Goal: Task Accomplishment & Management: Use online tool/utility

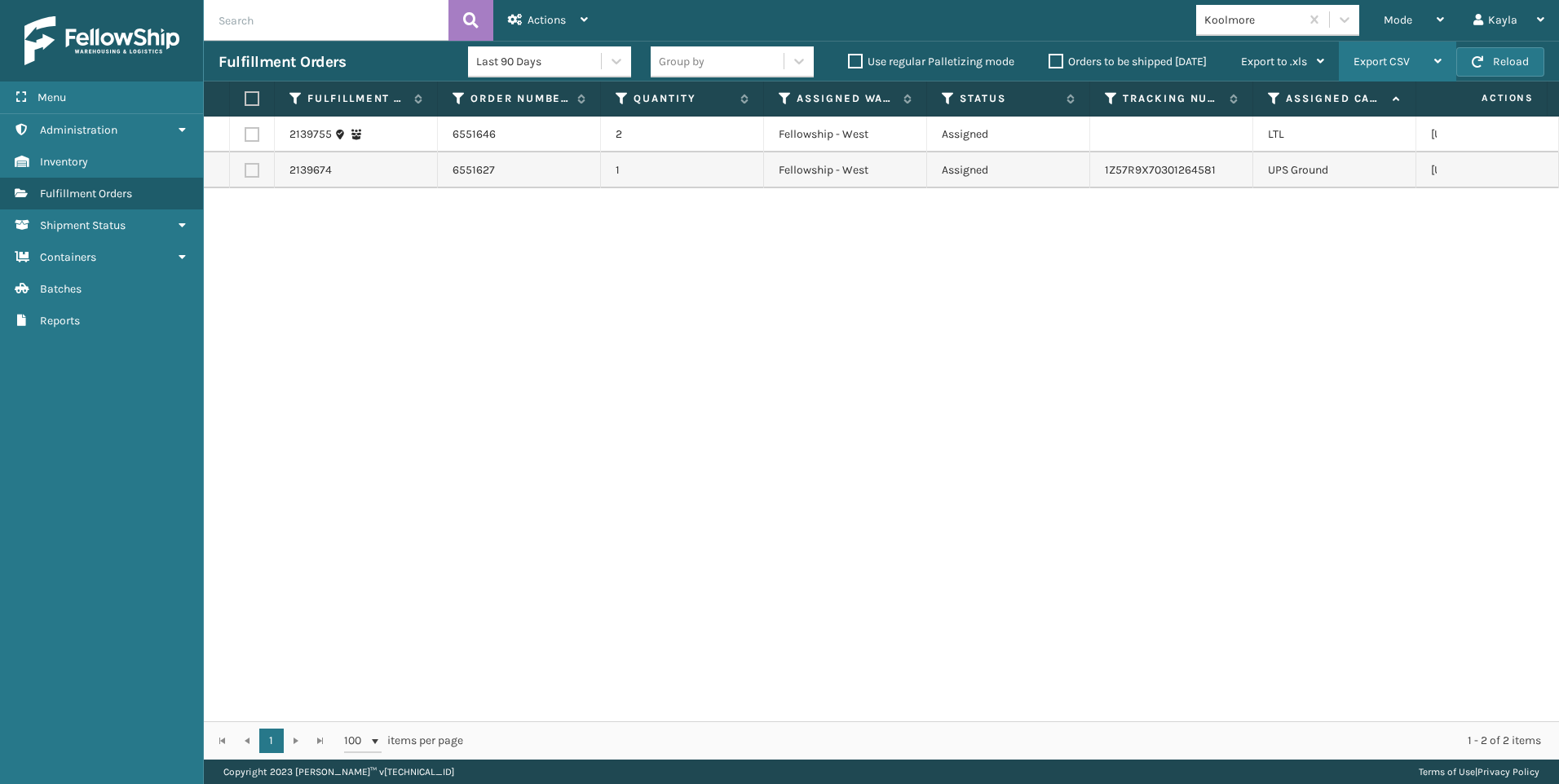
click at [1406, 26] on span "Mode" at bounding box center [1398, 20] width 29 height 14
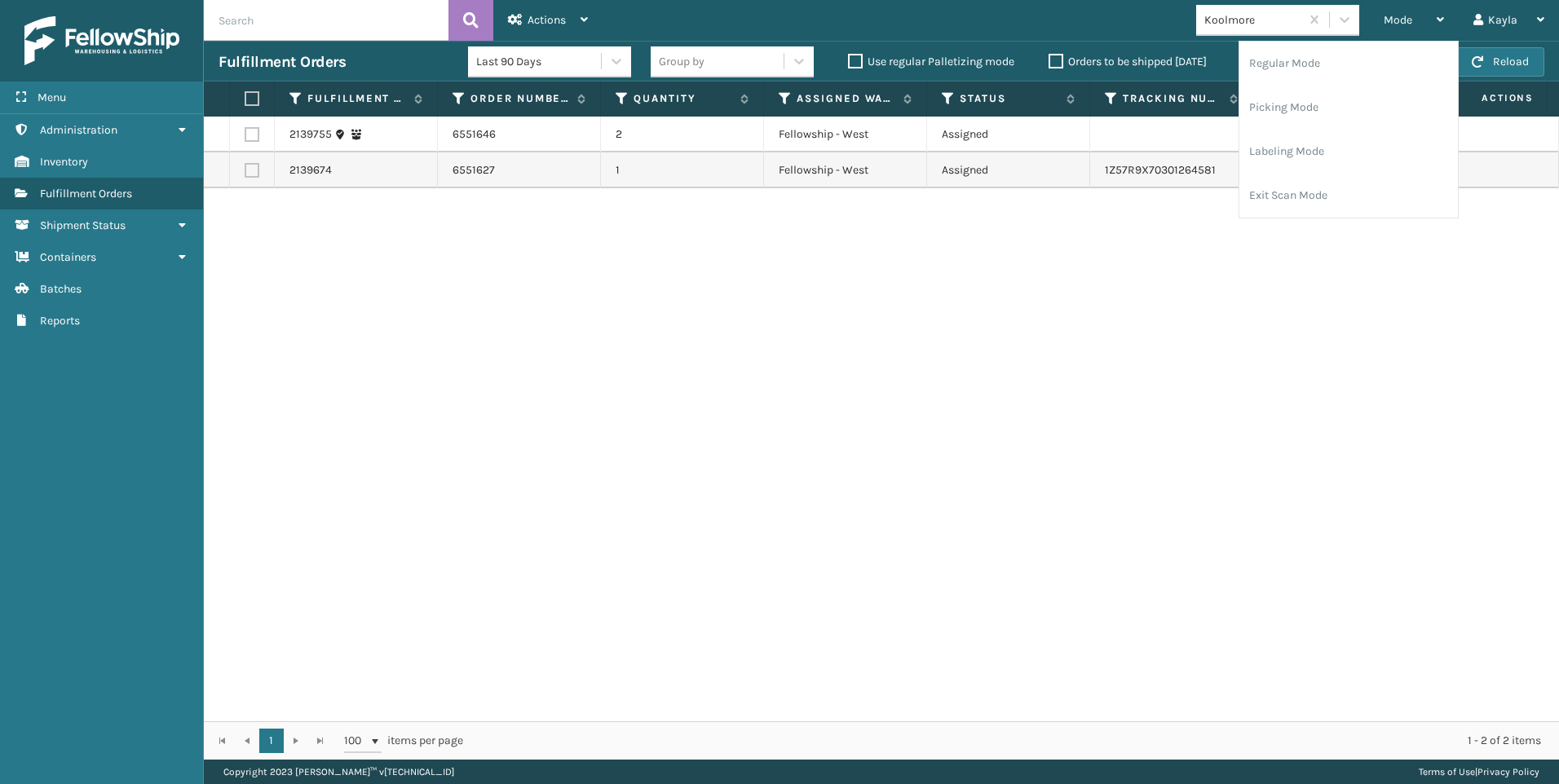
click at [1392, 79] on div "Export CSV" at bounding box center [1398, 62] width 88 height 41
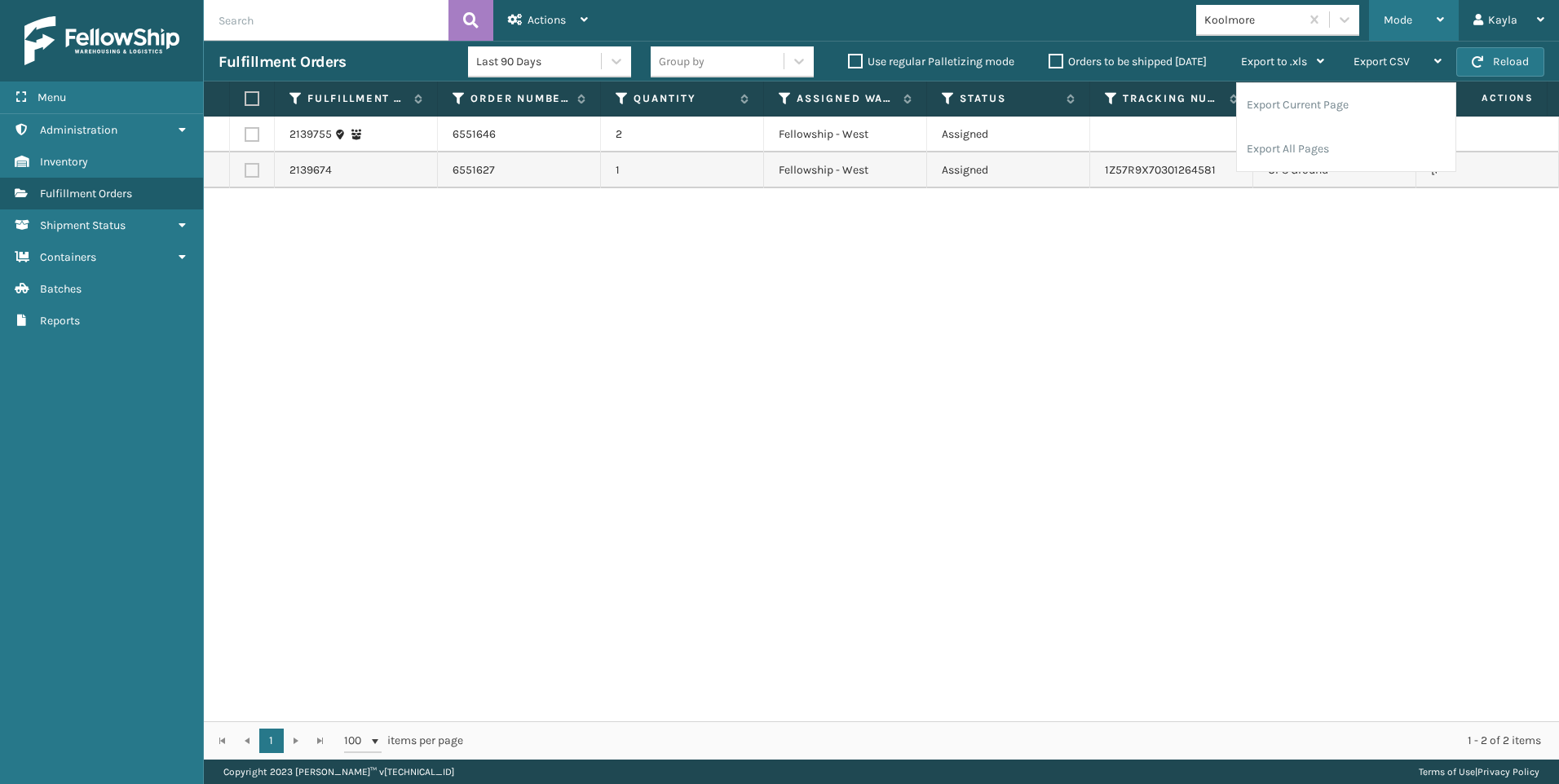
click at [1387, 23] on span "Mode" at bounding box center [1398, 20] width 29 height 14
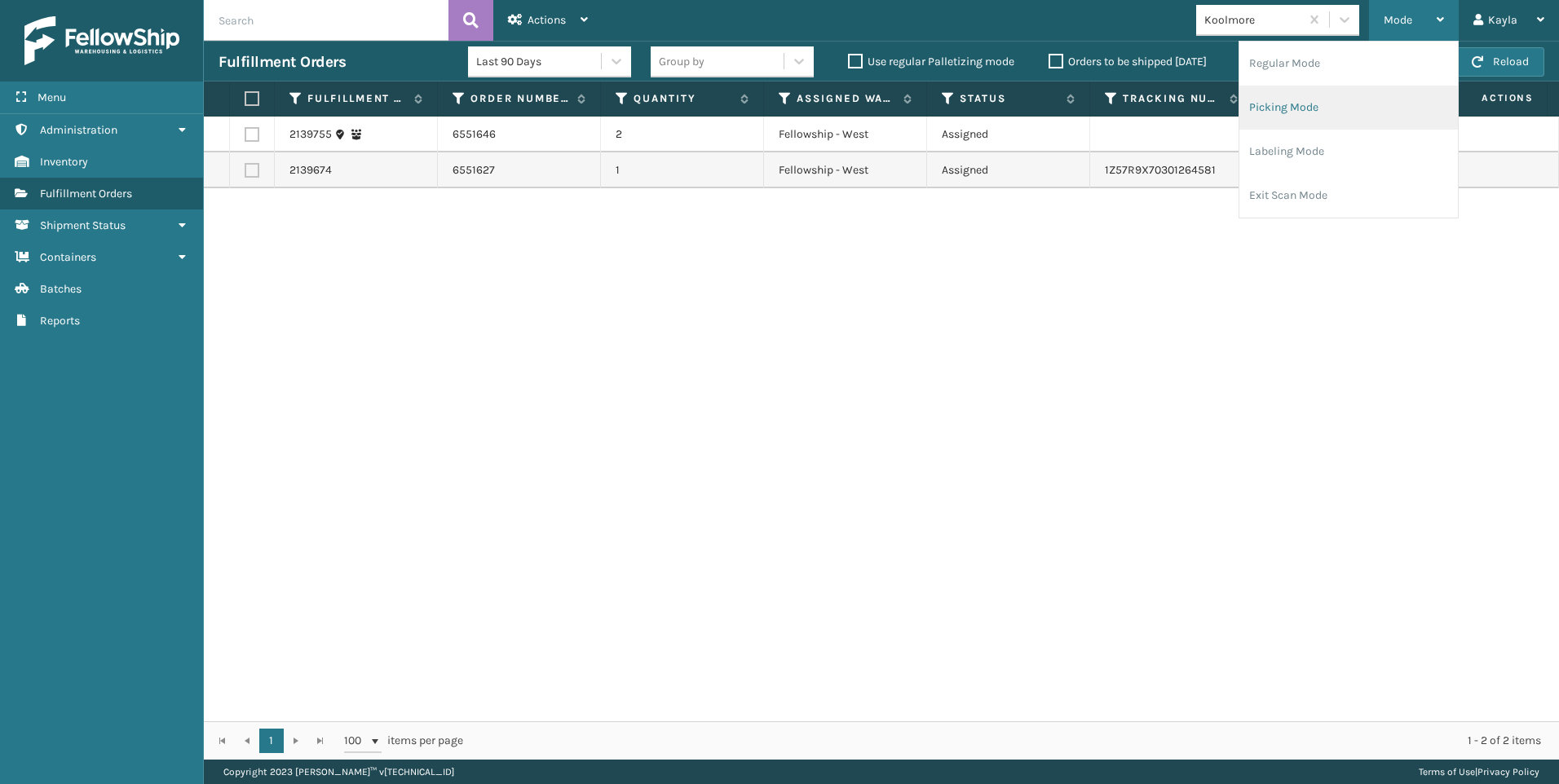
click at [1319, 111] on li "Picking Mode" at bounding box center [1348, 108] width 218 height 44
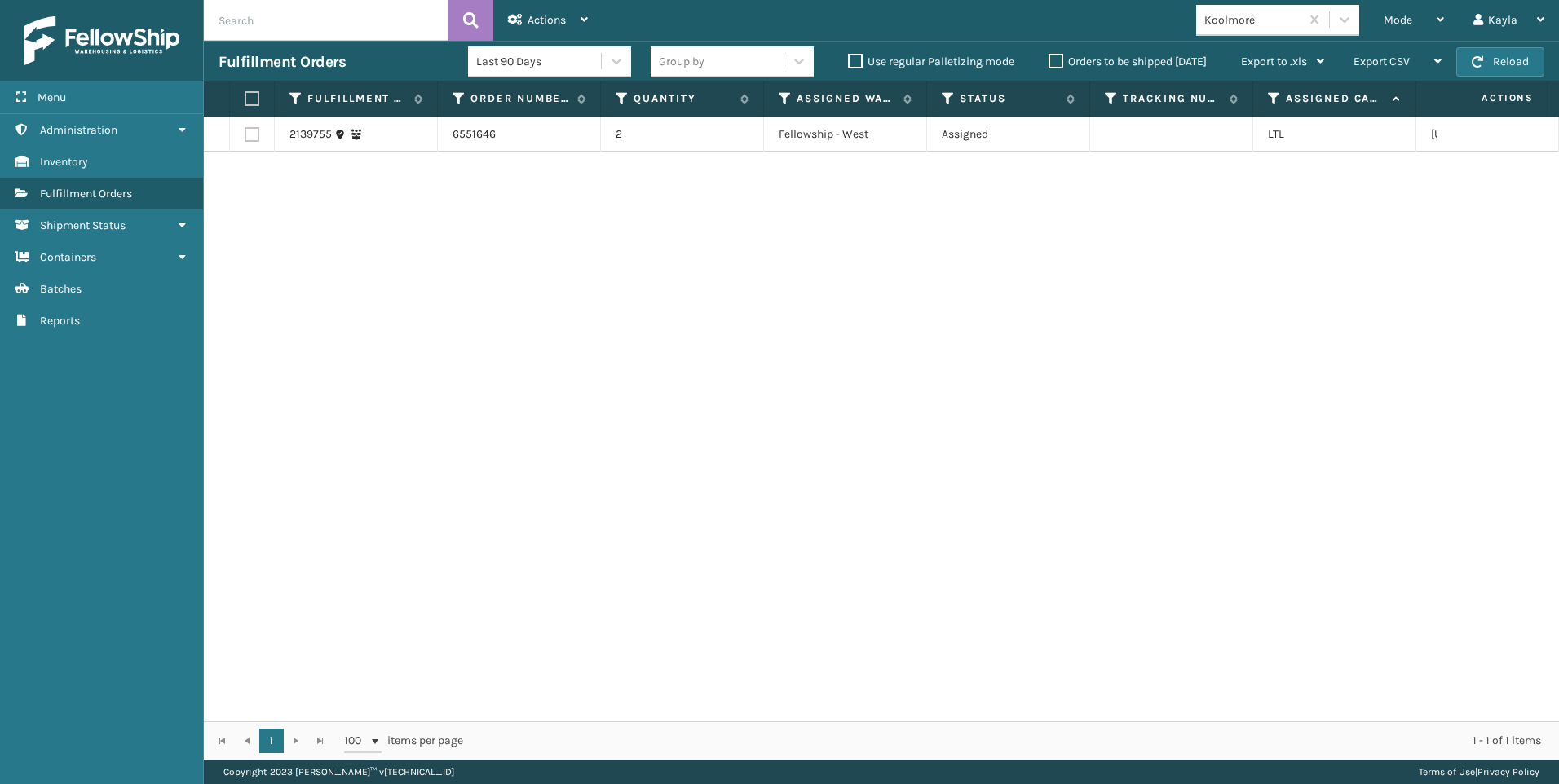
click at [249, 135] on label at bounding box center [251, 134] width 14 height 14
click at [246, 135] on input "checkbox" at bounding box center [245, 133] width 1 height 10
checkbox input "true"
click at [557, 18] on span "Actions" at bounding box center [546, 20] width 38 height 14
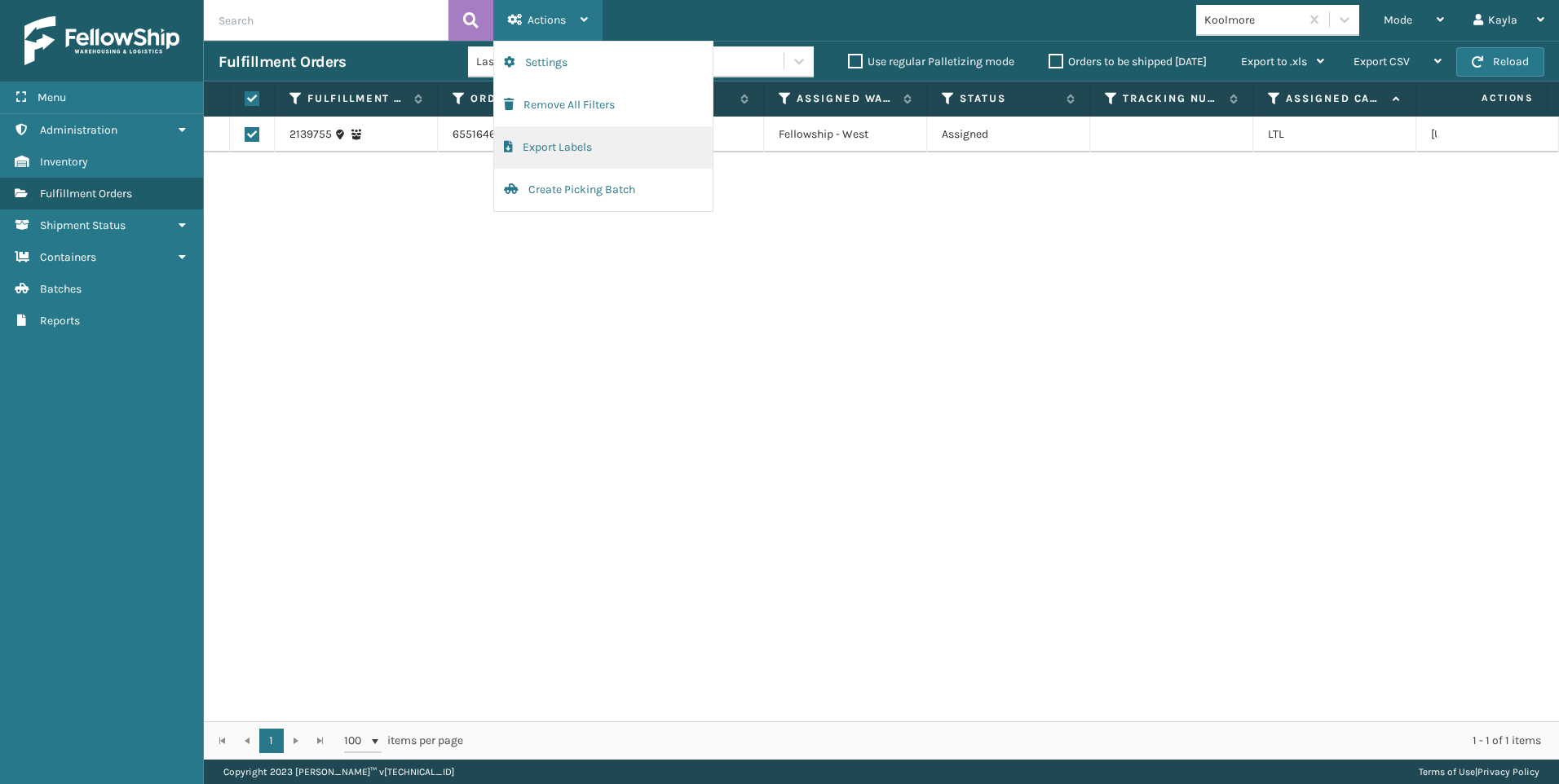
click at [561, 159] on button "Export Labels" at bounding box center [603, 148] width 218 height 42
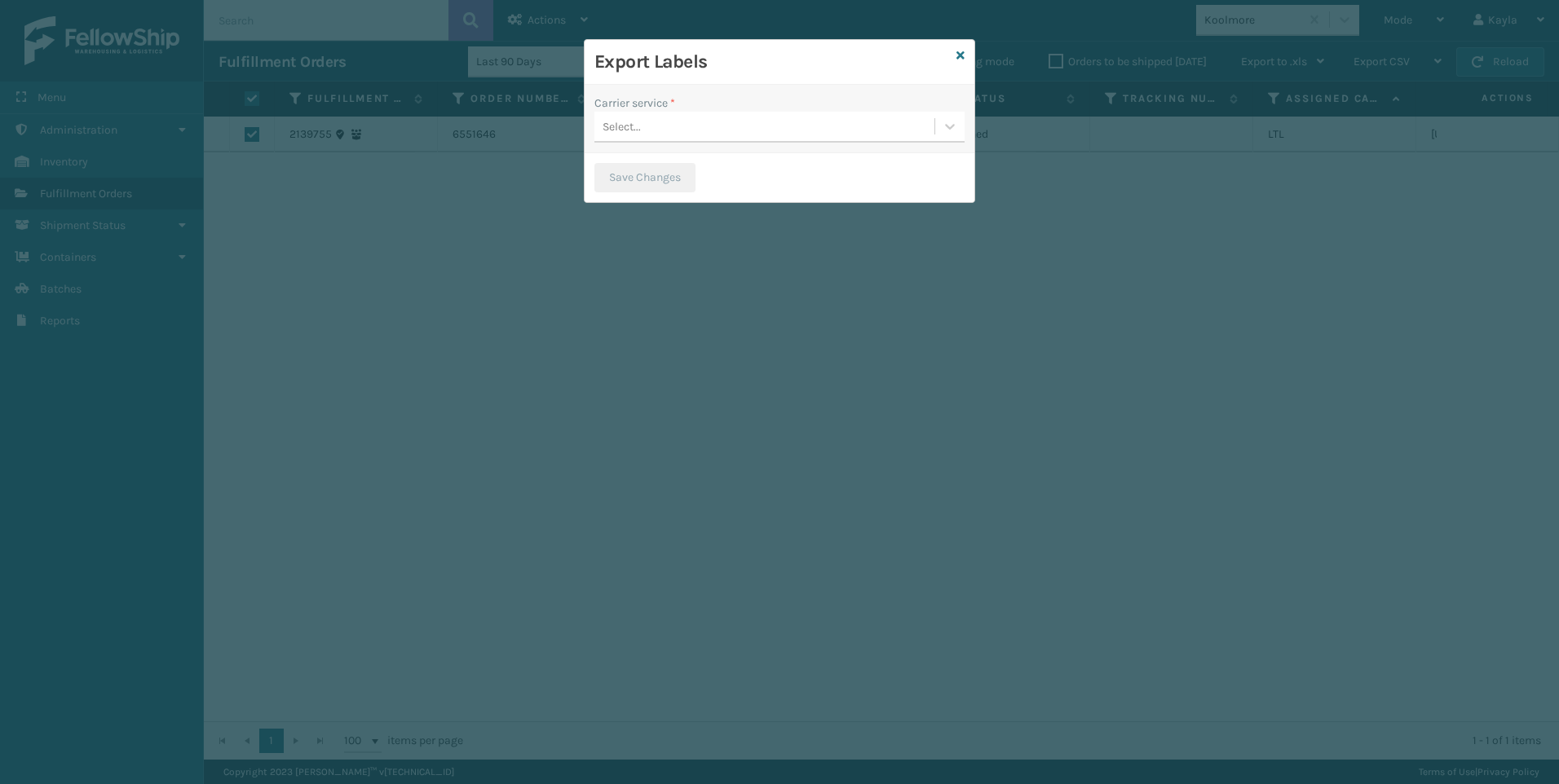
click at [955, 62] on div "Export Labels" at bounding box center [779, 62] width 390 height 45
click at [952, 48] on div "Export Labels" at bounding box center [779, 62] width 390 height 45
click at [958, 50] on icon at bounding box center [961, 55] width 8 height 11
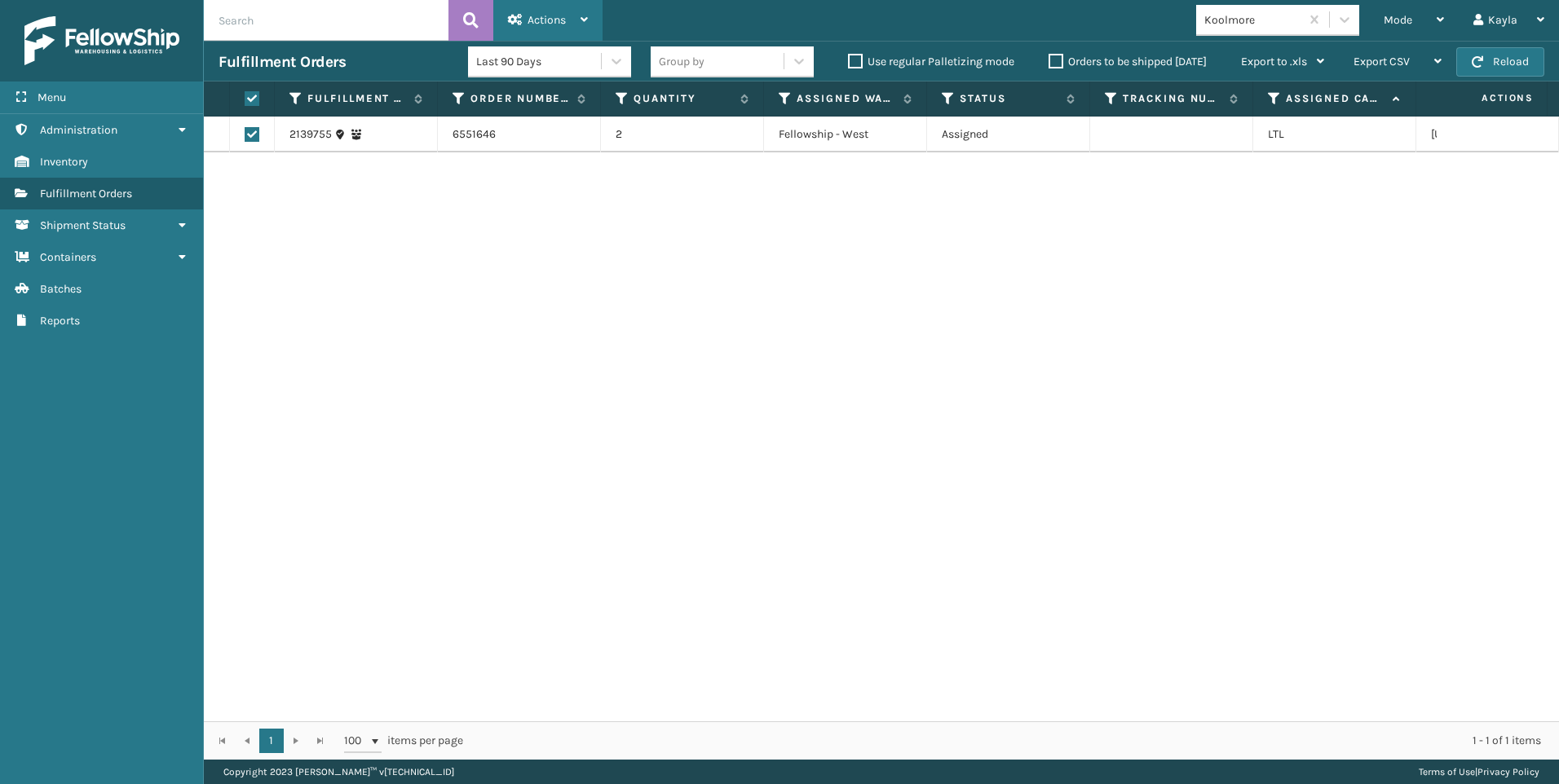
click at [536, 18] on span "Actions" at bounding box center [546, 20] width 38 height 14
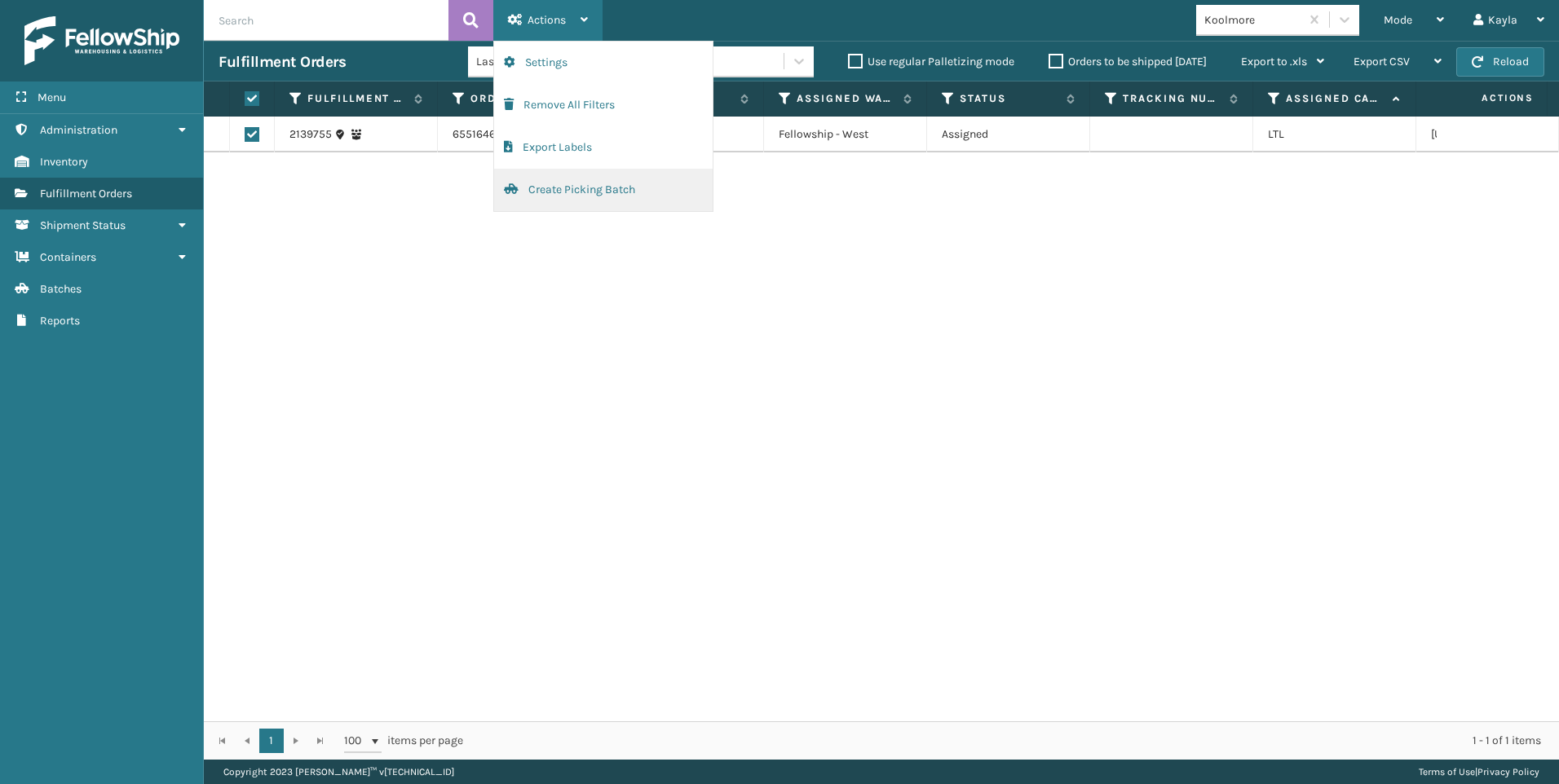
click at [536, 195] on button "Create Picking Batch" at bounding box center [603, 190] width 218 height 42
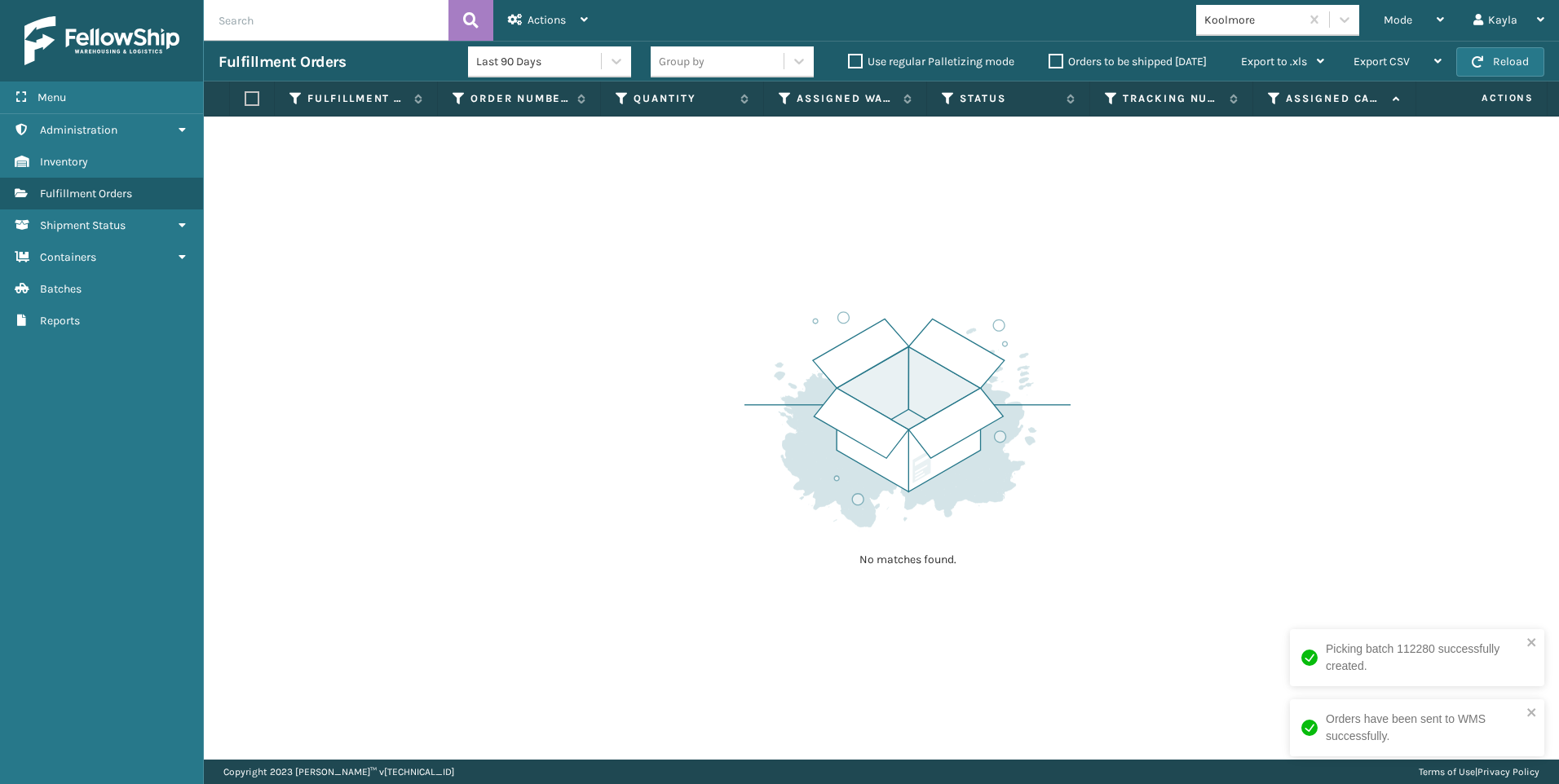
click at [1258, 24] on div "Koolmore" at bounding box center [1252, 20] width 97 height 17
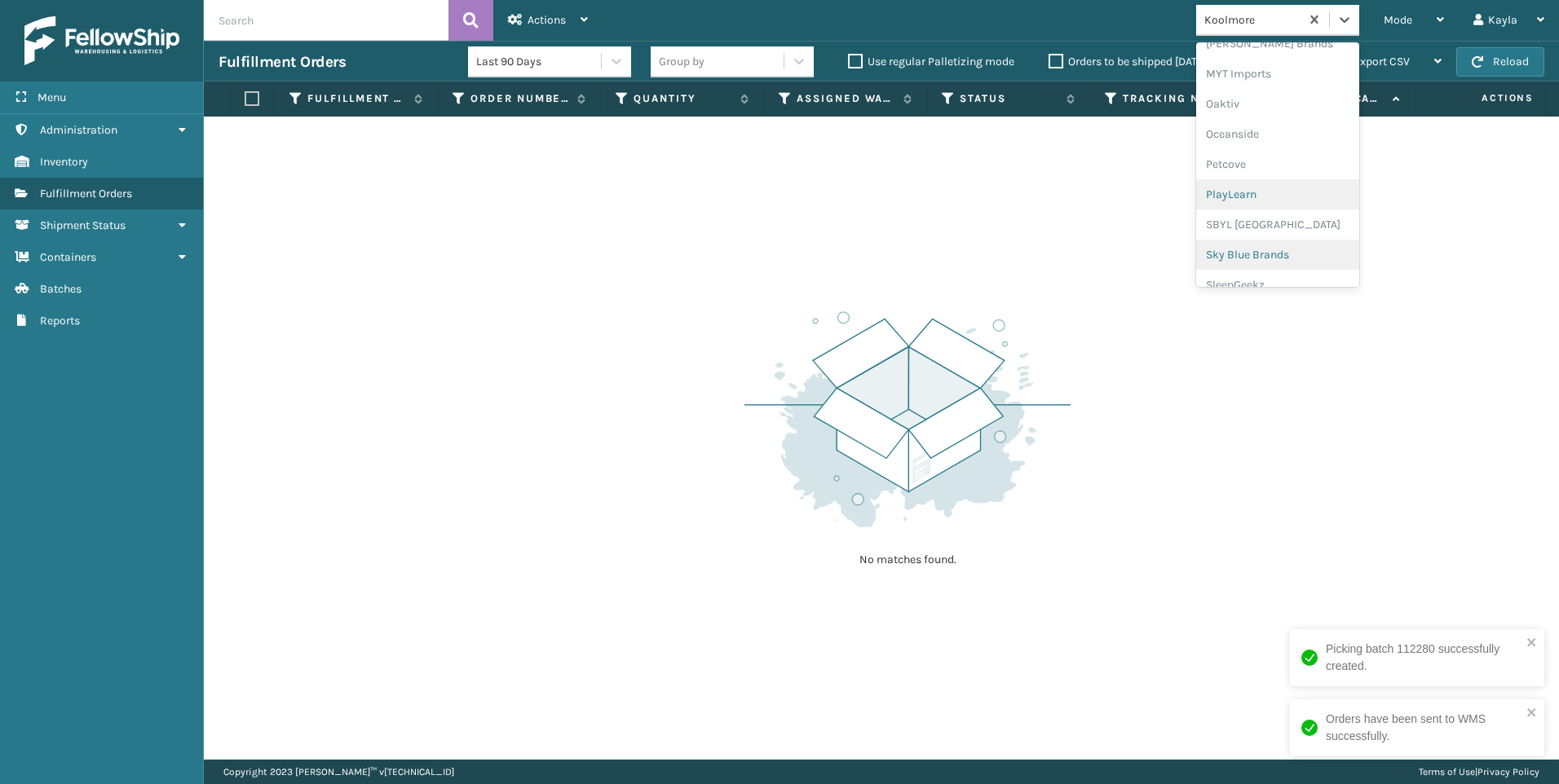
scroll to position [818, 0]
click at [1264, 236] on div "SleepGeekz" at bounding box center [1278, 239] width 163 height 31
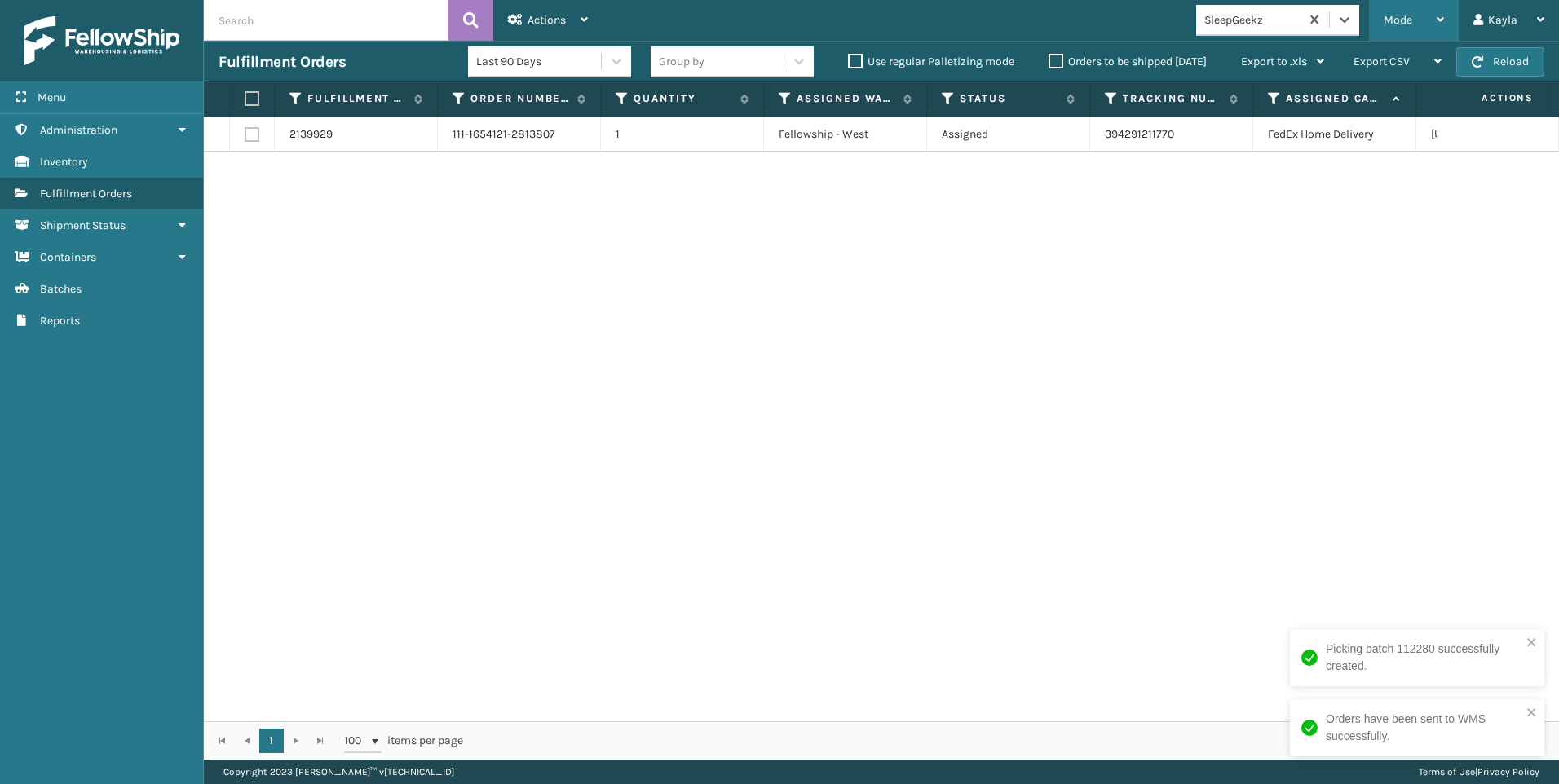
click at [1395, 25] on span "Mode" at bounding box center [1398, 20] width 29 height 14
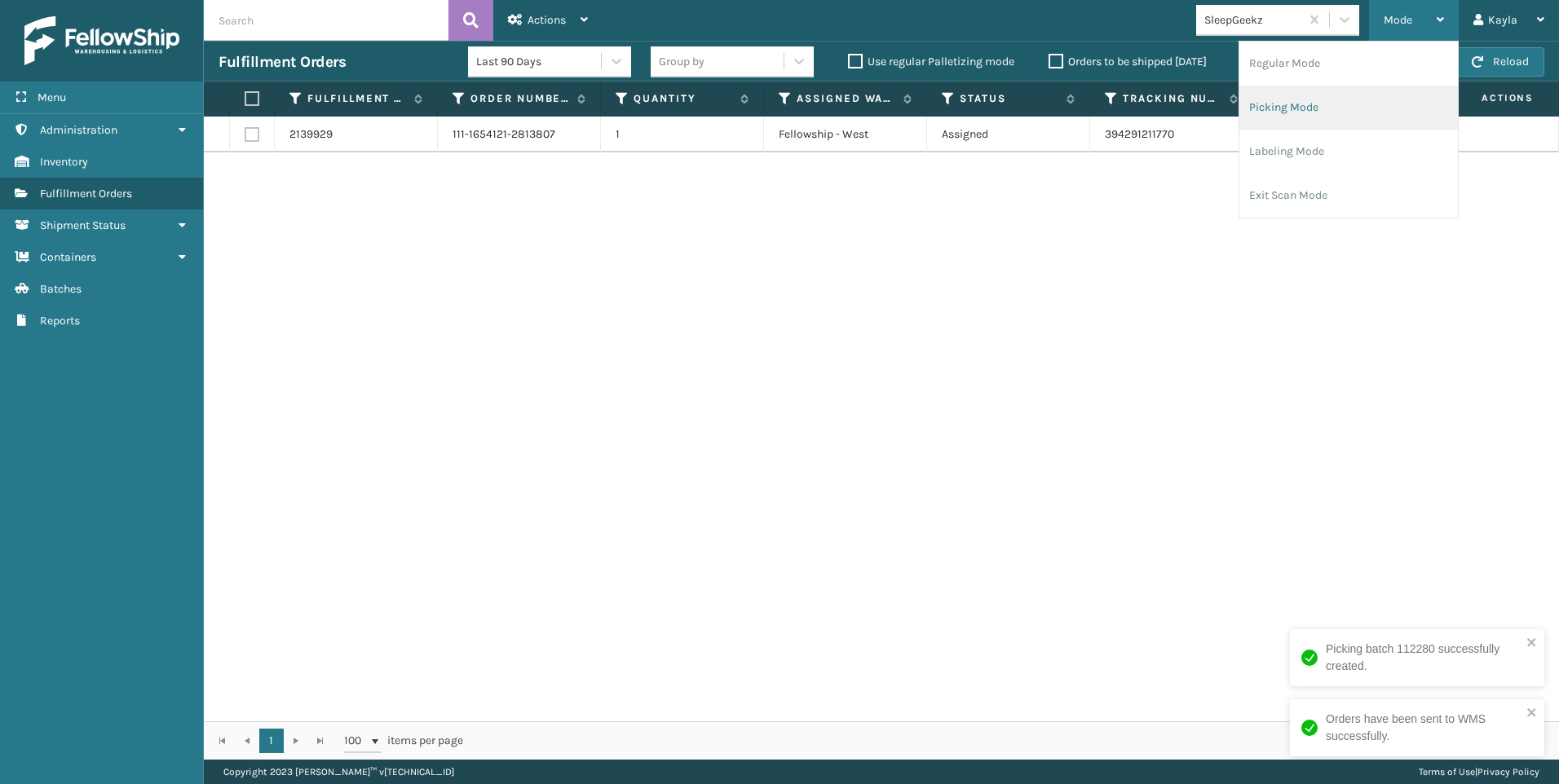
click at [1310, 108] on li "Picking Mode" at bounding box center [1348, 108] width 218 height 44
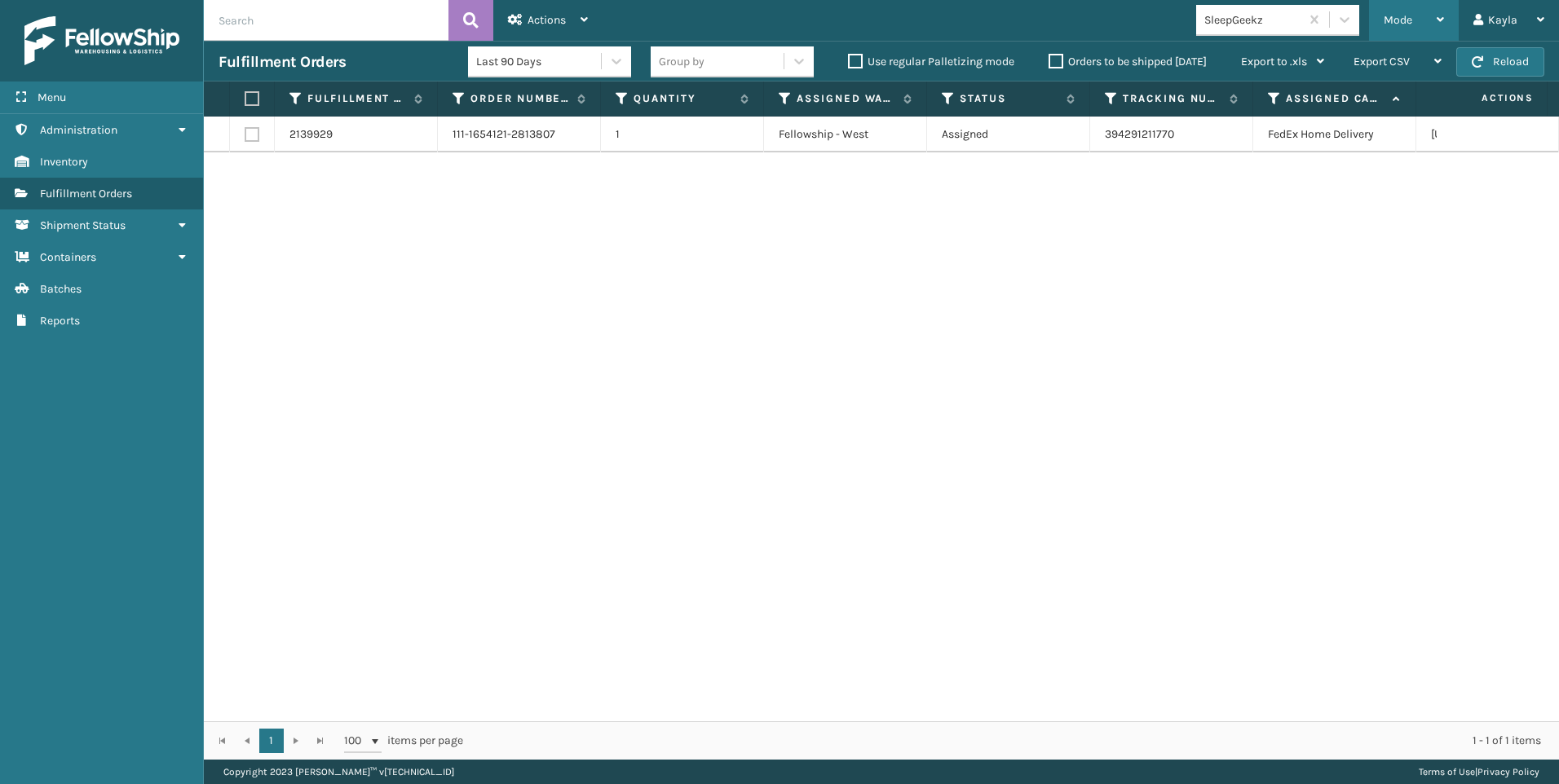
click at [1407, 37] on div "Mode" at bounding box center [1414, 20] width 60 height 41
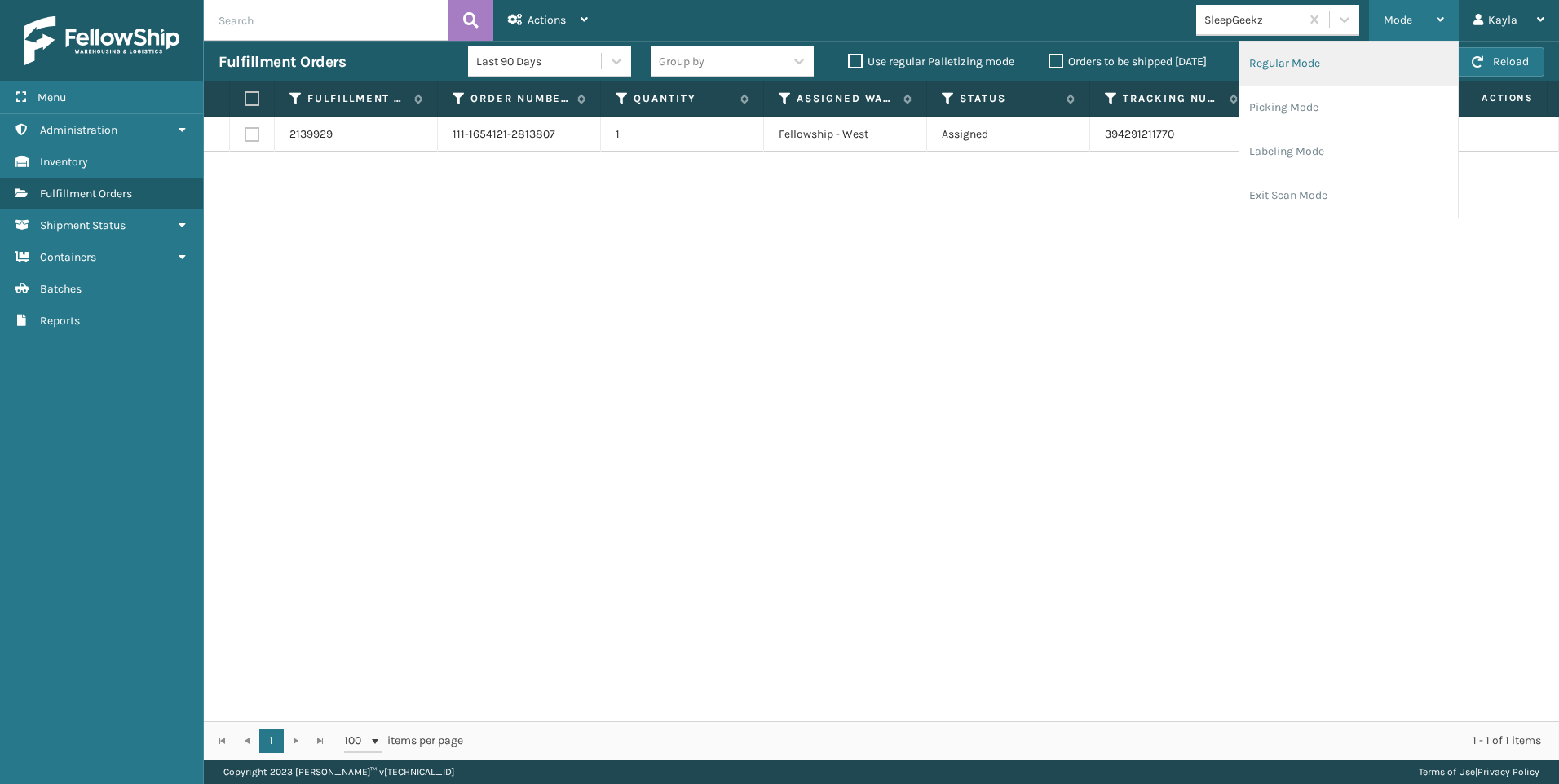
click at [1343, 56] on li "Regular Mode" at bounding box center [1348, 64] width 218 height 44
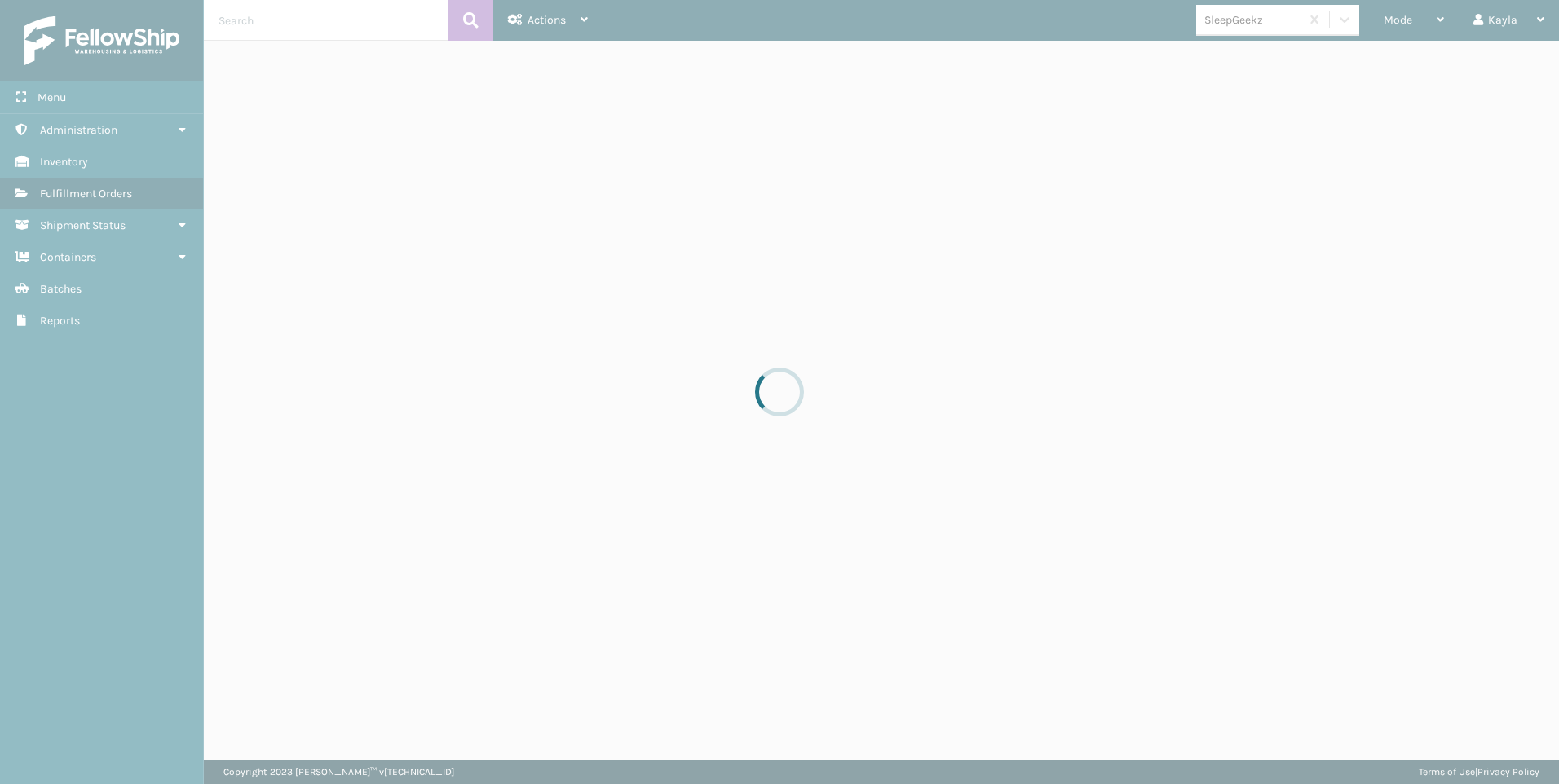
click at [1279, 12] on div at bounding box center [779, 392] width 1559 height 784
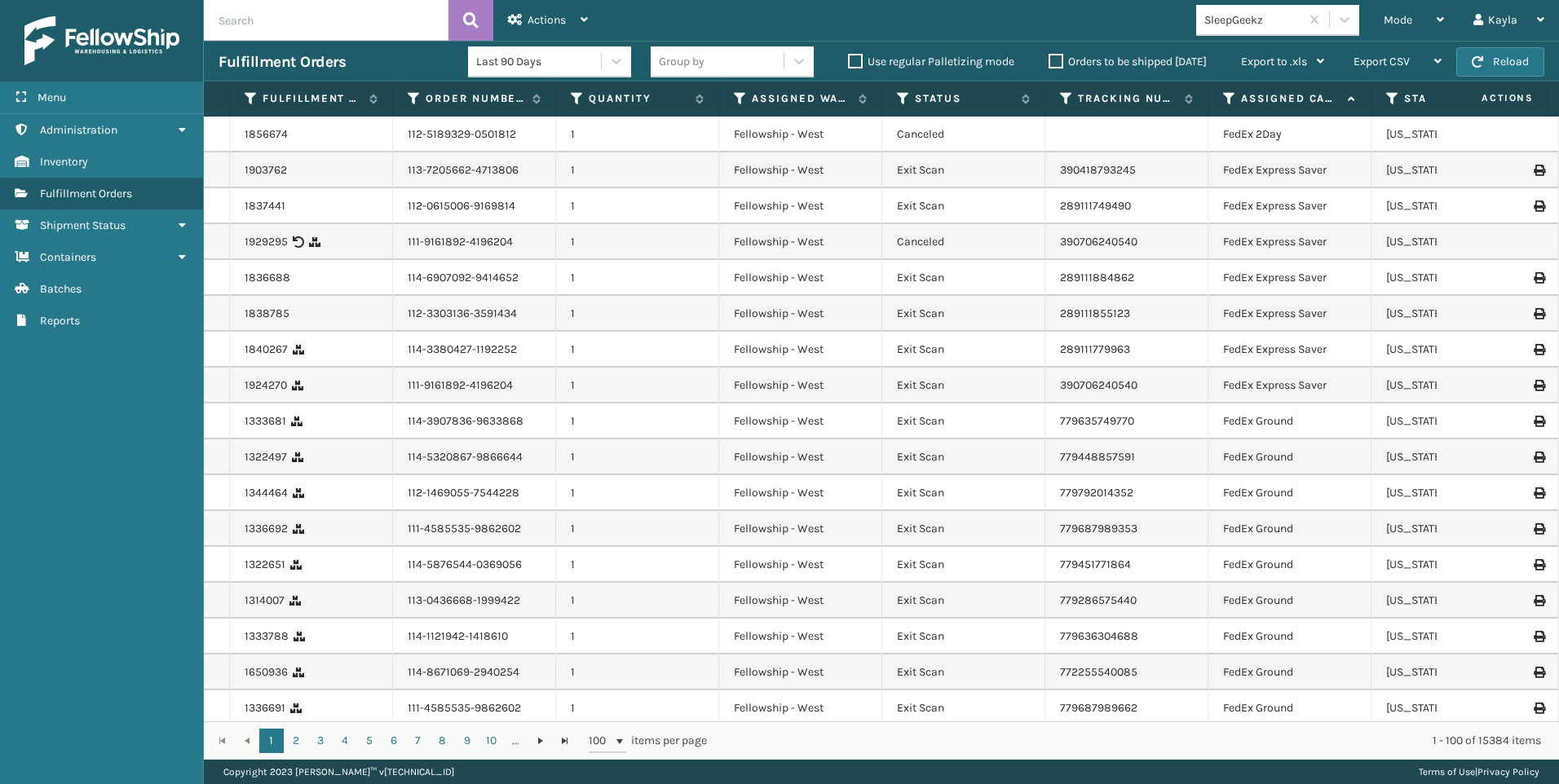
click at [1274, 24] on div "SleepGeekz" at bounding box center [1252, 20] width 97 height 17
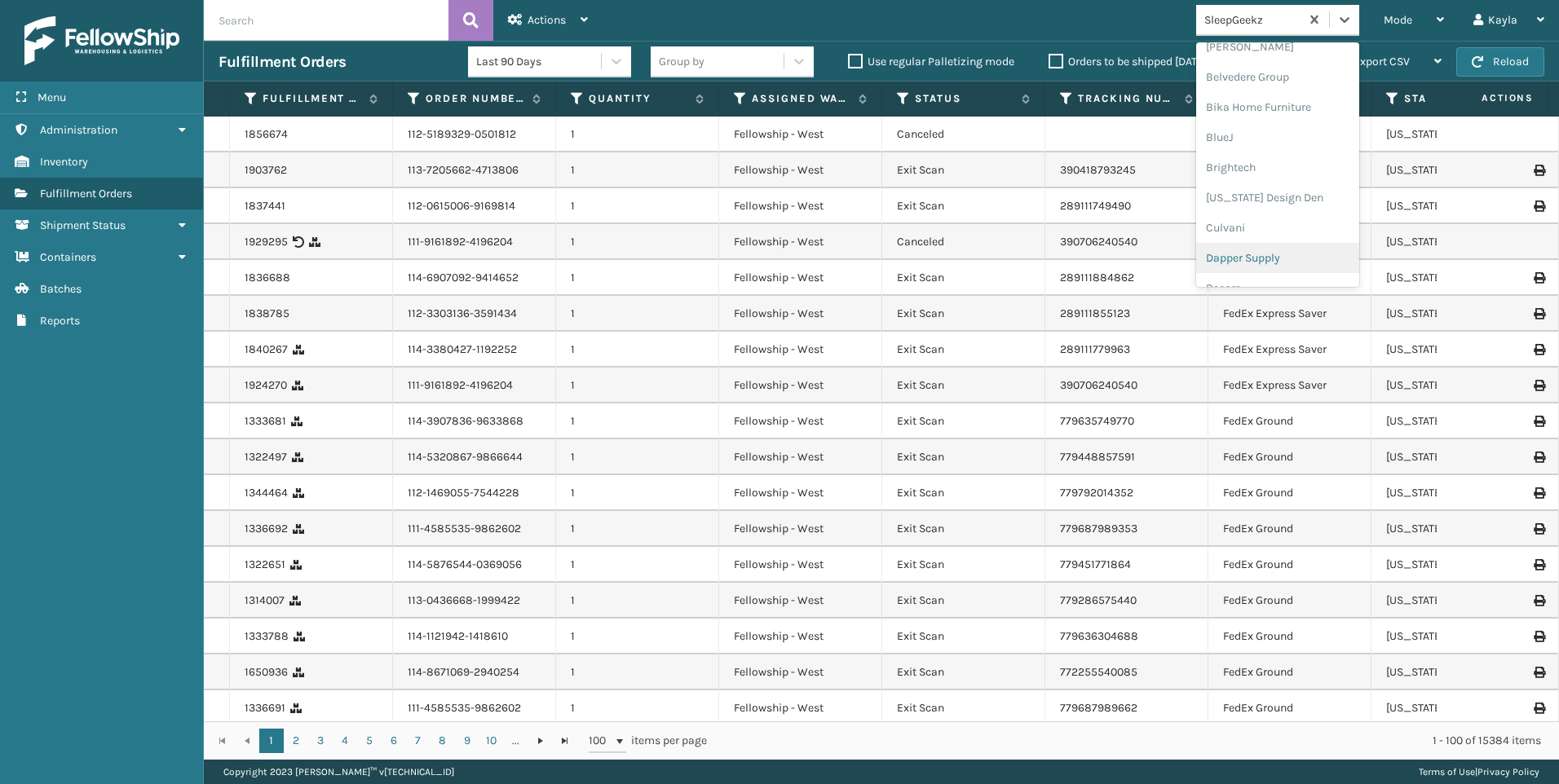
scroll to position [245, 0]
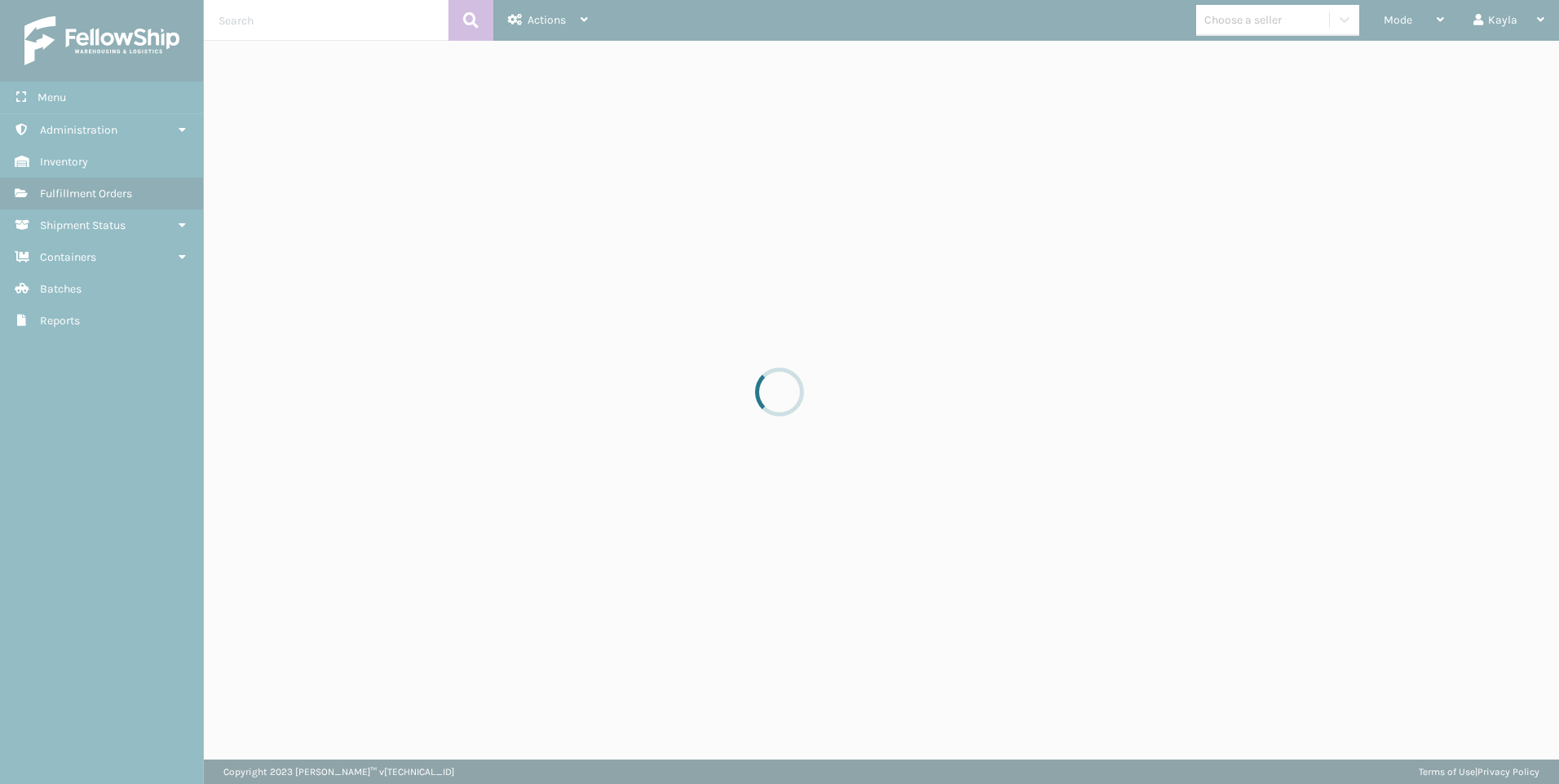
click at [546, 425] on div at bounding box center [779, 392] width 1559 height 784
click at [299, 23] on div at bounding box center [779, 392] width 1559 height 784
click at [310, 20] on div at bounding box center [779, 392] width 1559 height 784
click at [310, 18] on div at bounding box center [779, 392] width 1559 height 784
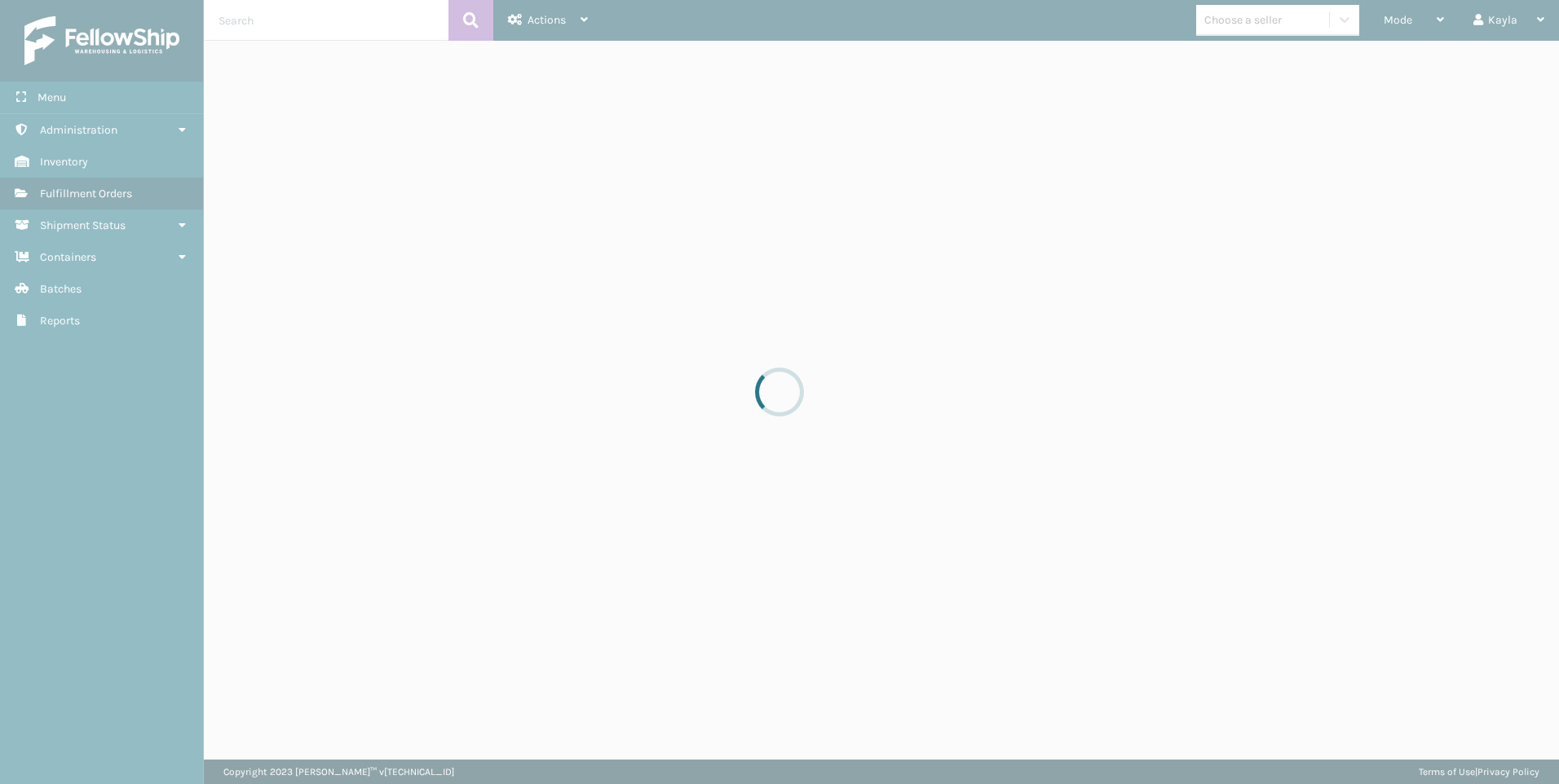
click at [310, 18] on div at bounding box center [779, 392] width 1559 height 784
click at [309, 16] on div at bounding box center [779, 392] width 1559 height 784
click at [309, 14] on div at bounding box center [779, 392] width 1559 height 784
click at [306, 13] on div at bounding box center [779, 392] width 1559 height 784
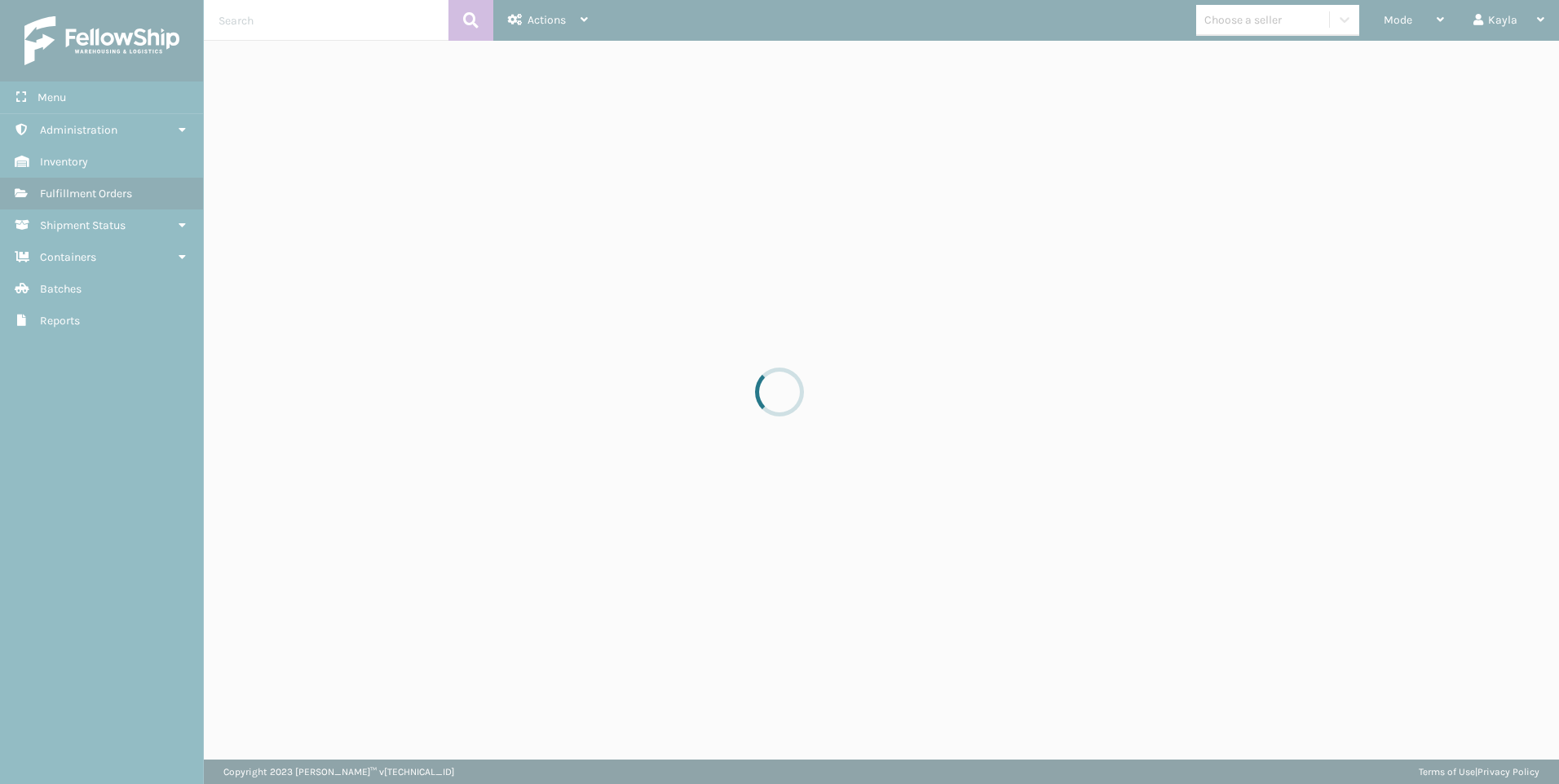
click at [306, 13] on div at bounding box center [779, 392] width 1559 height 784
click at [306, 24] on div at bounding box center [779, 392] width 1559 height 784
click at [302, 25] on div at bounding box center [779, 392] width 1559 height 784
click at [269, 31] on div at bounding box center [779, 392] width 1559 height 784
click at [266, 24] on div at bounding box center [779, 392] width 1559 height 784
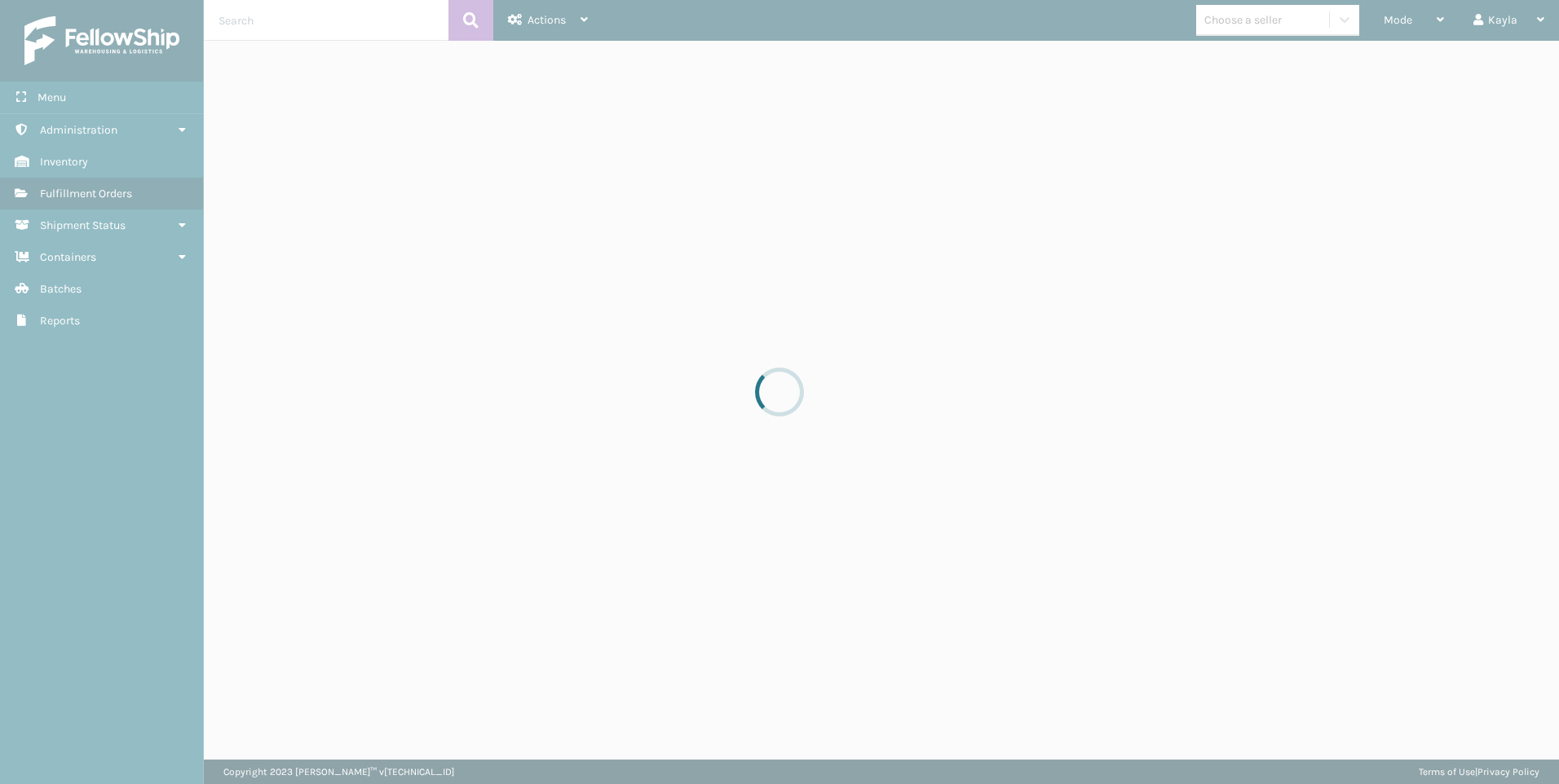
click at [266, 24] on div at bounding box center [779, 392] width 1559 height 784
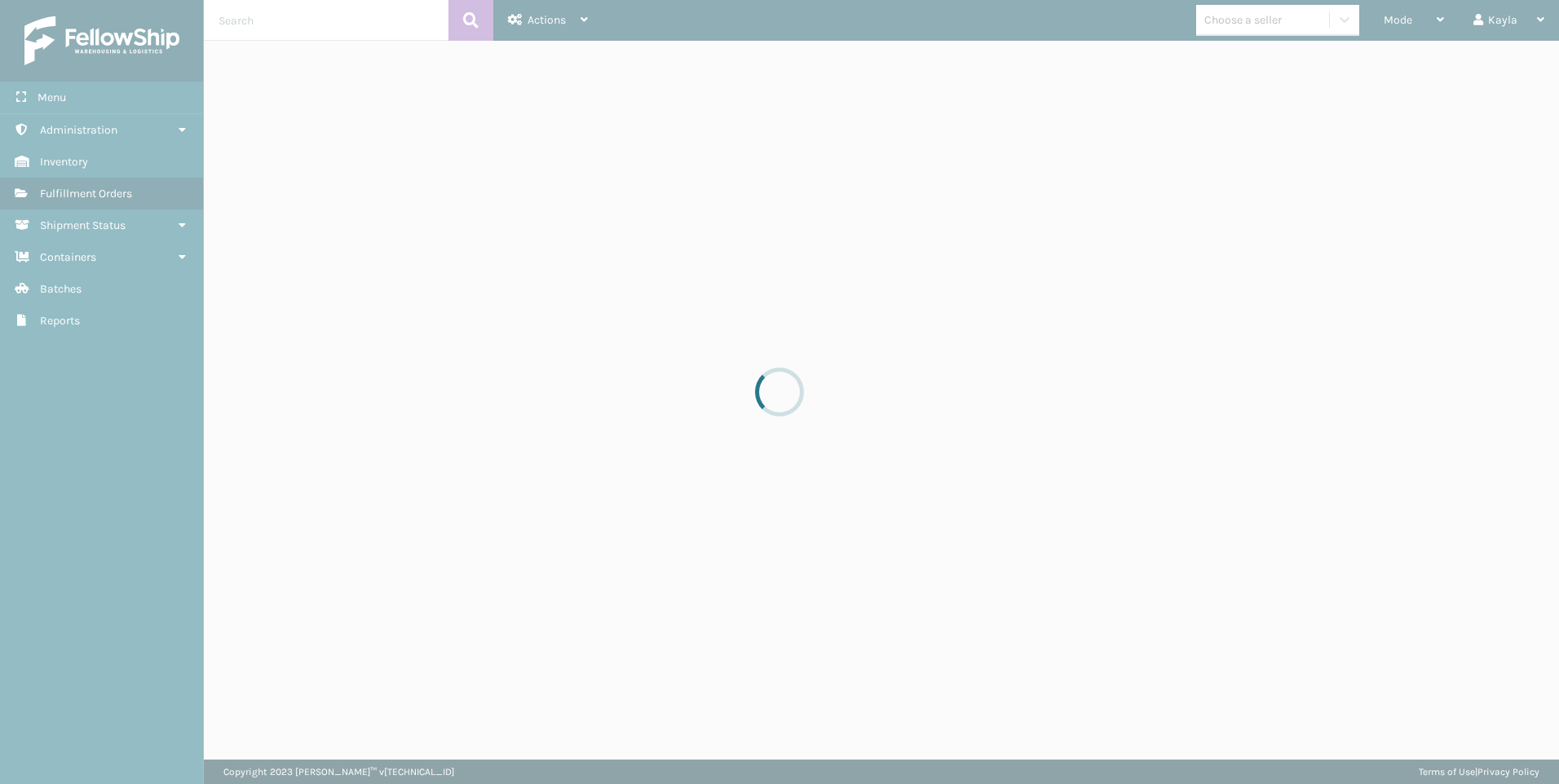
click at [263, 29] on div at bounding box center [779, 392] width 1559 height 784
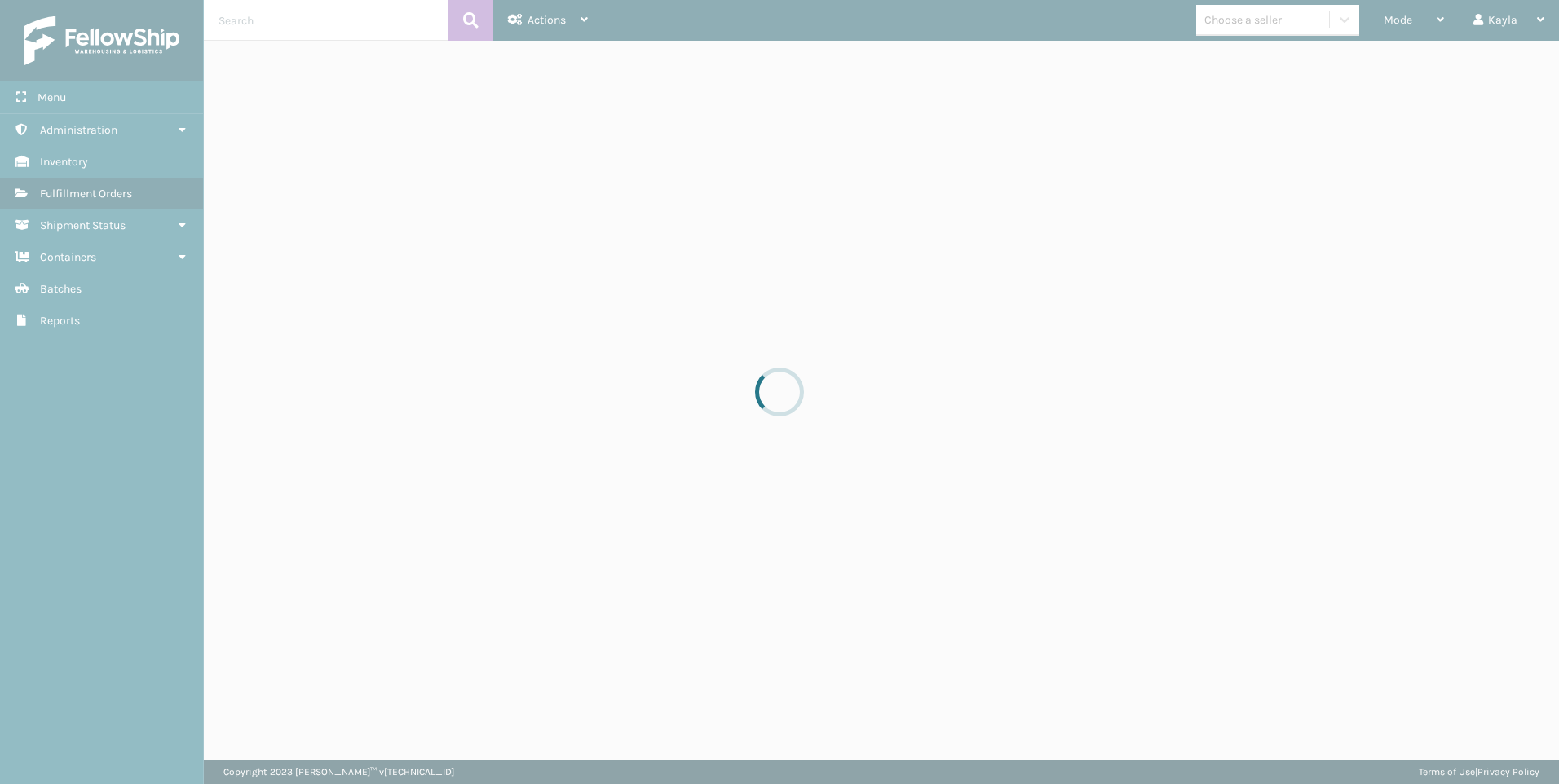
click at [263, 29] on div at bounding box center [779, 392] width 1559 height 784
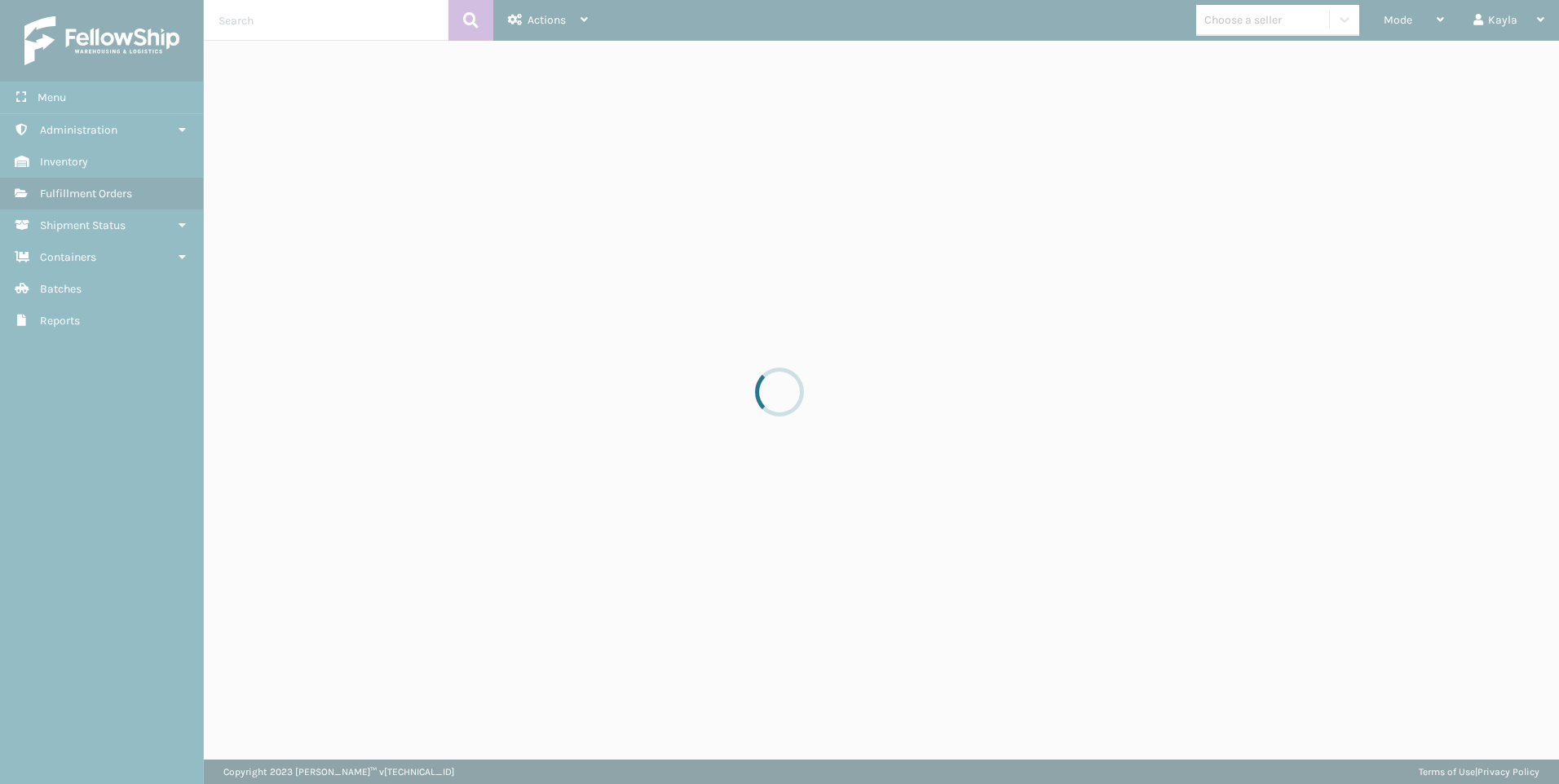
click at [263, 29] on div at bounding box center [779, 392] width 1559 height 784
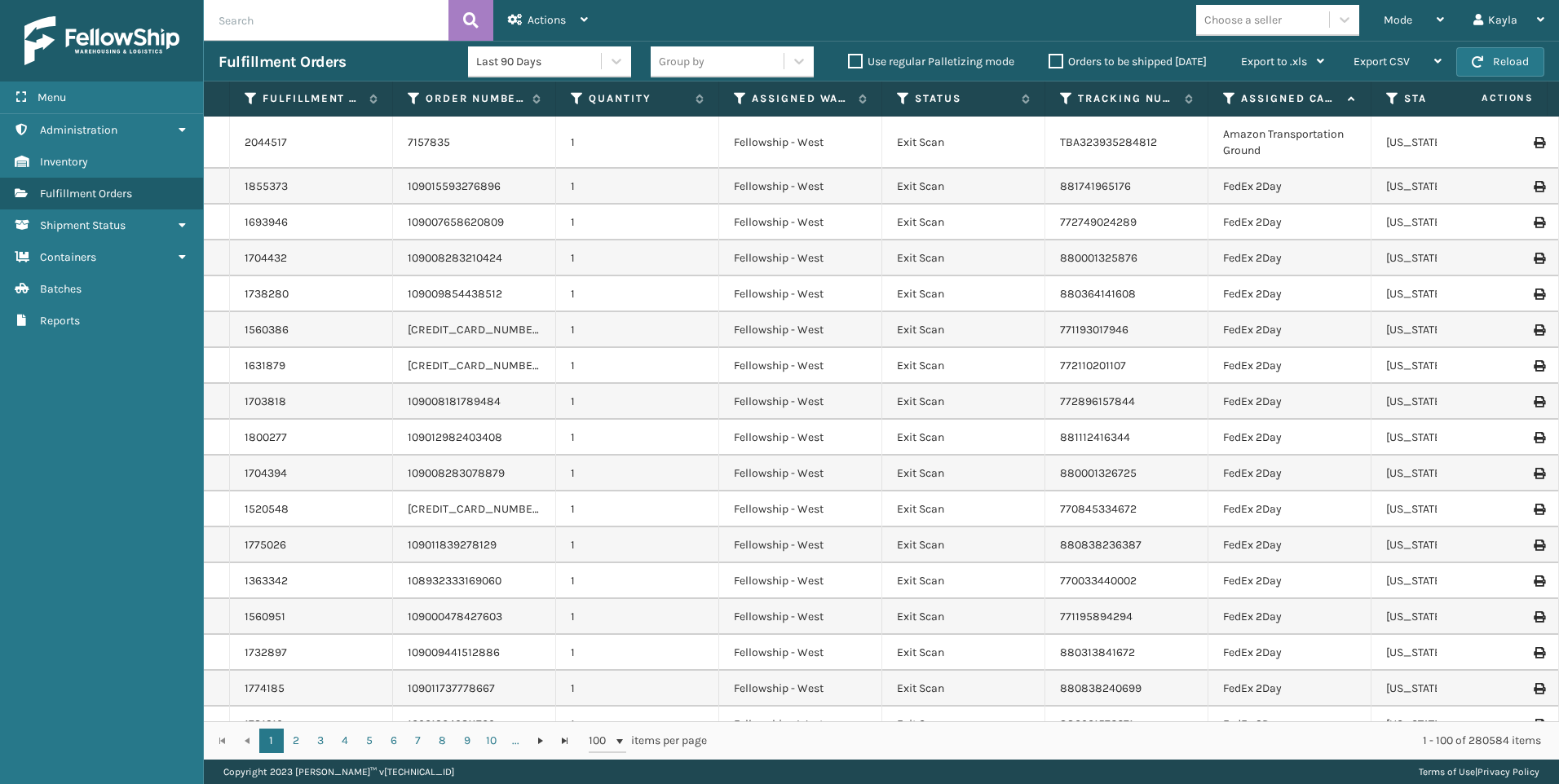
click at [309, 17] on input "text" at bounding box center [326, 20] width 245 height 41
paste input "6551646"
type input "6551646"
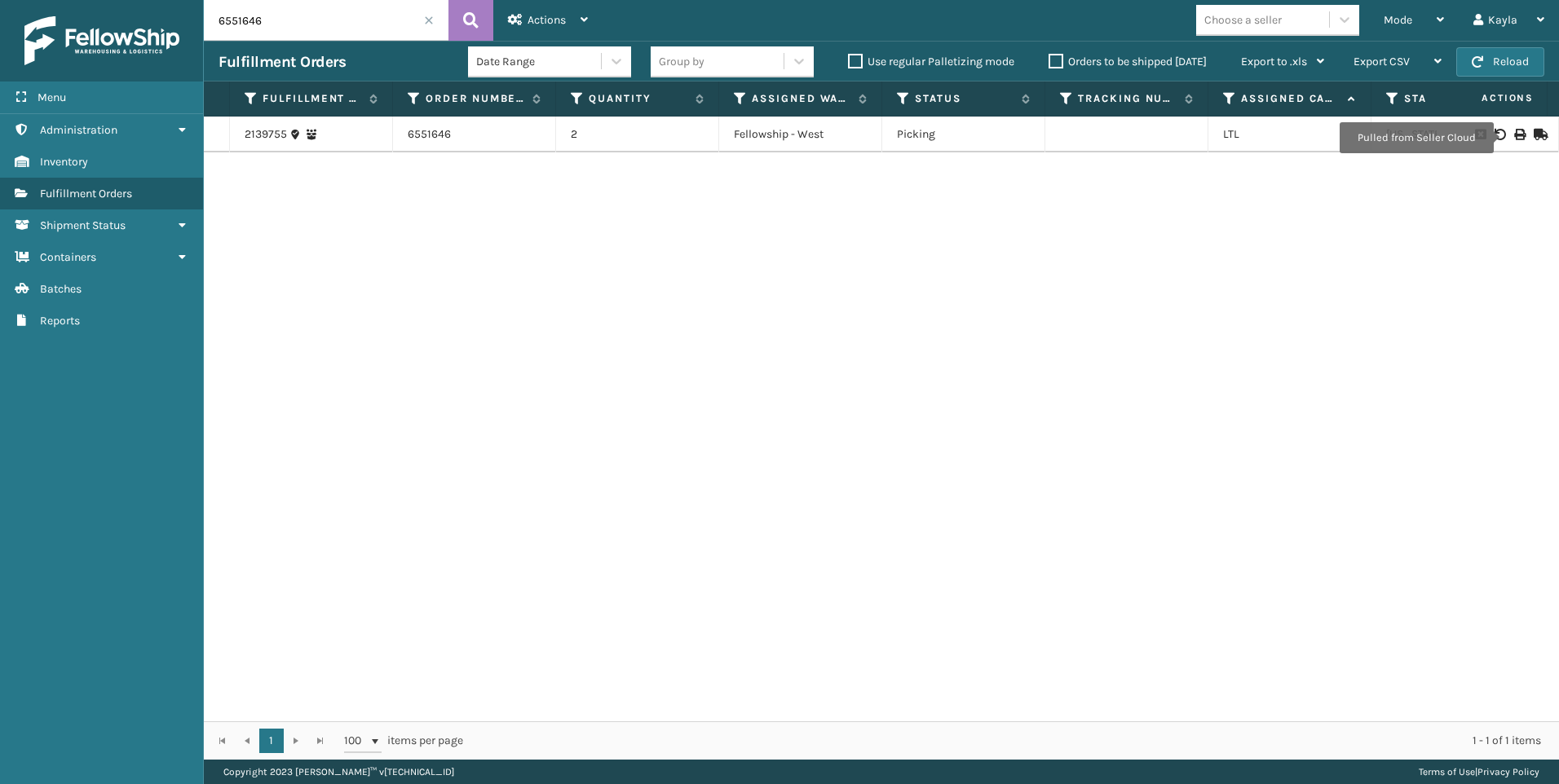
click at [1514, 138] on icon at bounding box center [1519, 134] width 10 height 11
click at [424, 18] on span at bounding box center [429, 20] width 10 height 10
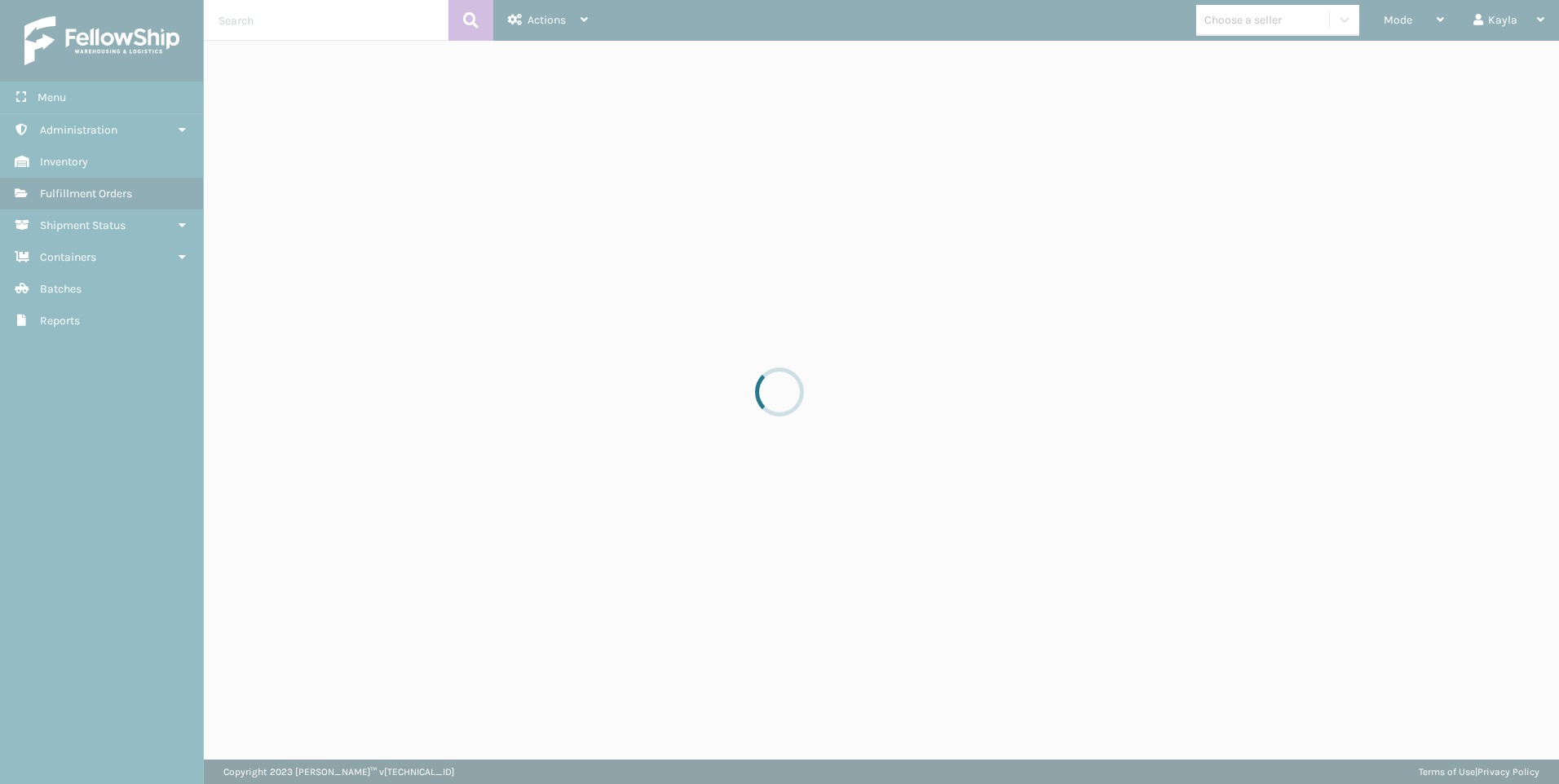
click at [1405, 22] on div at bounding box center [779, 392] width 1559 height 784
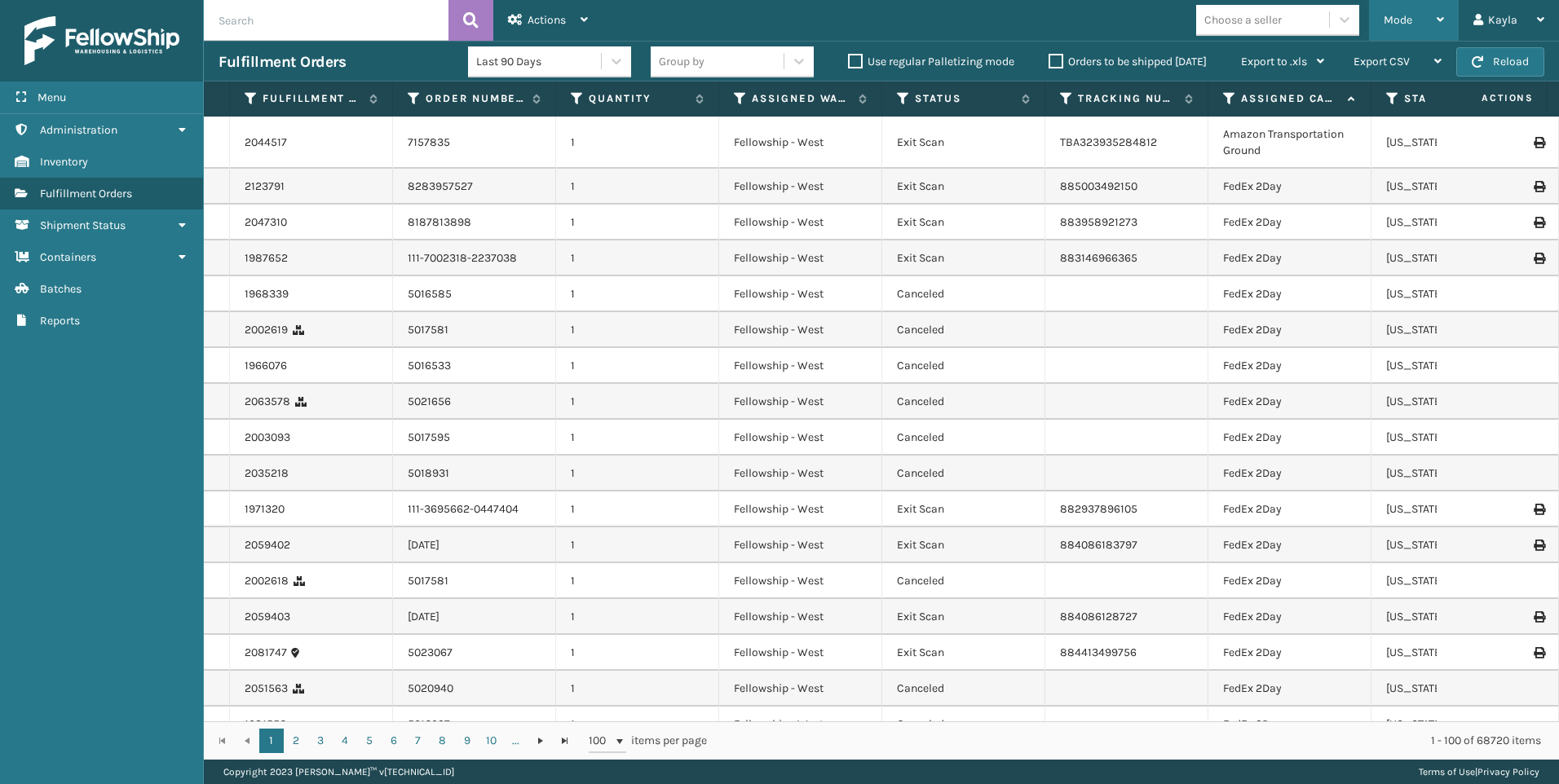
click at [1415, 23] on div "Mode" at bounding box center [1414, 20] width 60 height 41
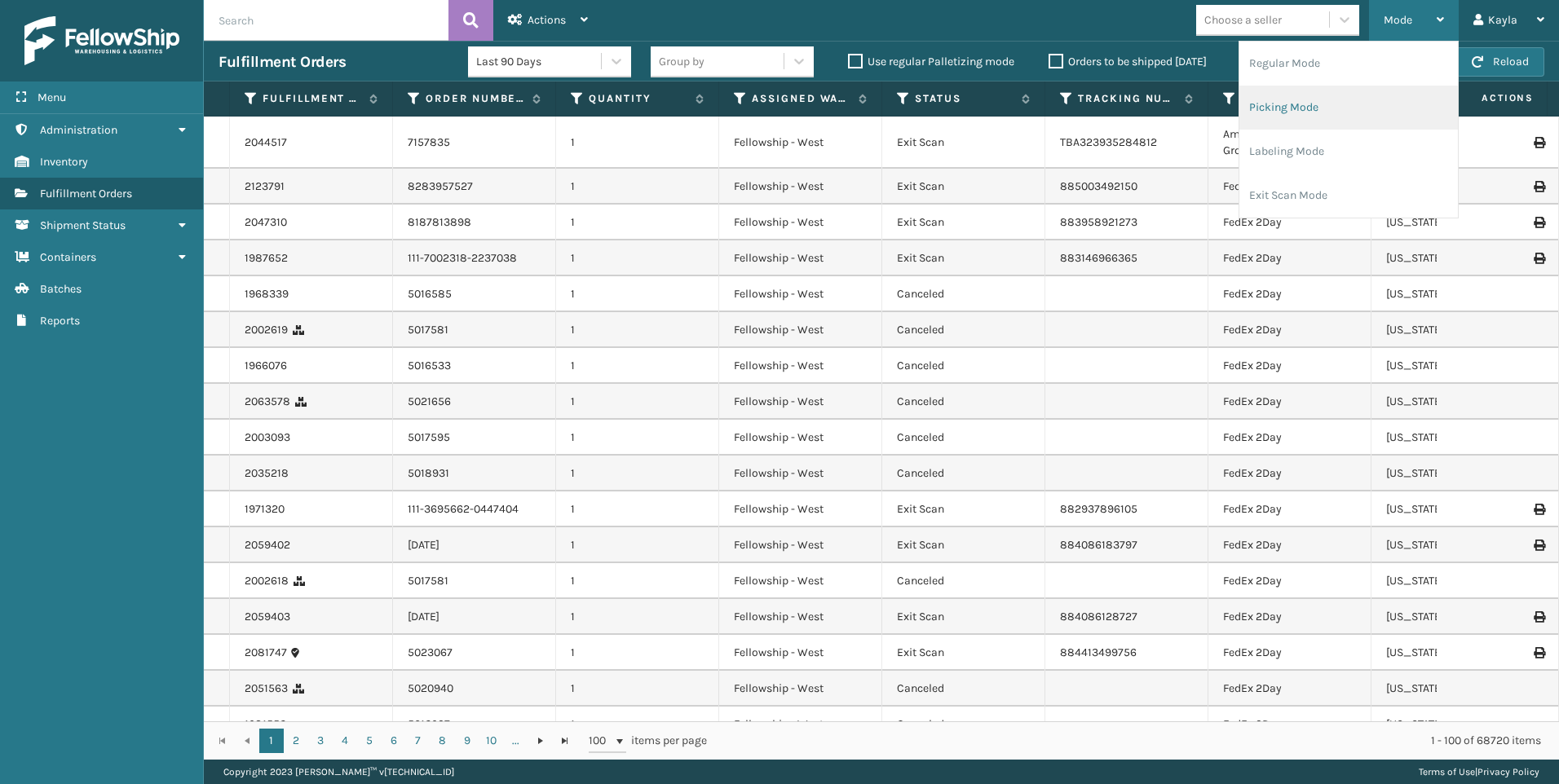
click at [1298, 114] on li "Picking Mode" at bounding box center [1348, 108] width 218 height 44
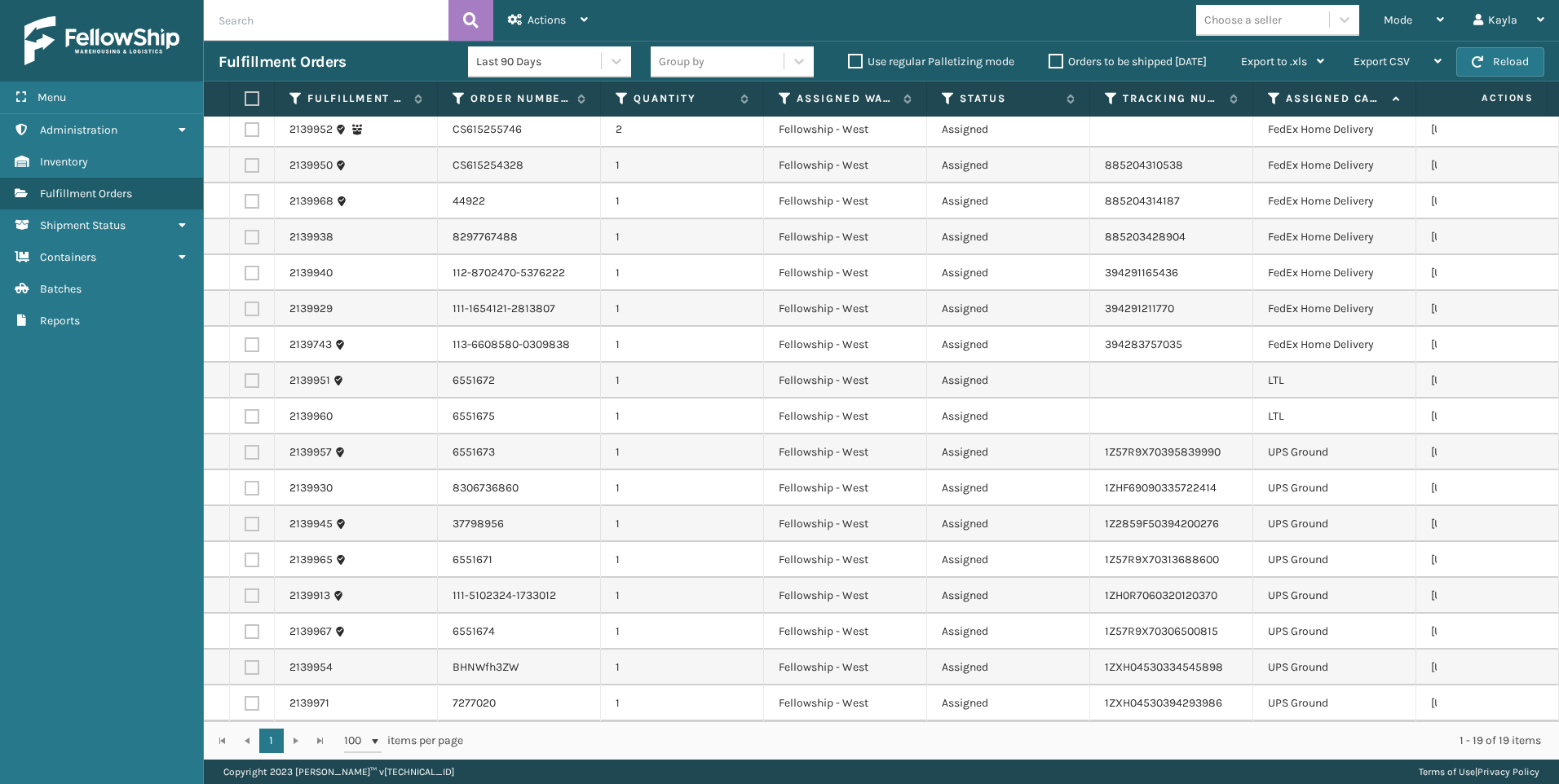
scroll to position [89, 0]
click at [1260, 31] on div "Choose a seller" at bounding box center [1262, 20] width 133 height 27
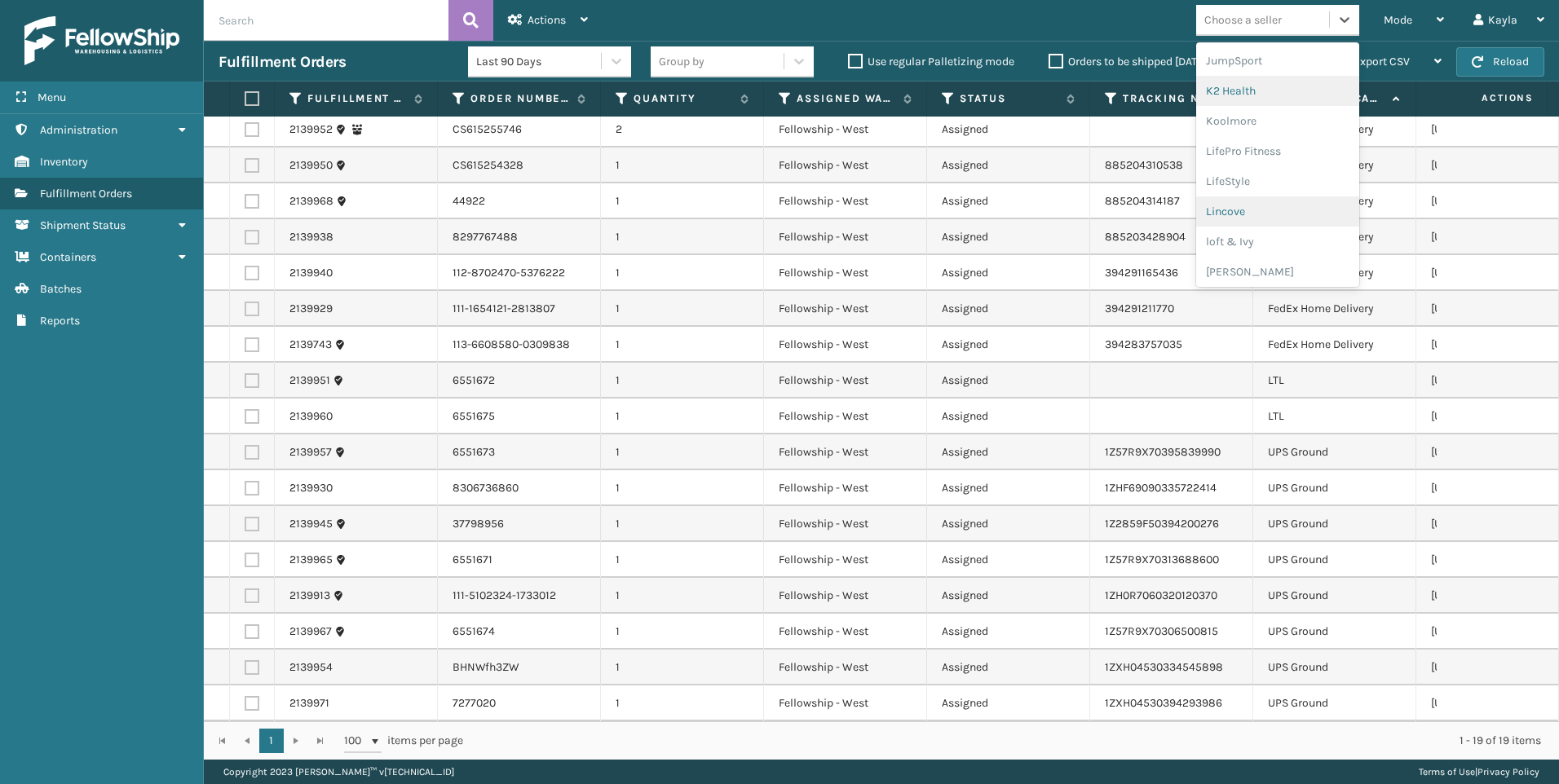
scroll to position [418, 0]
click at [1265, 208] on div "Koolmore" at bounding box center [1278, 216] width 163 height 31
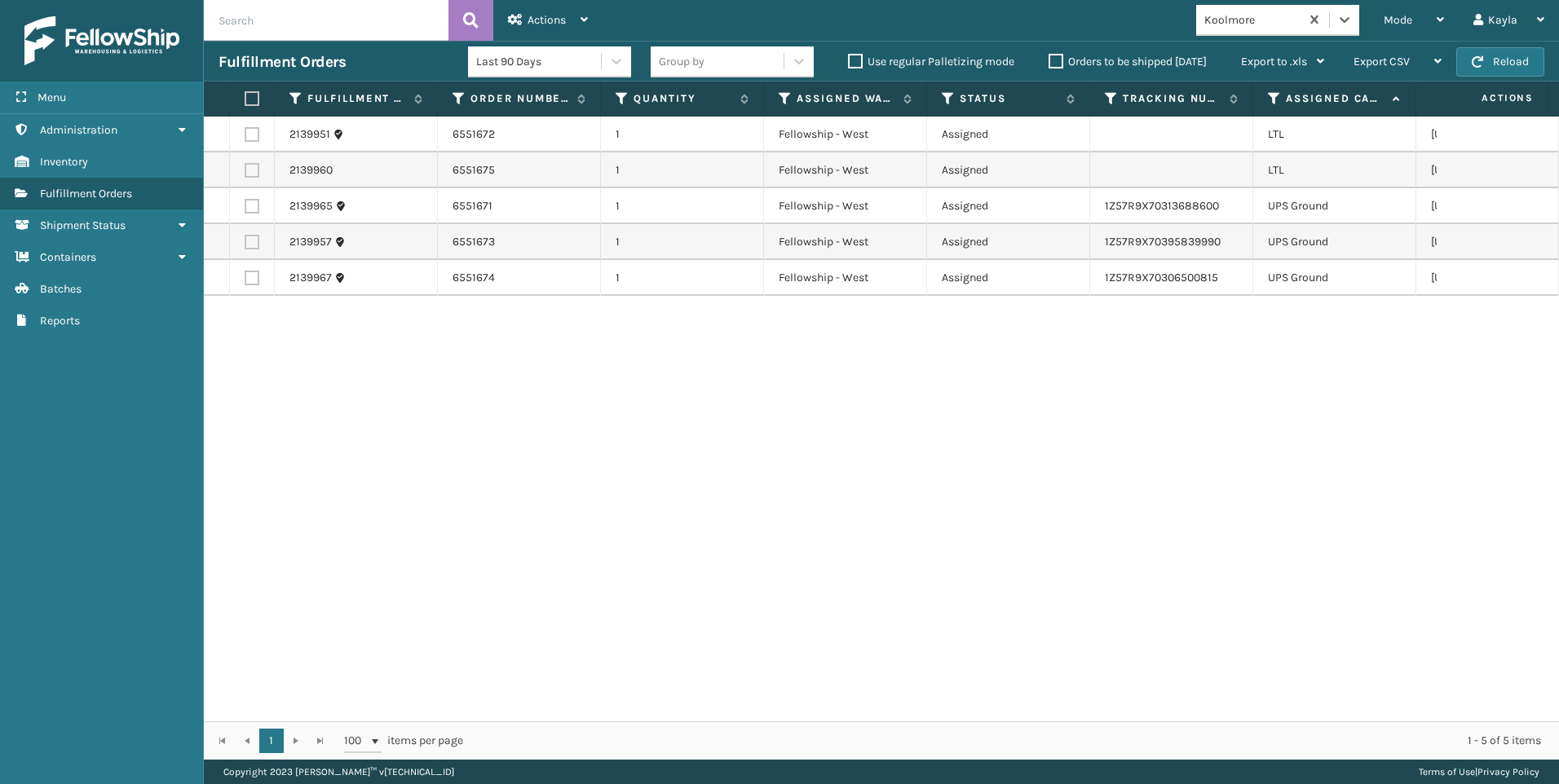
click at [259, 130] on td at bounding box center [252, 134] width 45 height 36
drag, startPoint x: 257, startPoint y: 130, endPoint x: 255, endPoint y: 170, distance: 40.0
click at [256, 131] on label at bounding box center [251, 134] width 14 height 14
click at [246, 131] on input "checkbox" at bounding box center [245, 133] width 1 height 10
checkbox input "true"
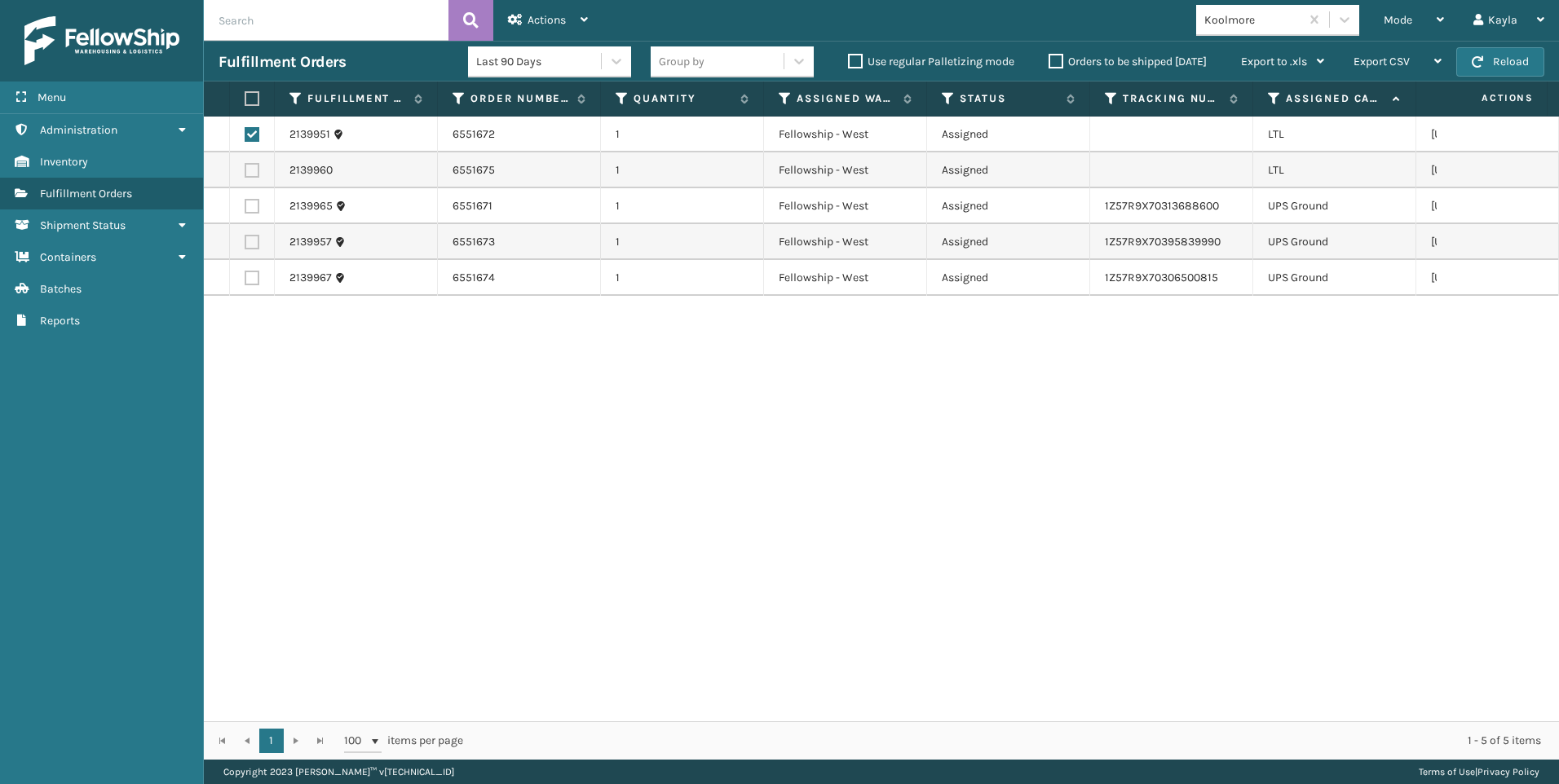
click at [255, 175] on label at bounding box center [251, 170] width 14 height 14
click at [246, 173] on input "checkbox" at bounding box center [245, 168] width 1 height 10
checkbox input "true"
click at [535, 28] on div "Actions" at bounding box center [548, 20] width 80 height 41
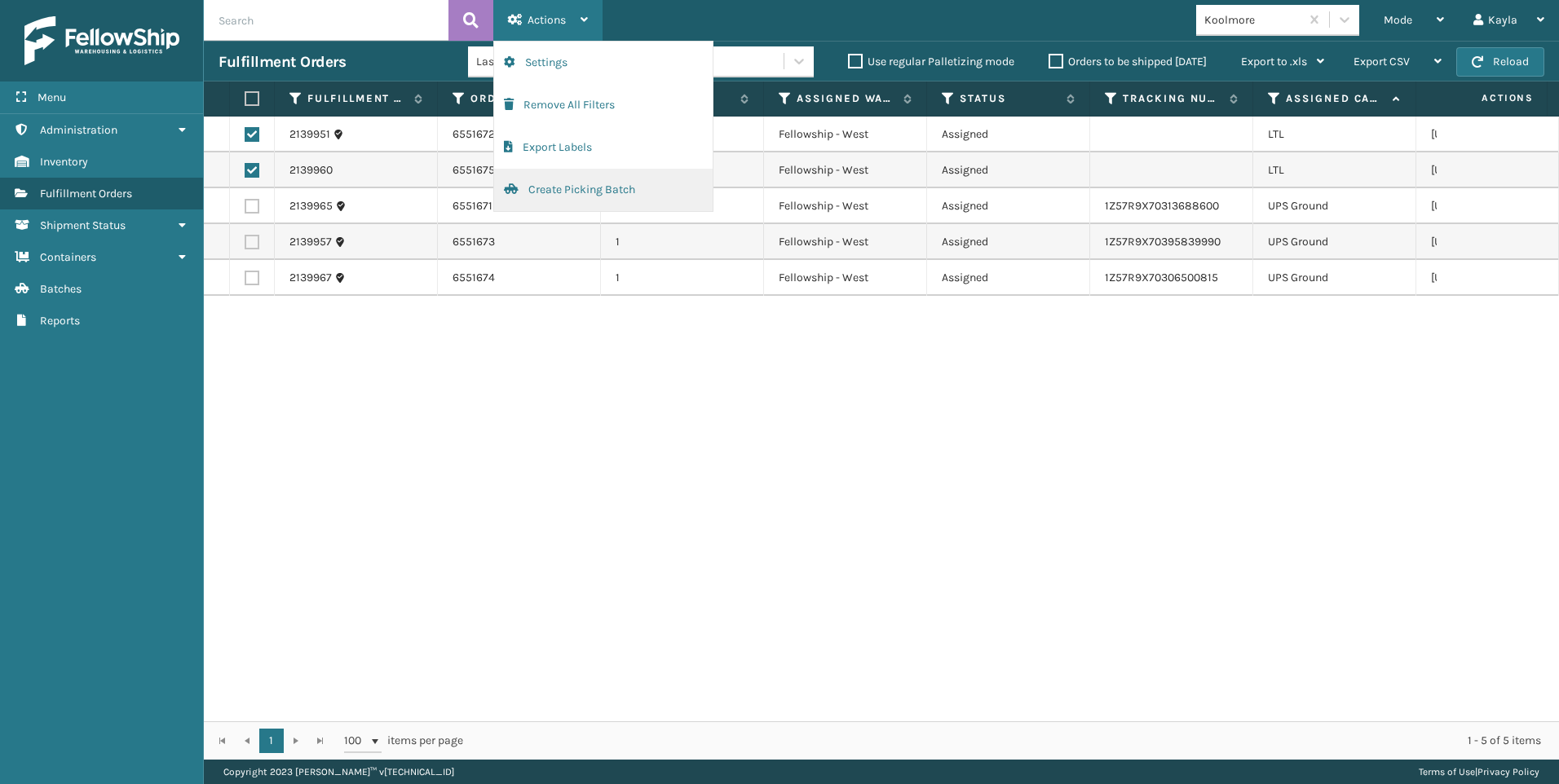
click at [548, 176] on button "Create Picking Batch" at bounding box center [603, 190] width 218 height 42
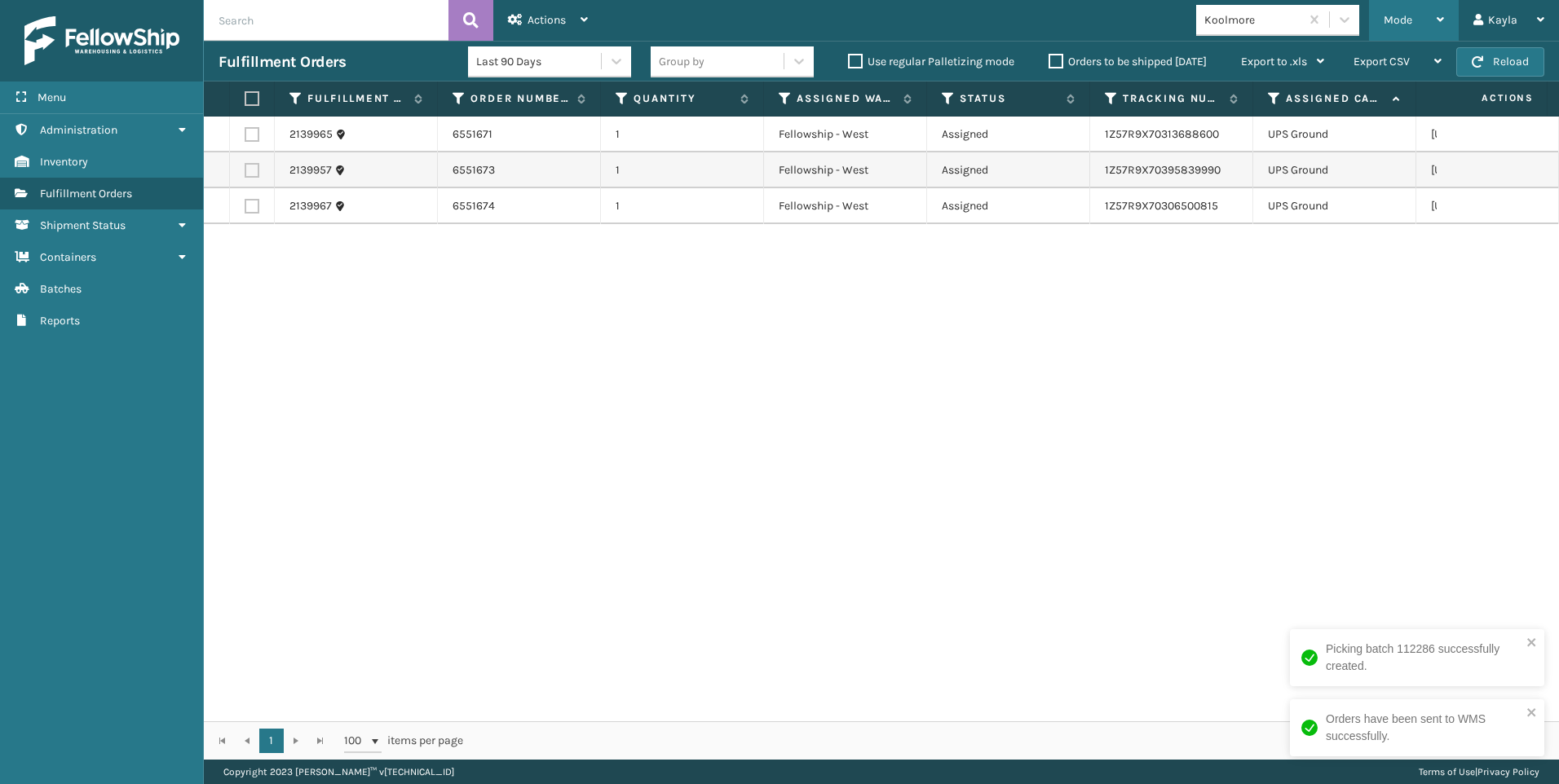
click at [1426, 20] on div "Mode" at bounding box center [1414, 20] width 60 height 41
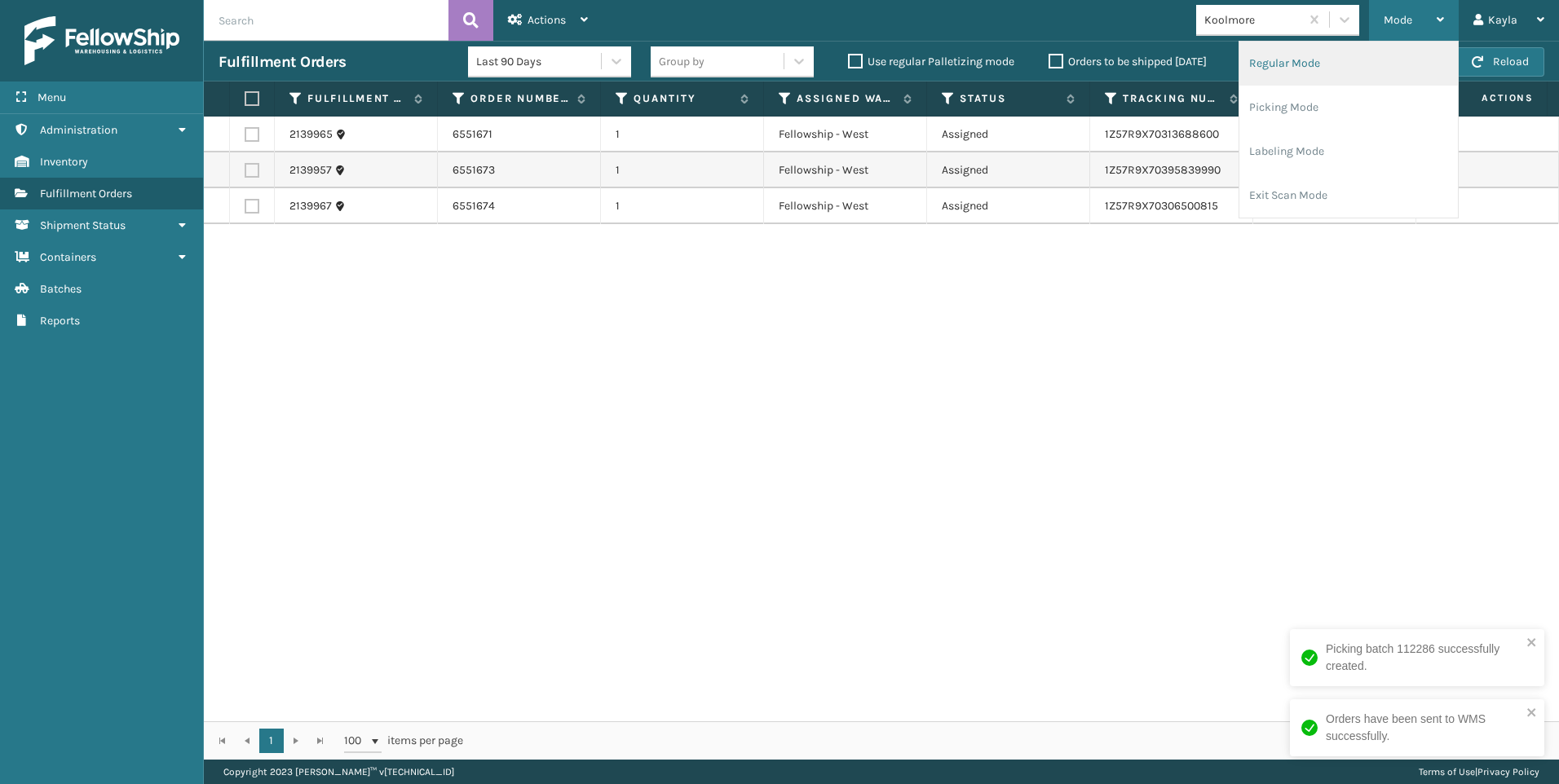
click at [1347, 74] on li "Regular Mode" at bounding box center [1348, 64] width 218 height 44
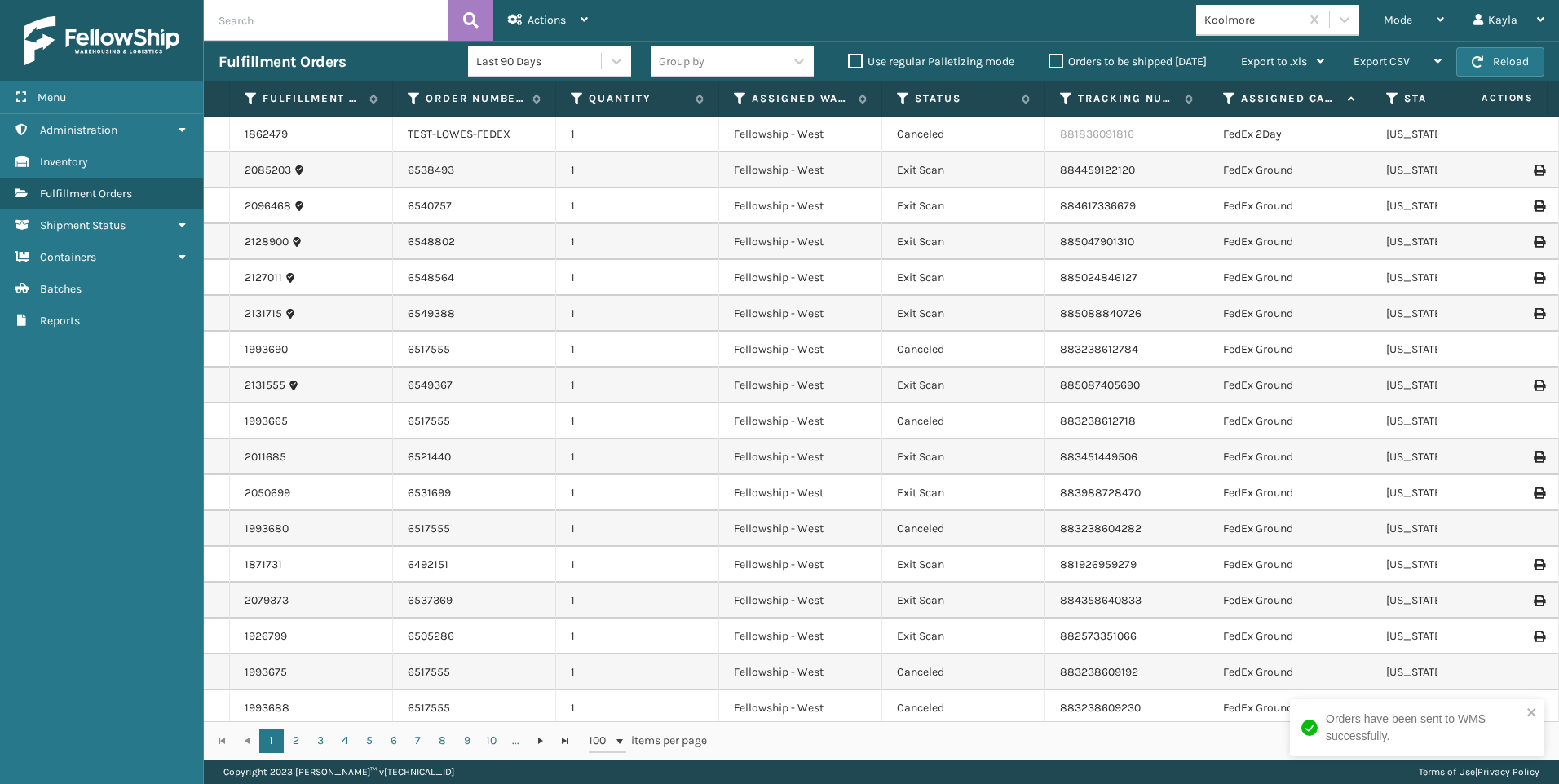
click at [299, 32] on input "text" at bounding box center [326, 20] width 245 height 41
click at [332, 14] on input "text" at bounding box center [326, 20] width 245 height 41
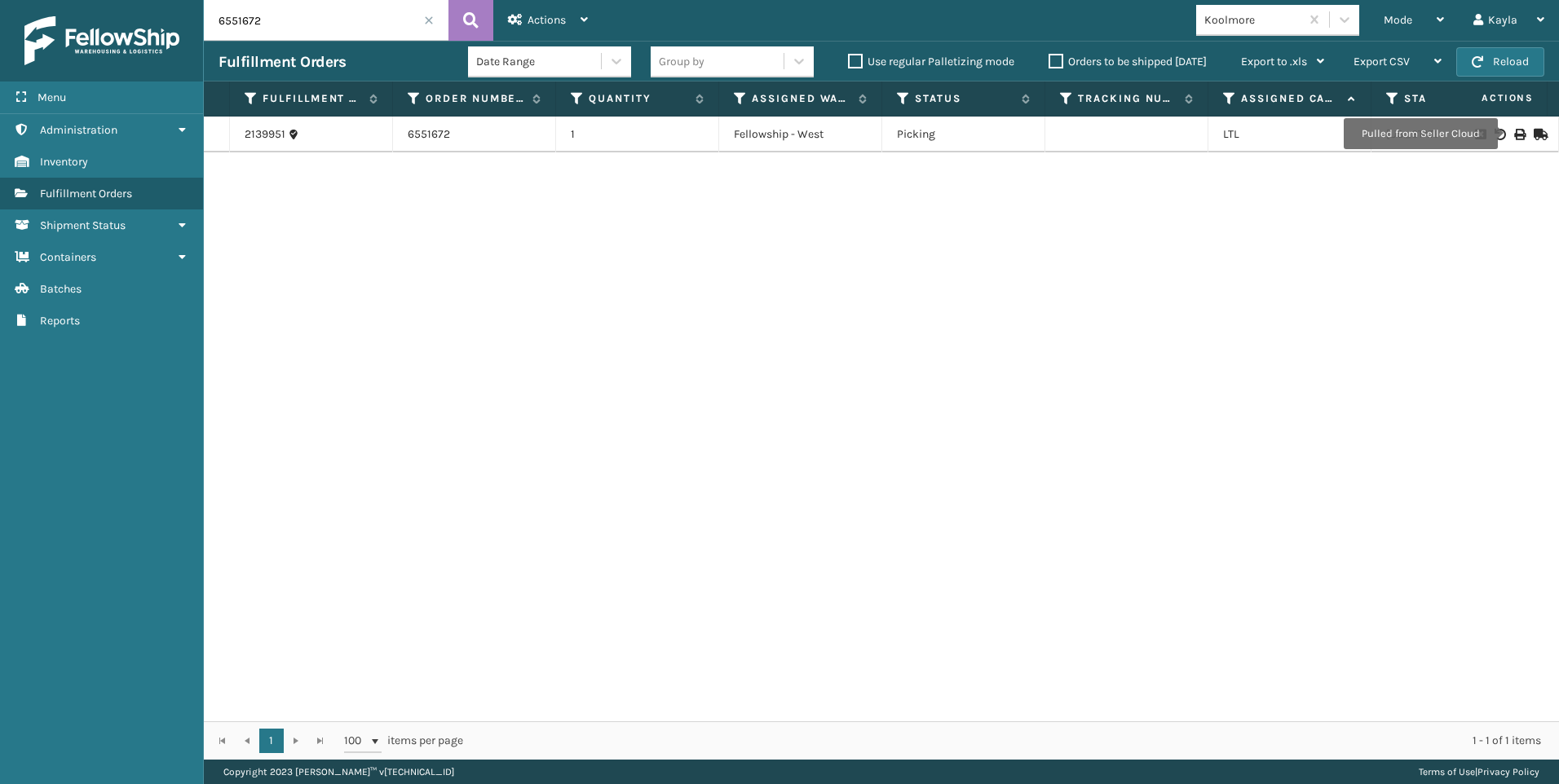
click at [1514, 133] on icon at bounding box center [1519, 134] width 10 height 11
click at [291, 29] on input "6551672" at bounding box center [326, 20] width 245 height 41
drag, startPoint x: 283, startPoint y: 27, endPoint x: 86, endPoint y: 26, distance: 197.0
click at [127, 0] on div "Menu Shipment Status Administration Shipment Status Inventory Shipment Status F…" at bounding box center [779, 0] width 1559 height 0
type input "6551675"
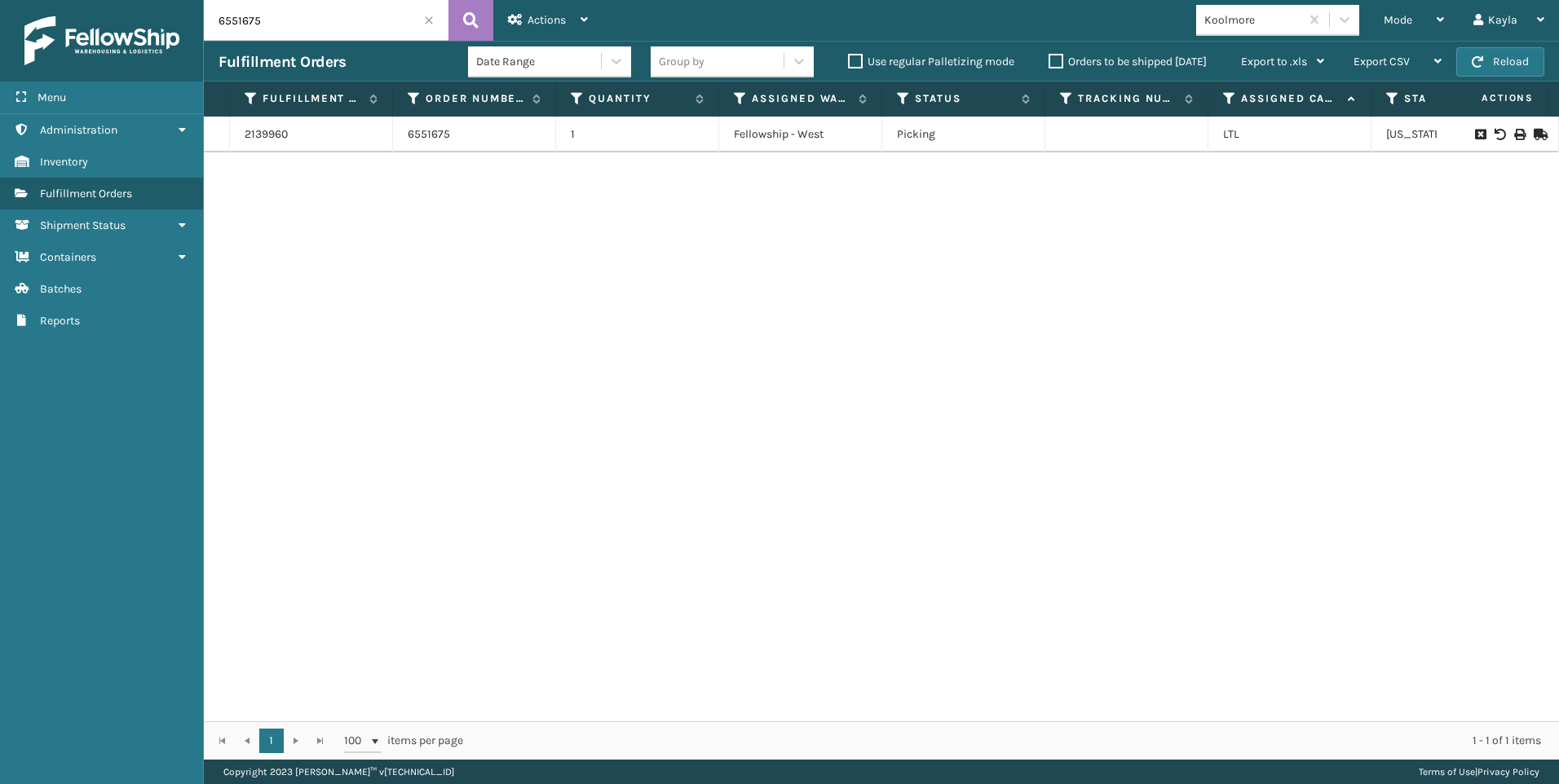
click at [1514, 138] on icon at bounding box center [1519, 134] width 10 height 11
click at [432, 19] on span at bounding box center [429, 20] width 10 height 10
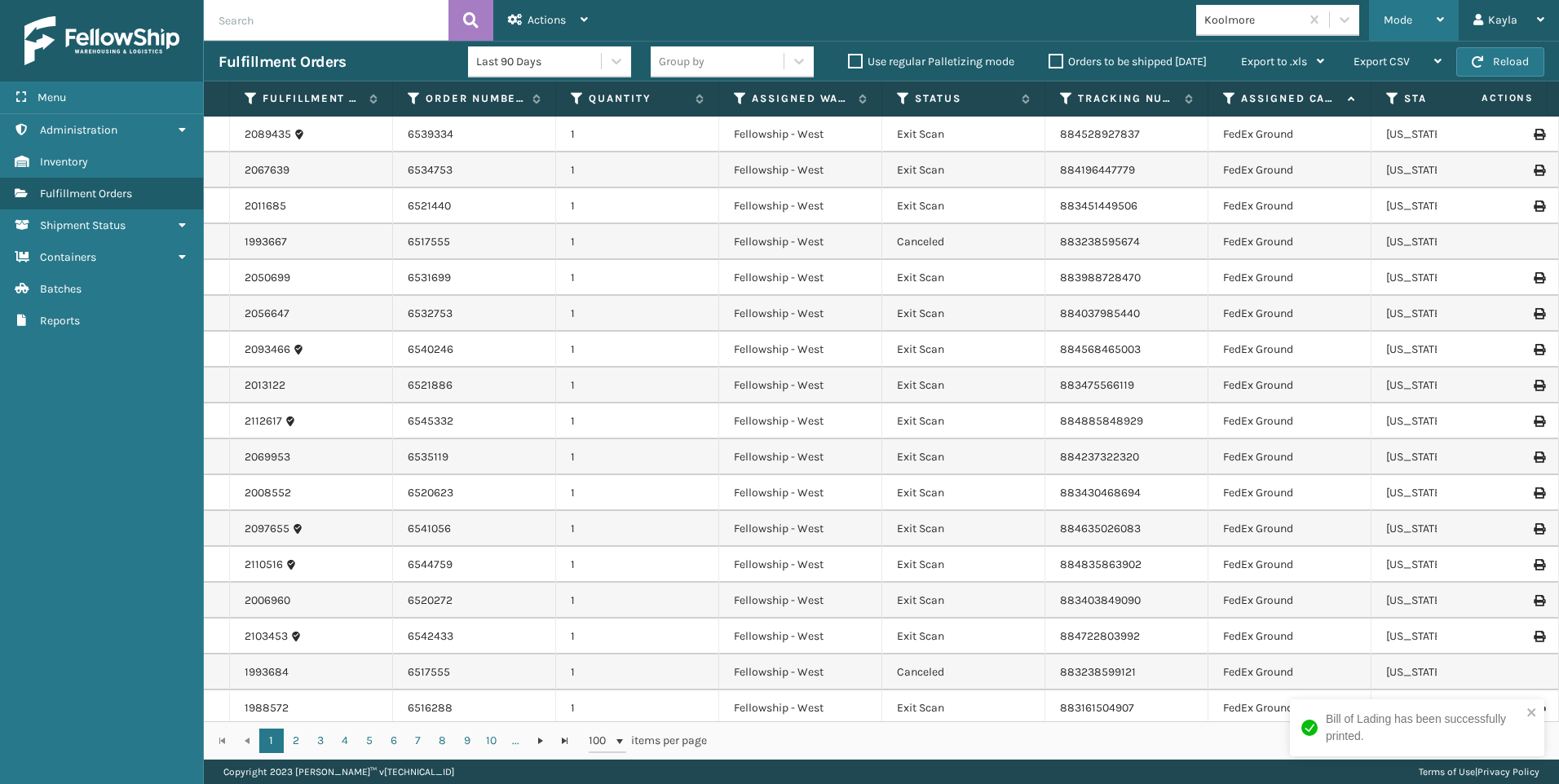
click at [1409, 10] on div "Mode" at bounding box center [1414, 20] width 60 height 41
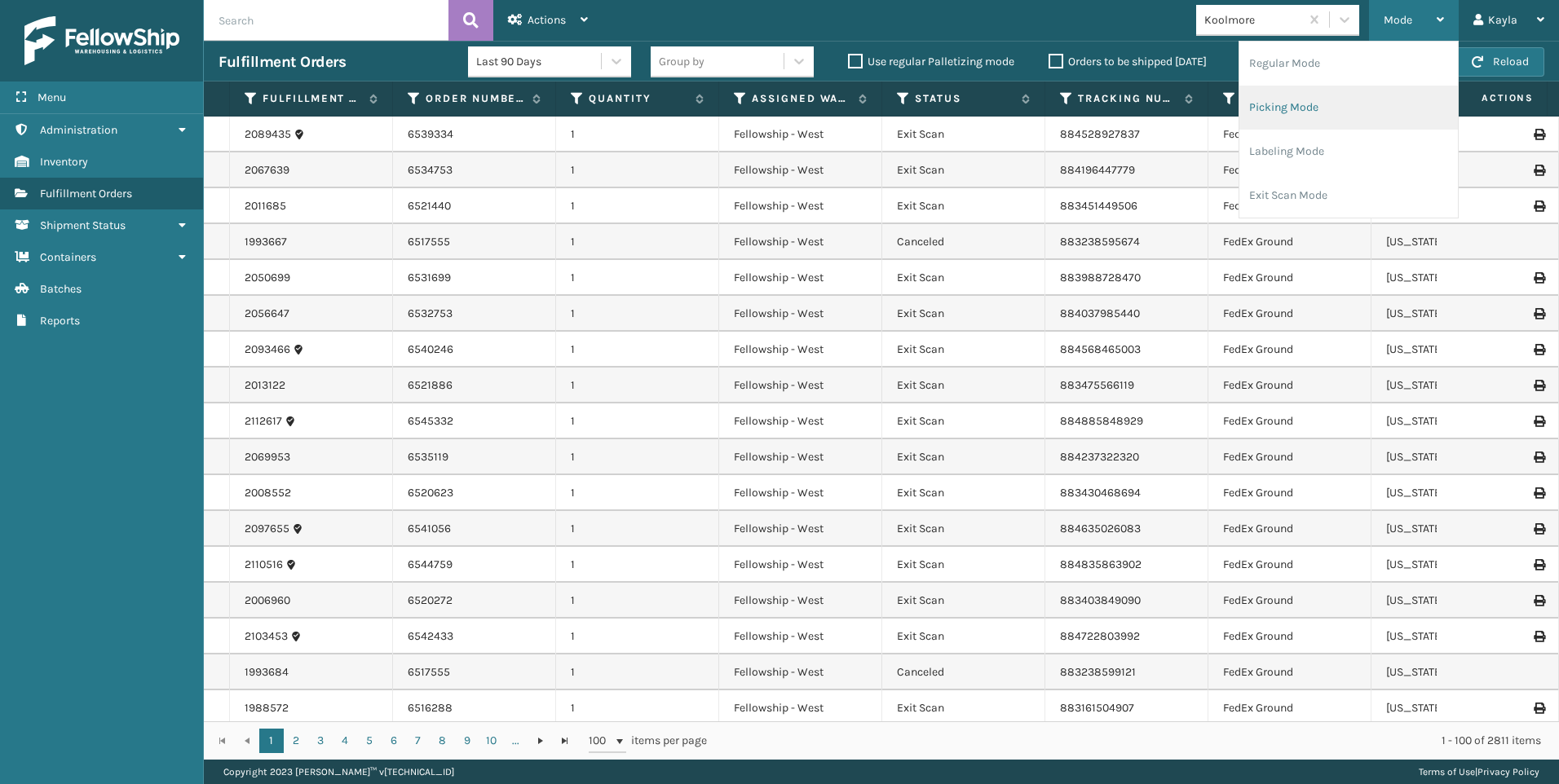
click at [1320, 104] on li "Picking Mode" at bounding box center [1348, 108] width 218 height 44
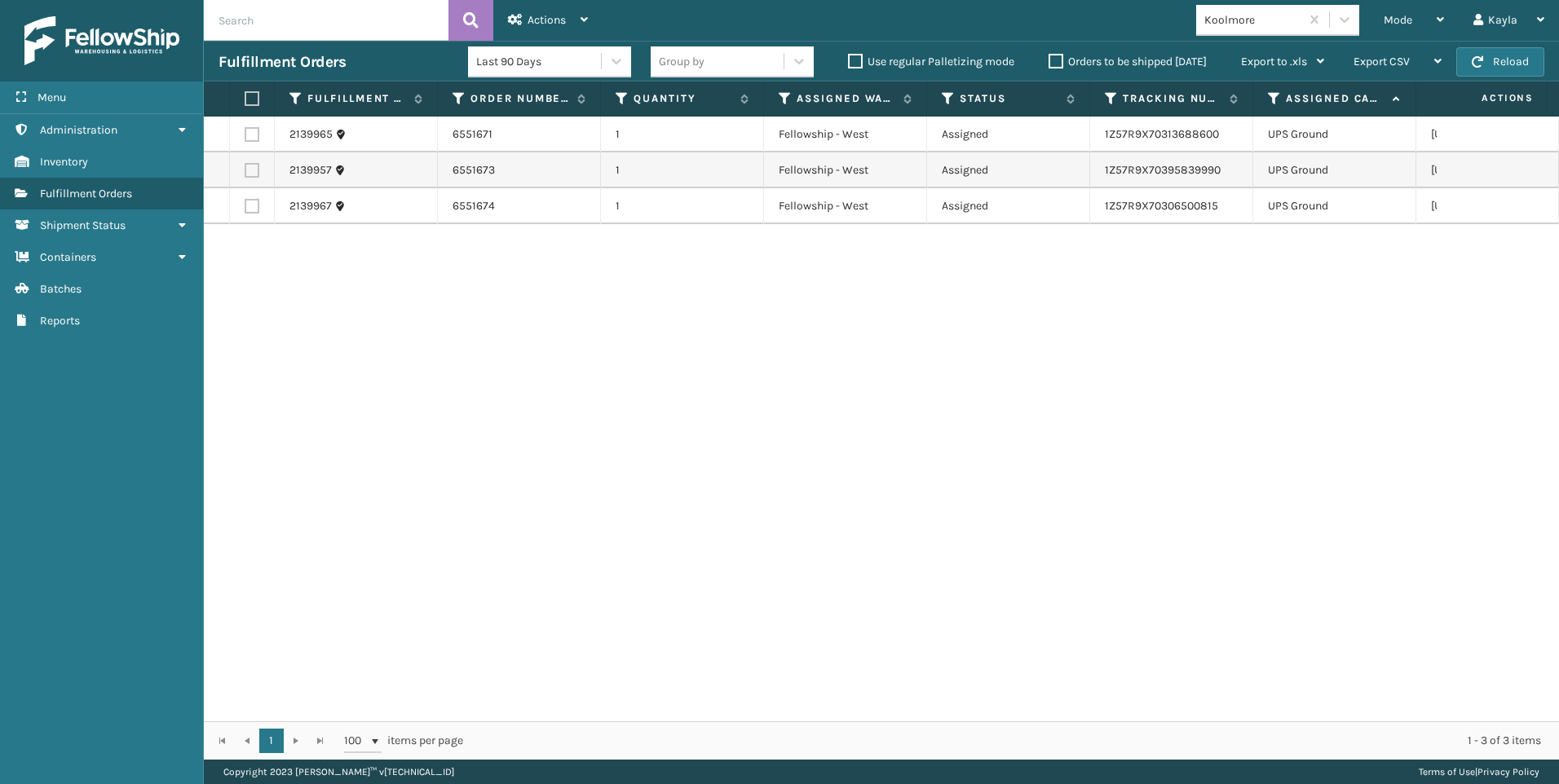
click at [1262, 14] on div "Koolmore" at bounding box center [1252, 20] width 97 height 17
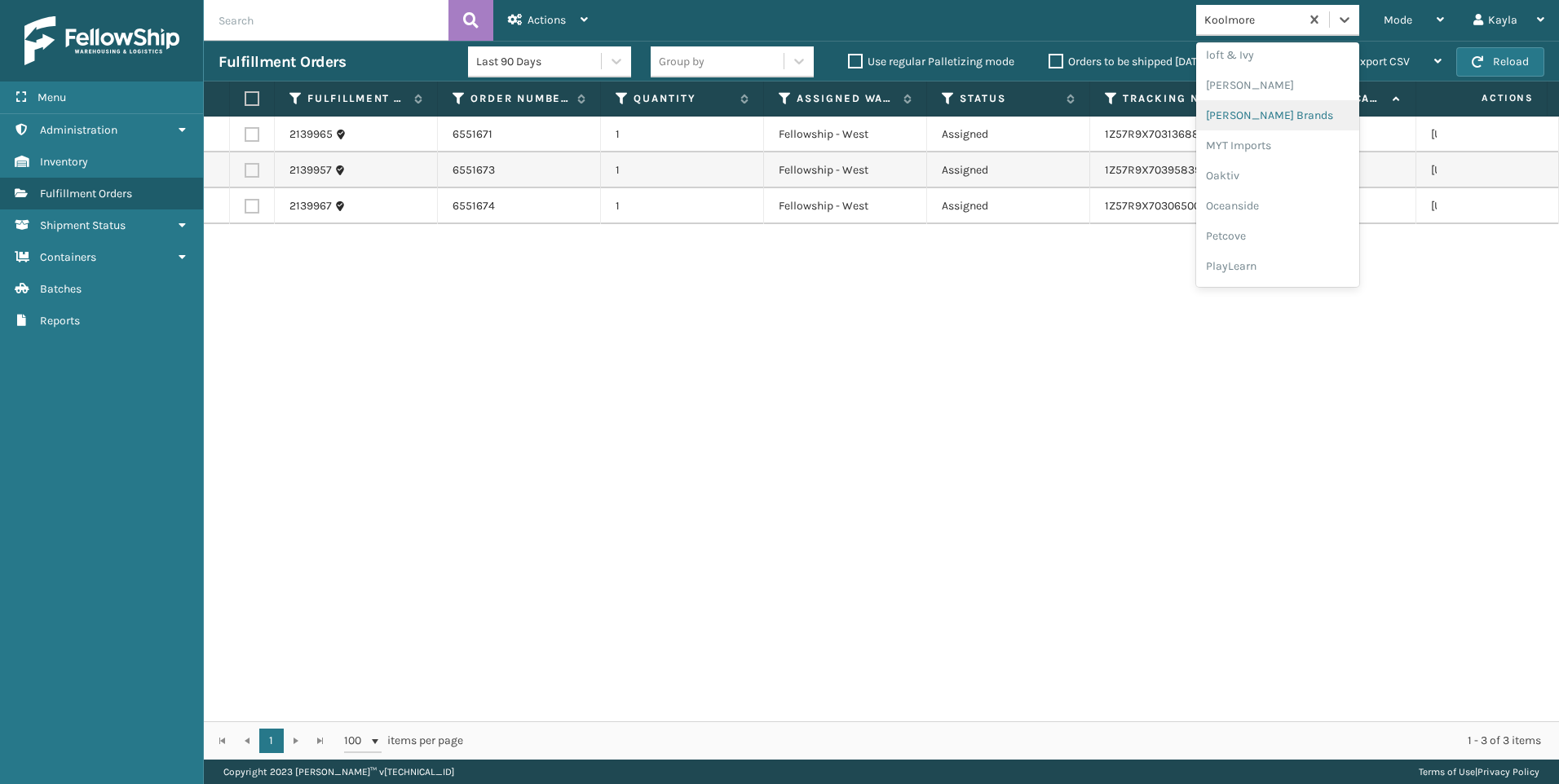
scroll to position [818, 0]
click at [1259, 234] on div "SleepGeekz" at bounding box center [1278, 239] width 163 height 31
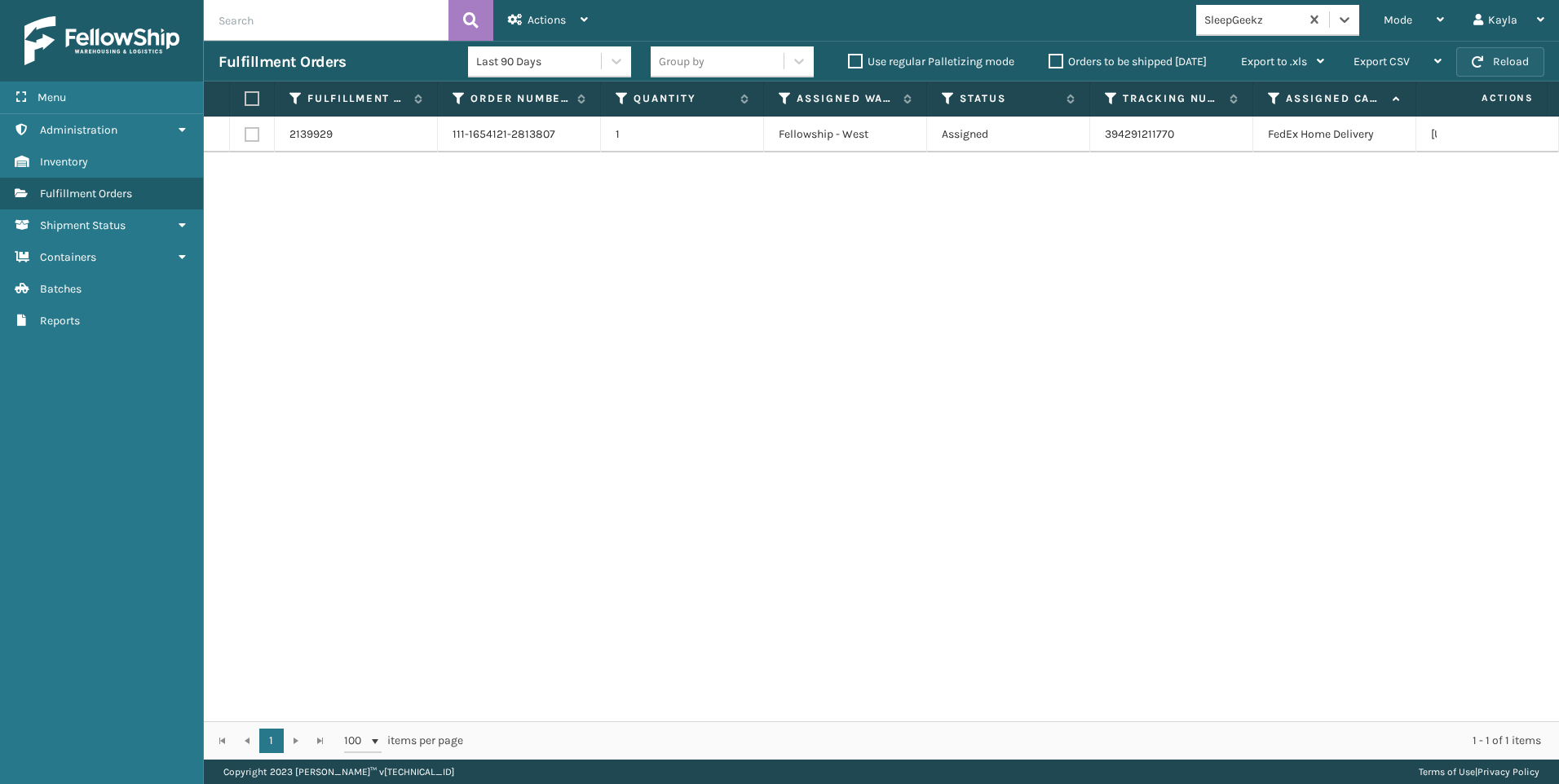
click at [1464, 70] on button "Reload" at bounding box center [1500, 62] width 88 height 30
click at [1406, 20] on span "Mode" at bounding box center [1398, 20] width 29 height 14
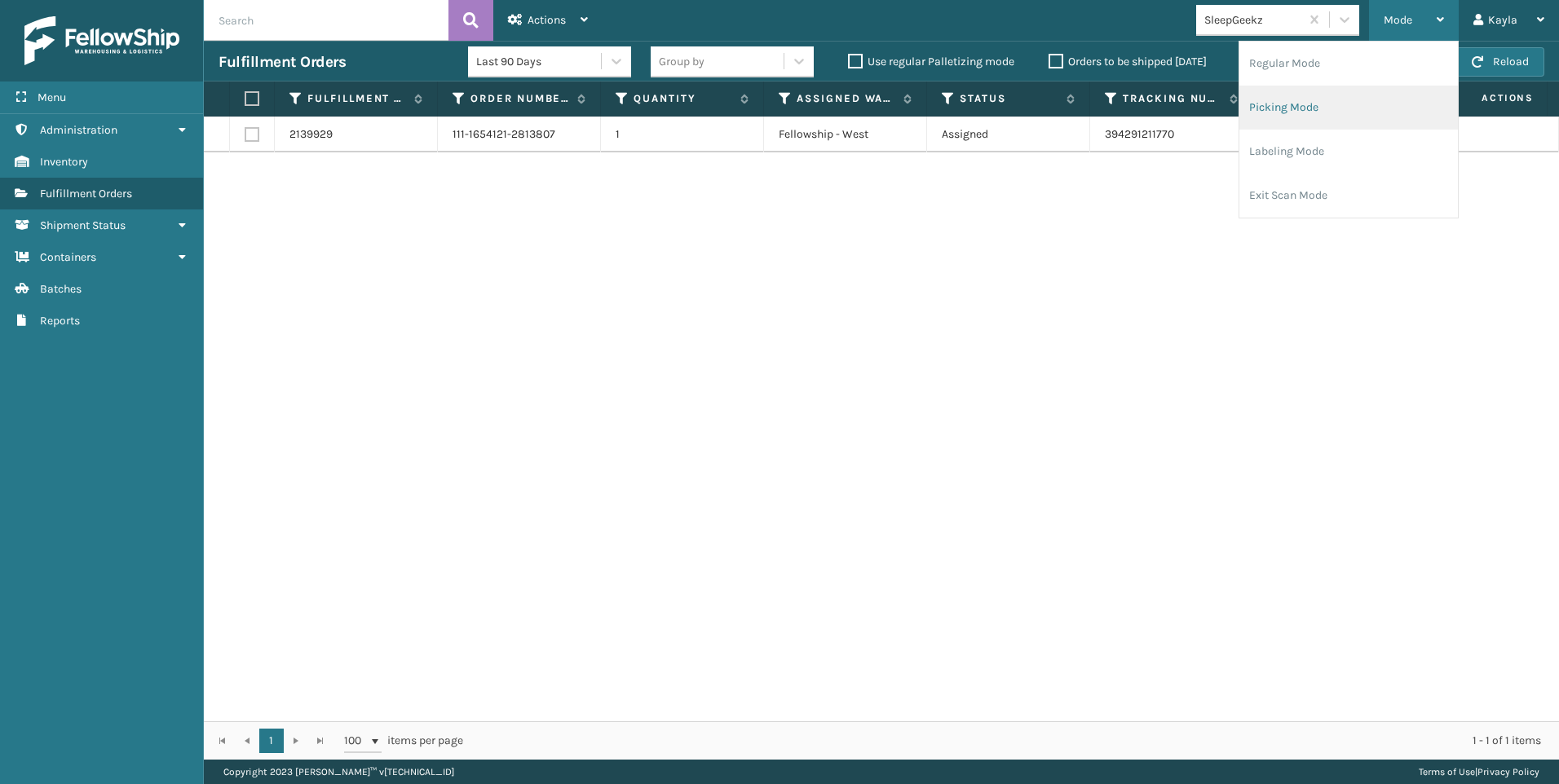
click at [1319, 86] on li "Picking Mode" at bounding box center [1348, 108] width 218 height 44
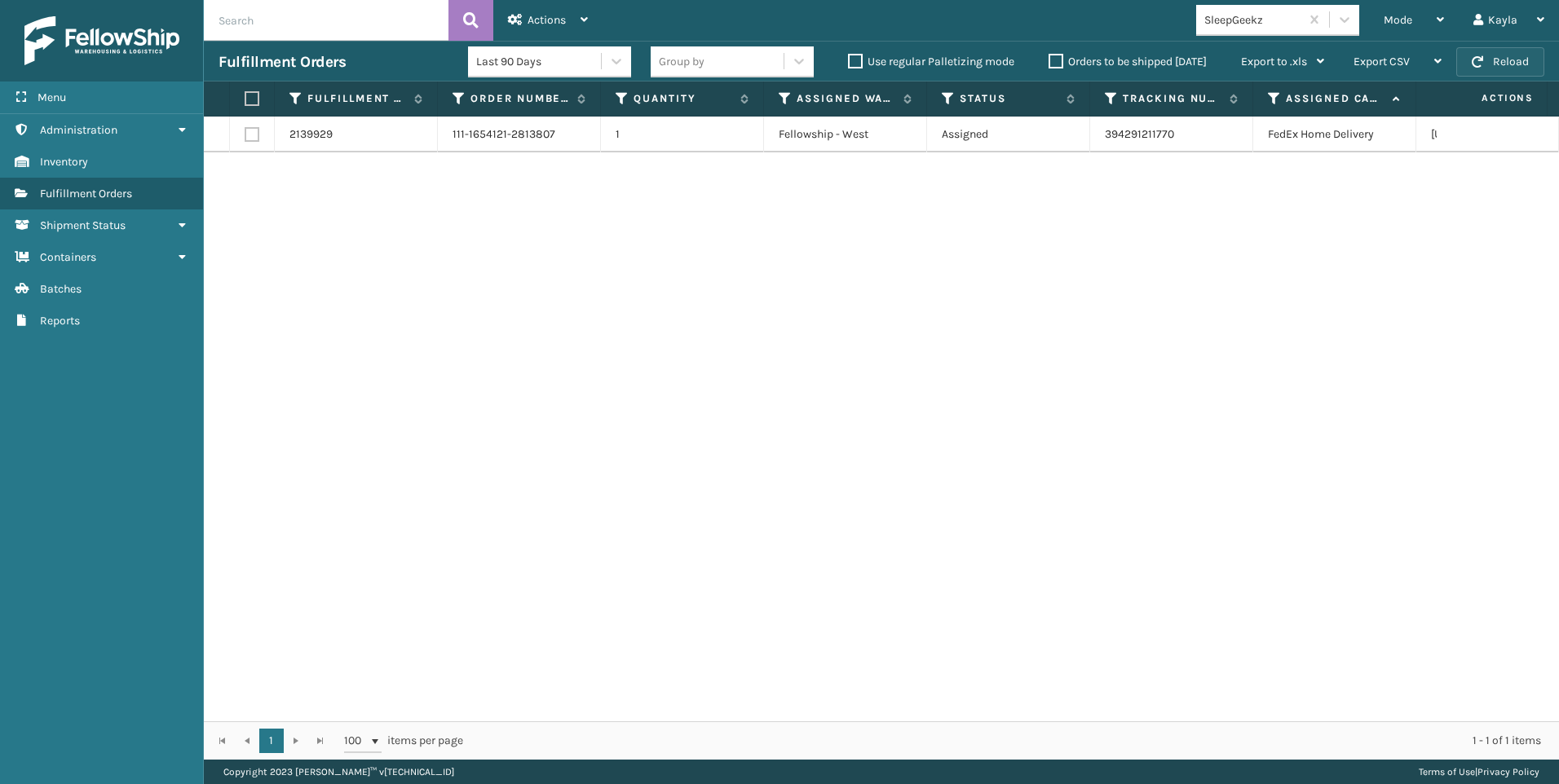
click at [1511, 70] on button "Reload" at bounding box center [1500, 62] width 88 height 30
click at [1508, 54] on button "Reload" at bounding box center [1500, 62] width 88 height 30
click at [1491, 81] on div "Fulfillment Orders Last 90 Days Group by Use regular Palletizing mode Orders to…" at bounding box center [881, 61] width 1355 height 41
click at [1491, 77] on div "Fulfillment Orders Last 90 Days Group by Use regular Palletizing mode Orders to…" at bounding box center [881, 61] width 1355 height 41
click at [1492, 71] on button "Reload" at bounding box center [1500, 62] width 88 height 30
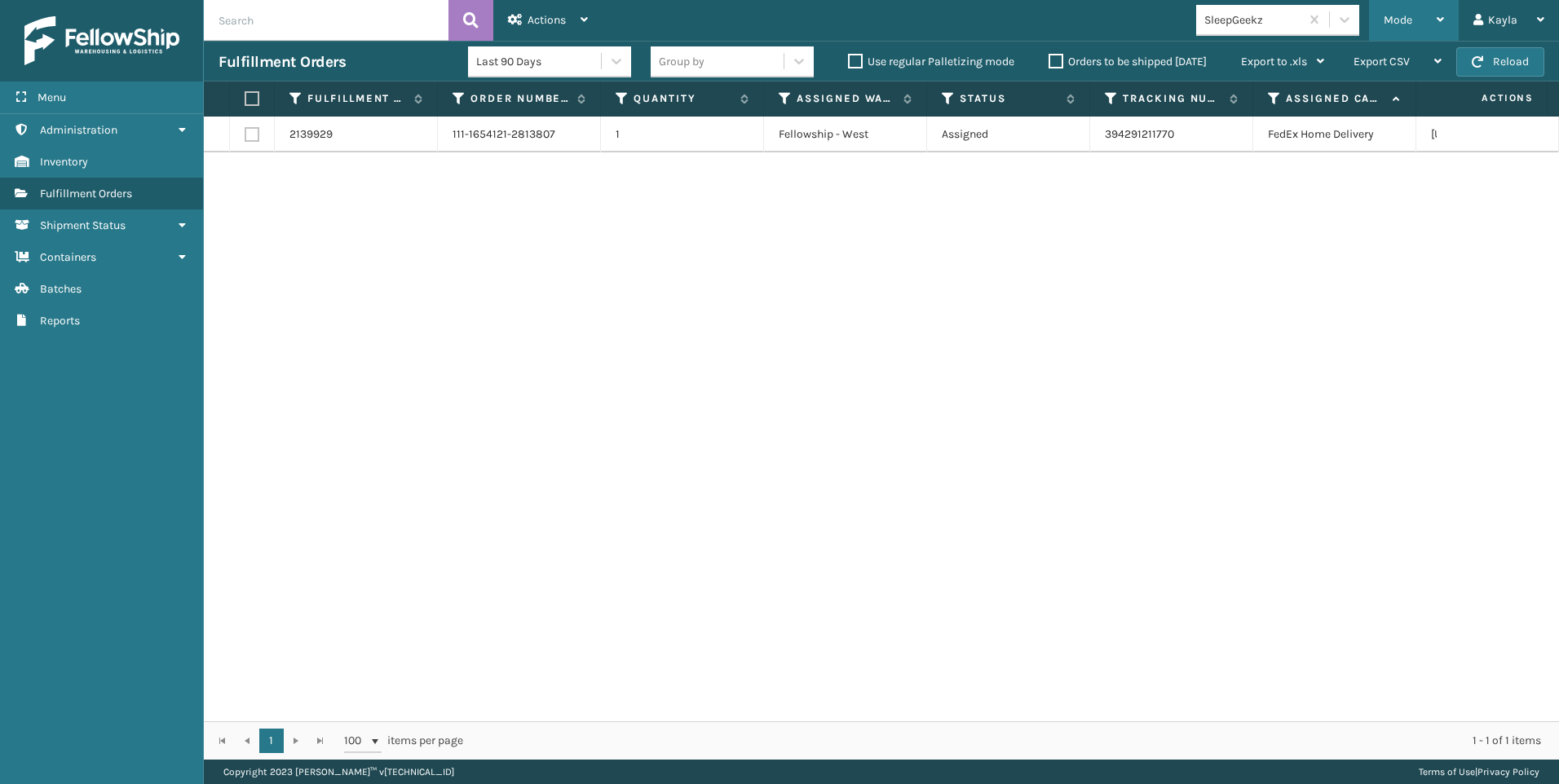
click at [1394, 21] on span "Mode" at bounding box center [1398, 20] width 29 height 14
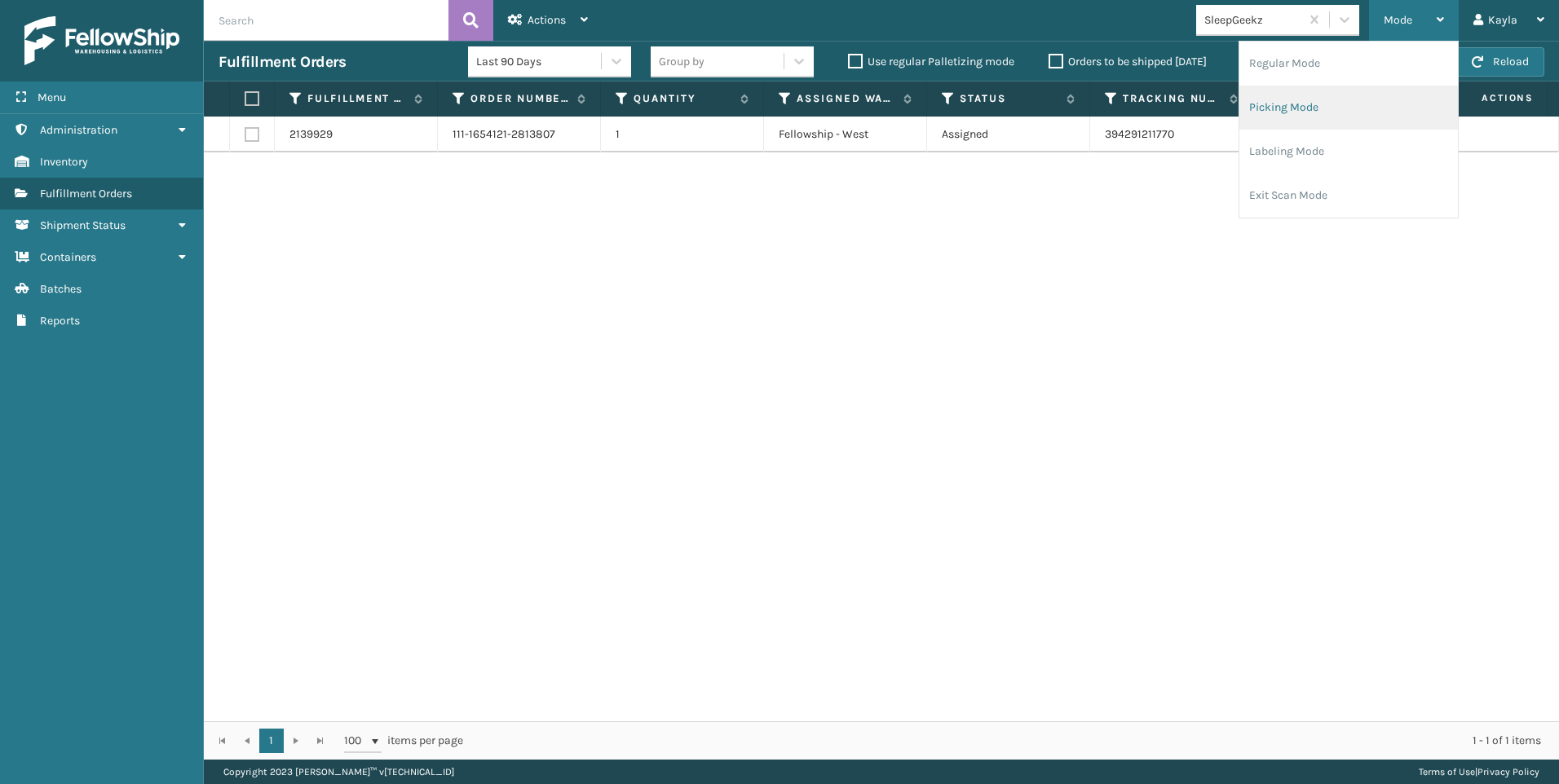
click at [1274, 110] on li "Picking Mode" at bounding box center [1348, 108] width 218 height 44
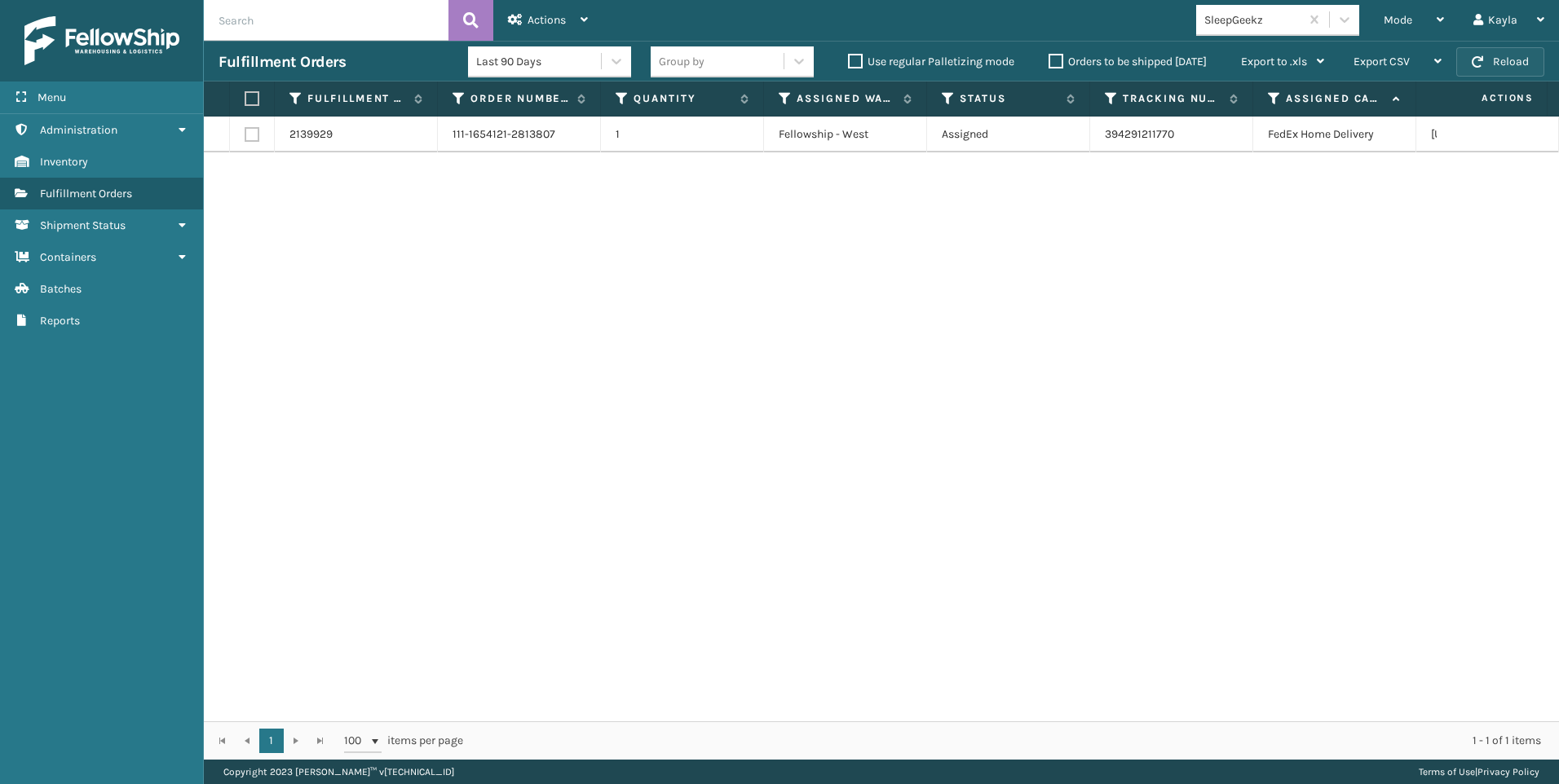
click at [1498, 57] on button "Reload" at bounding box center [1500, 62] width 88 height 30
click at [1389, 15] on span "Mode" at bounding box center [1398, 20] width 29 height 14
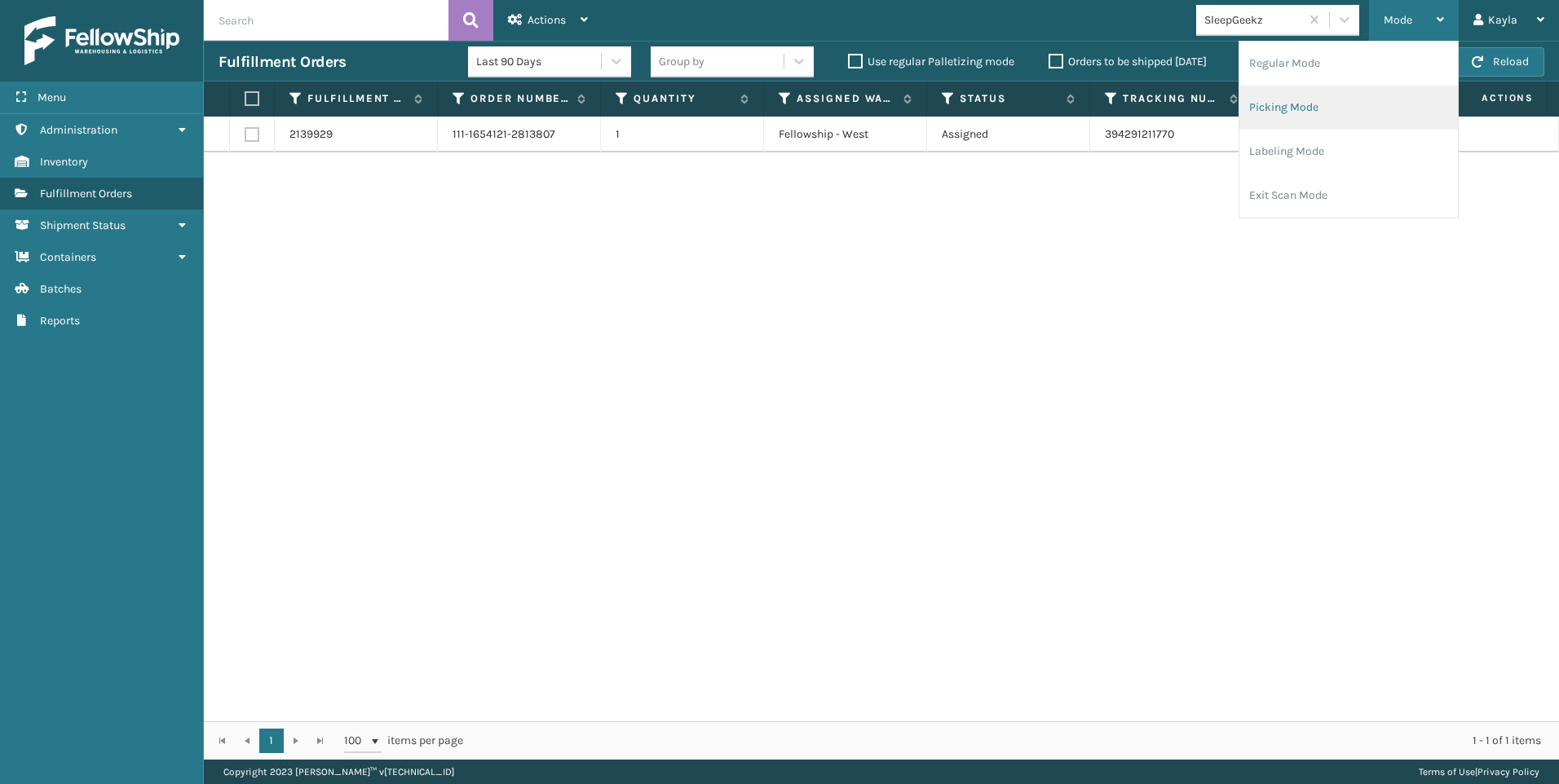
click at [1284, 116] on li "Picking Mode" at bounding box center [1348, 108] width 218 height 44
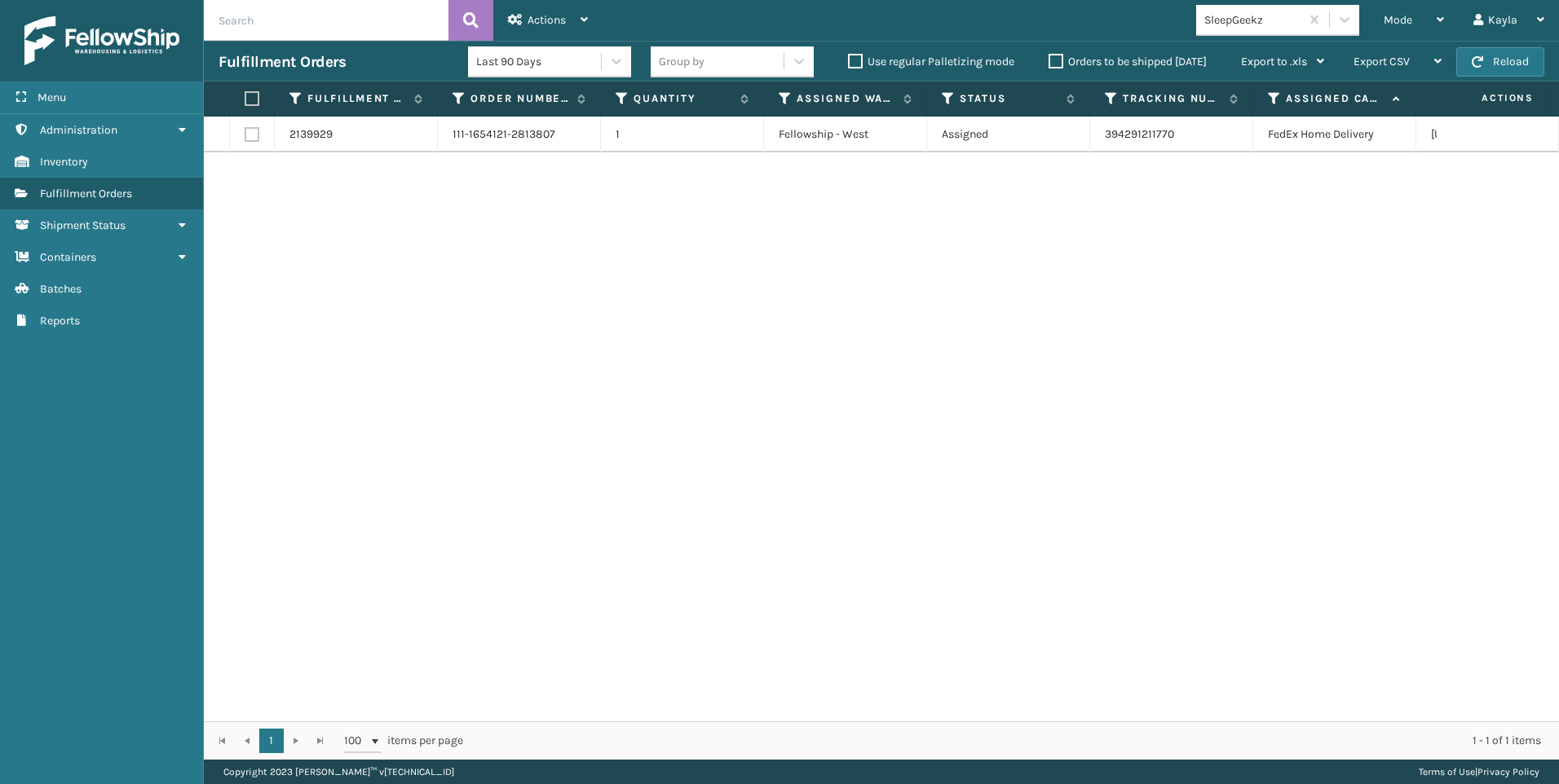
click at [1240, 25] on div "SleepGeekz" at bounding box center [1252, 20] width 97 height 17
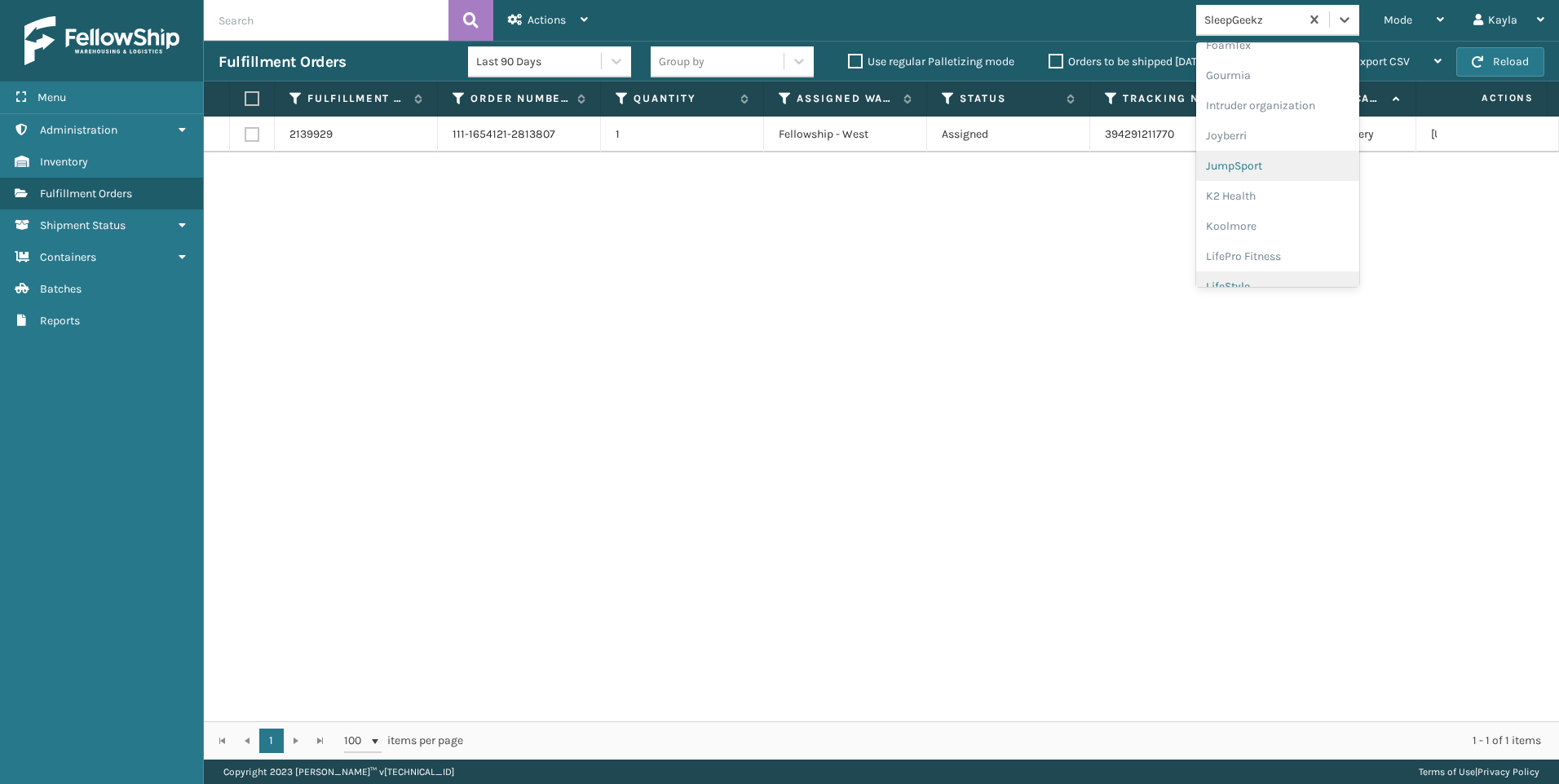
scroll to position [516, 0]
click at [1272, 99] on div "K2 Health" at bounding box center [1278, 87] width 163 height 31
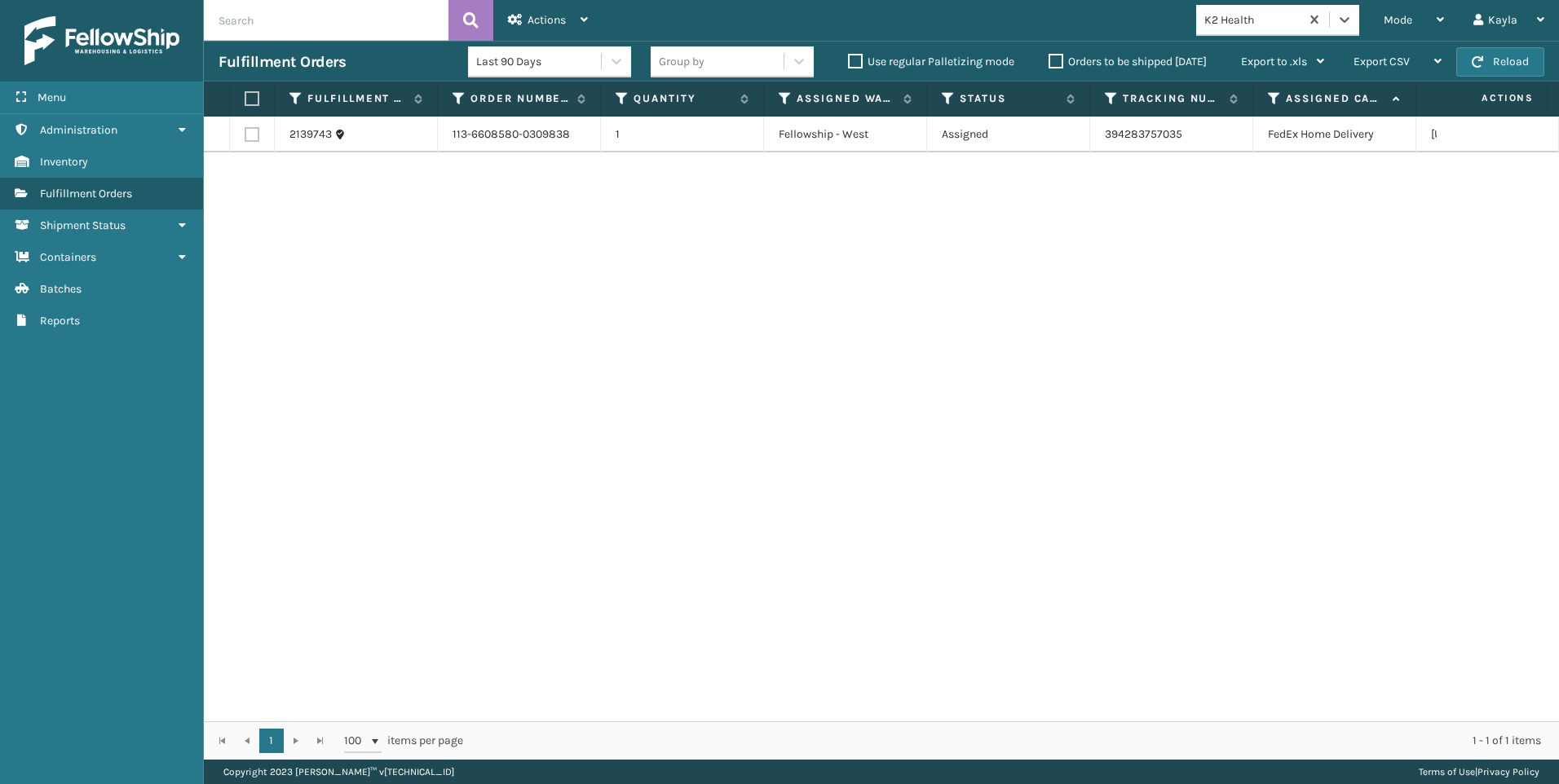
click at [1295, 14] on div "K2 Health" at bounding box center [1252, 20] width 97 height 17
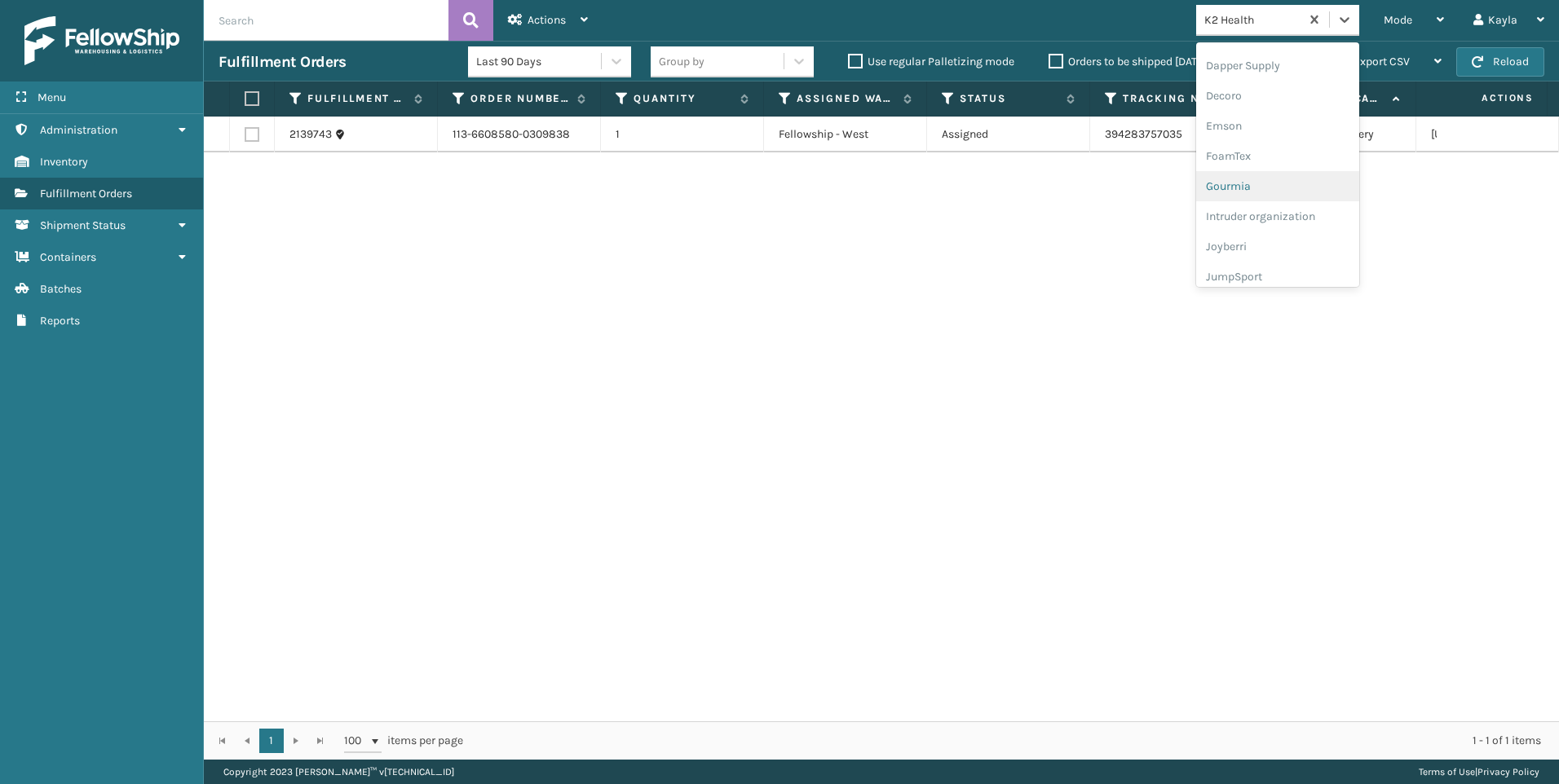
scroll to position [408, 0]
click at [1244, 224] on div "Koolmore" at bounding box center [1278, 227] width 163 height 31
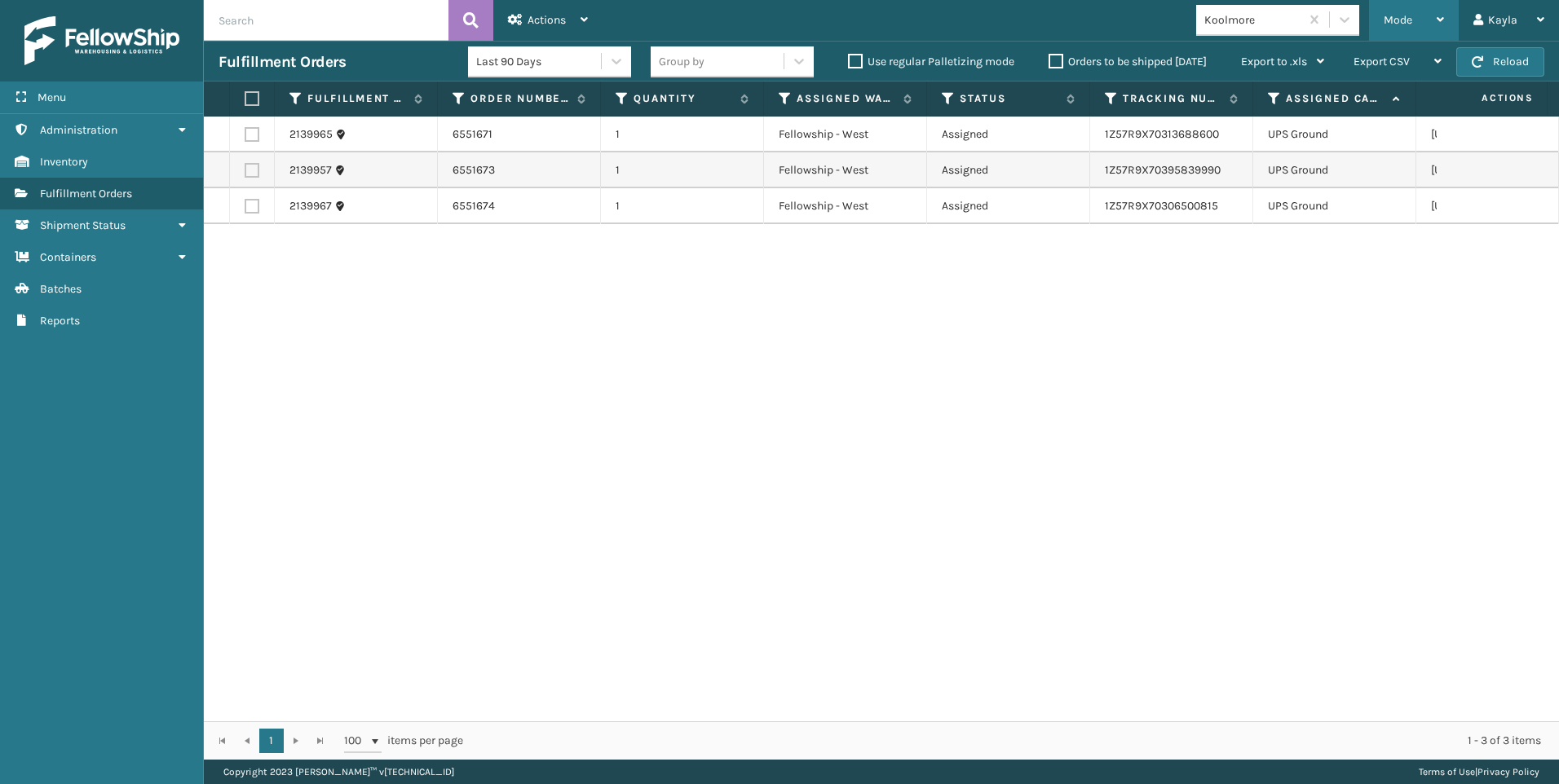
click at [1382, 13] on div "Mode Regular Mode Picking Mode Labeling Mode Exit Scan Mode" at bounding box center [1414, 20] width 90 height 41
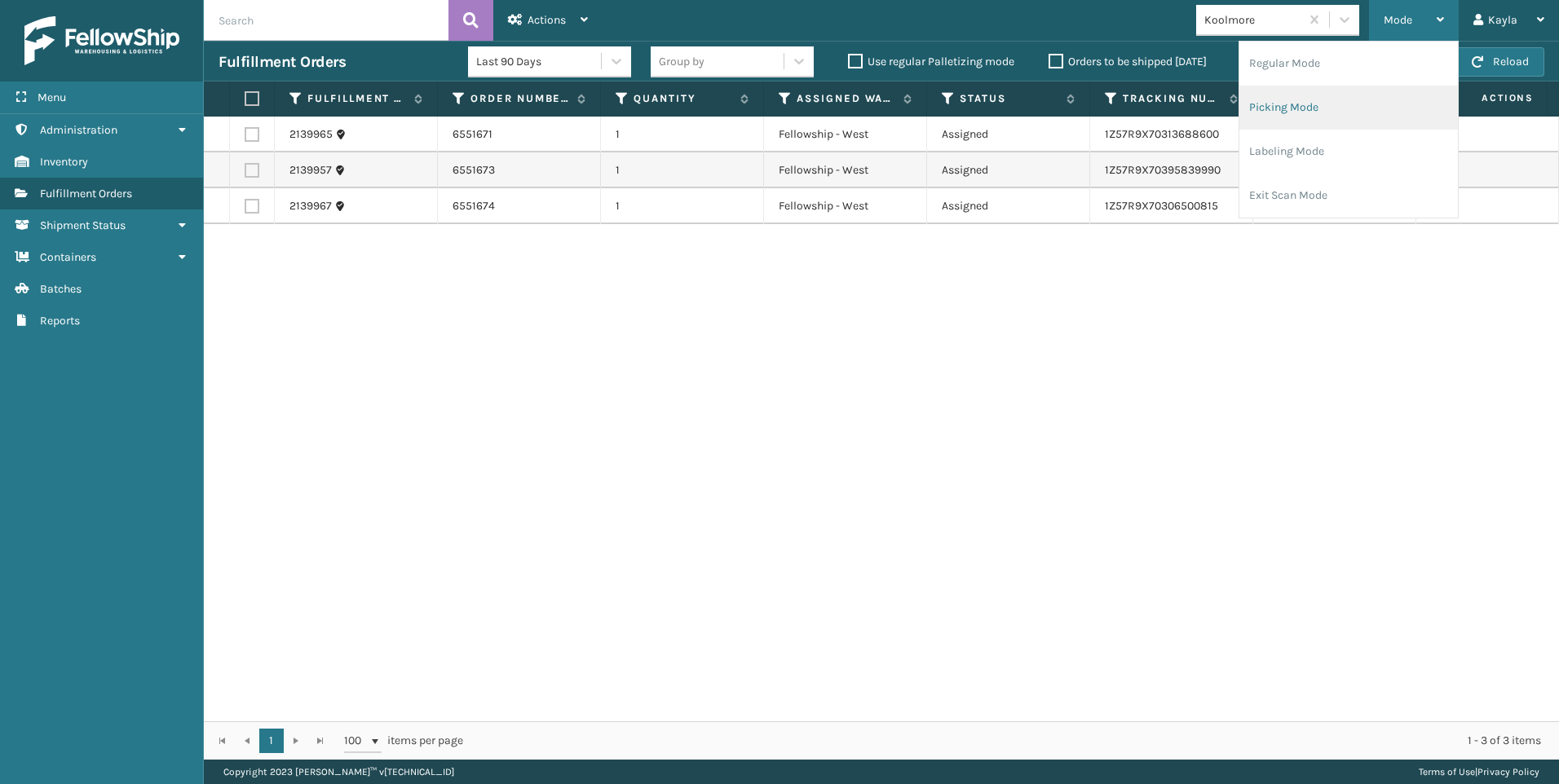
click at [1353, 108] on li "Picking Mode" at bounding box center [1348, 108] width 218 height 44
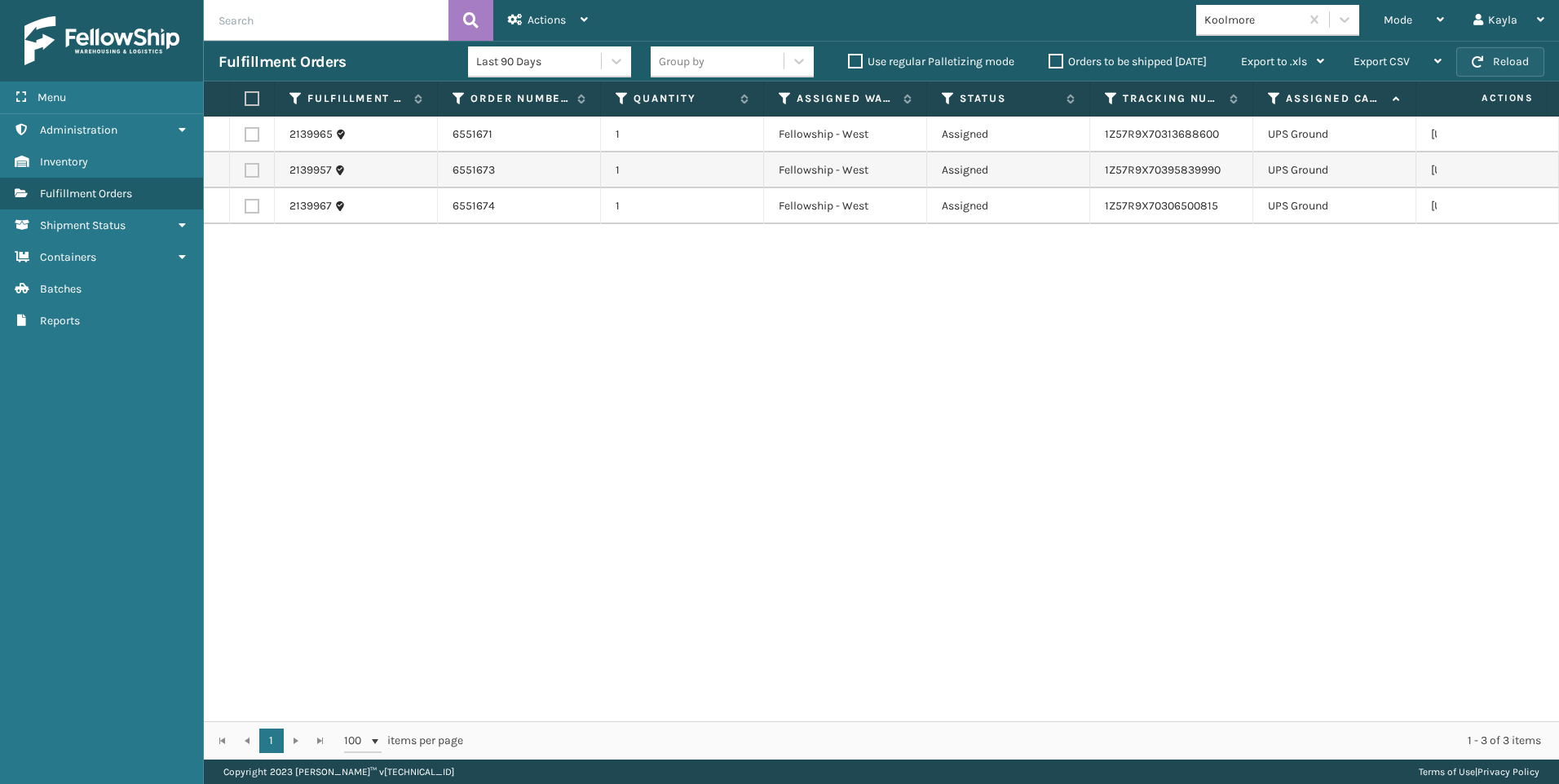
click at [1512, 50] on button "Reload" at bounding box center [1500, 62] width 88 height 30
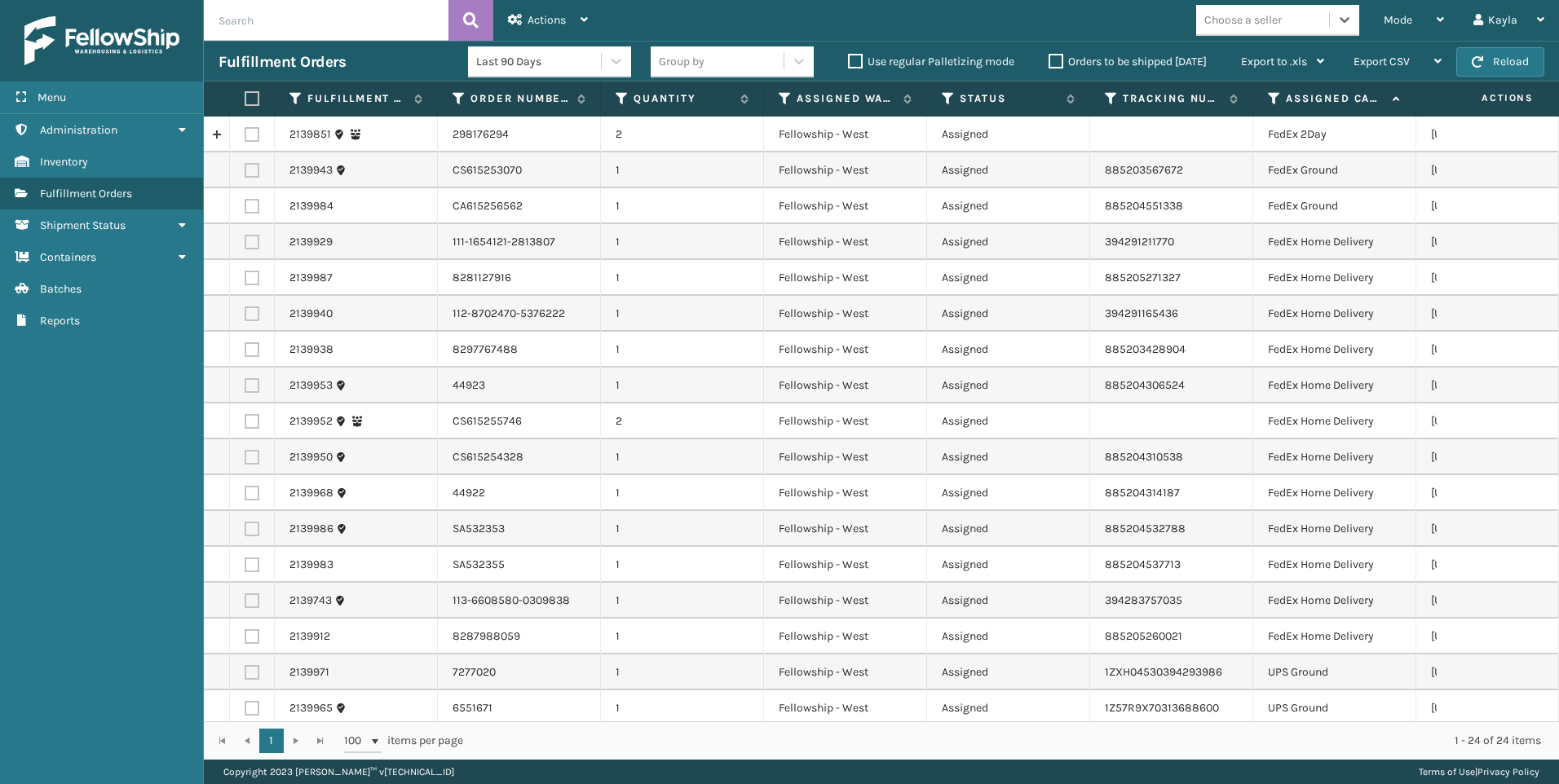
click at [1272, 23] on div "Choose a seller" at bounding box center [1242, 20] width 77 height 17
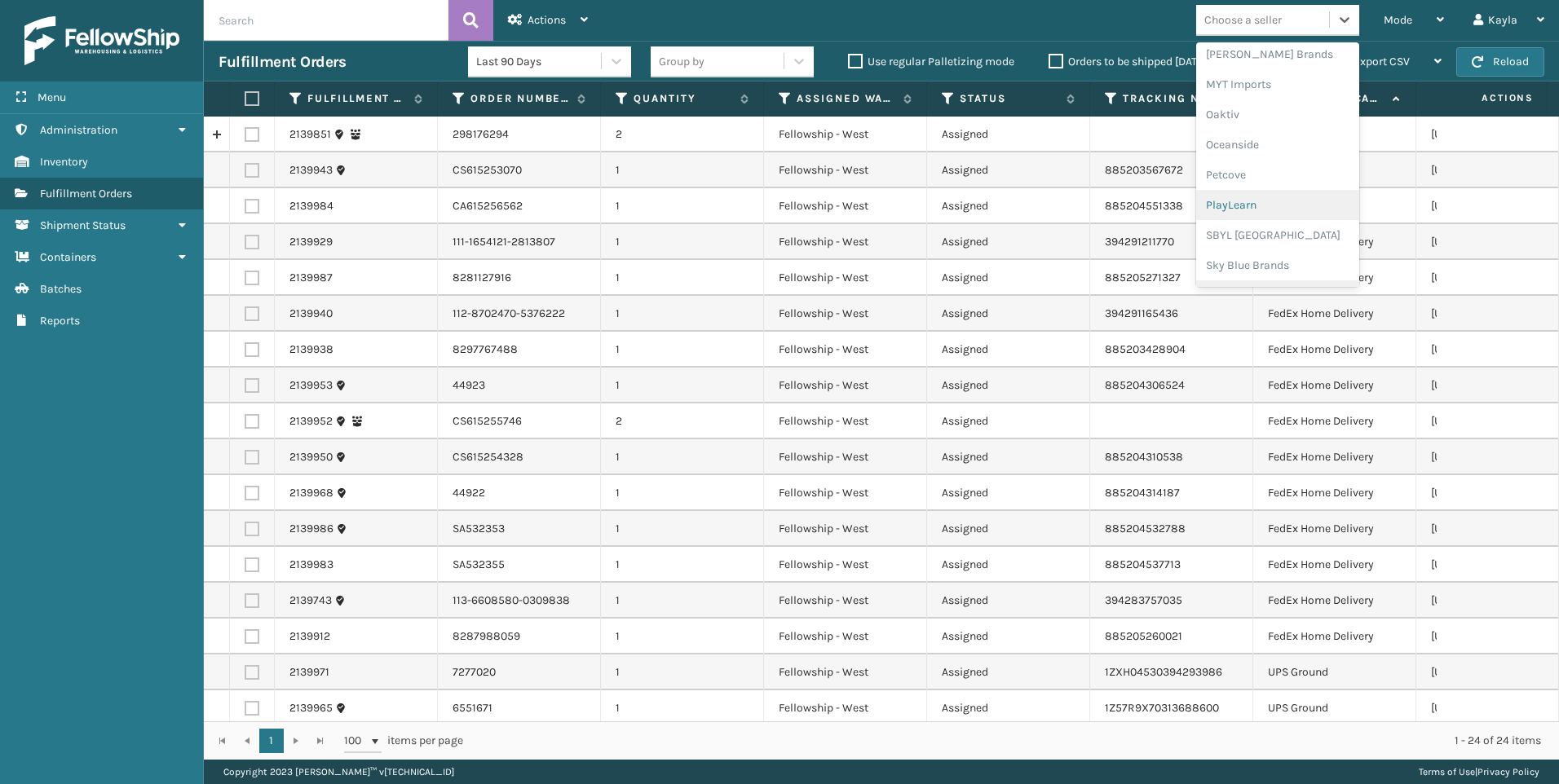
scroll to position [818, 0]
click at [1269, 225] on div "SleepGeekz" at bounding box center [1278, 239] width 163 height 31
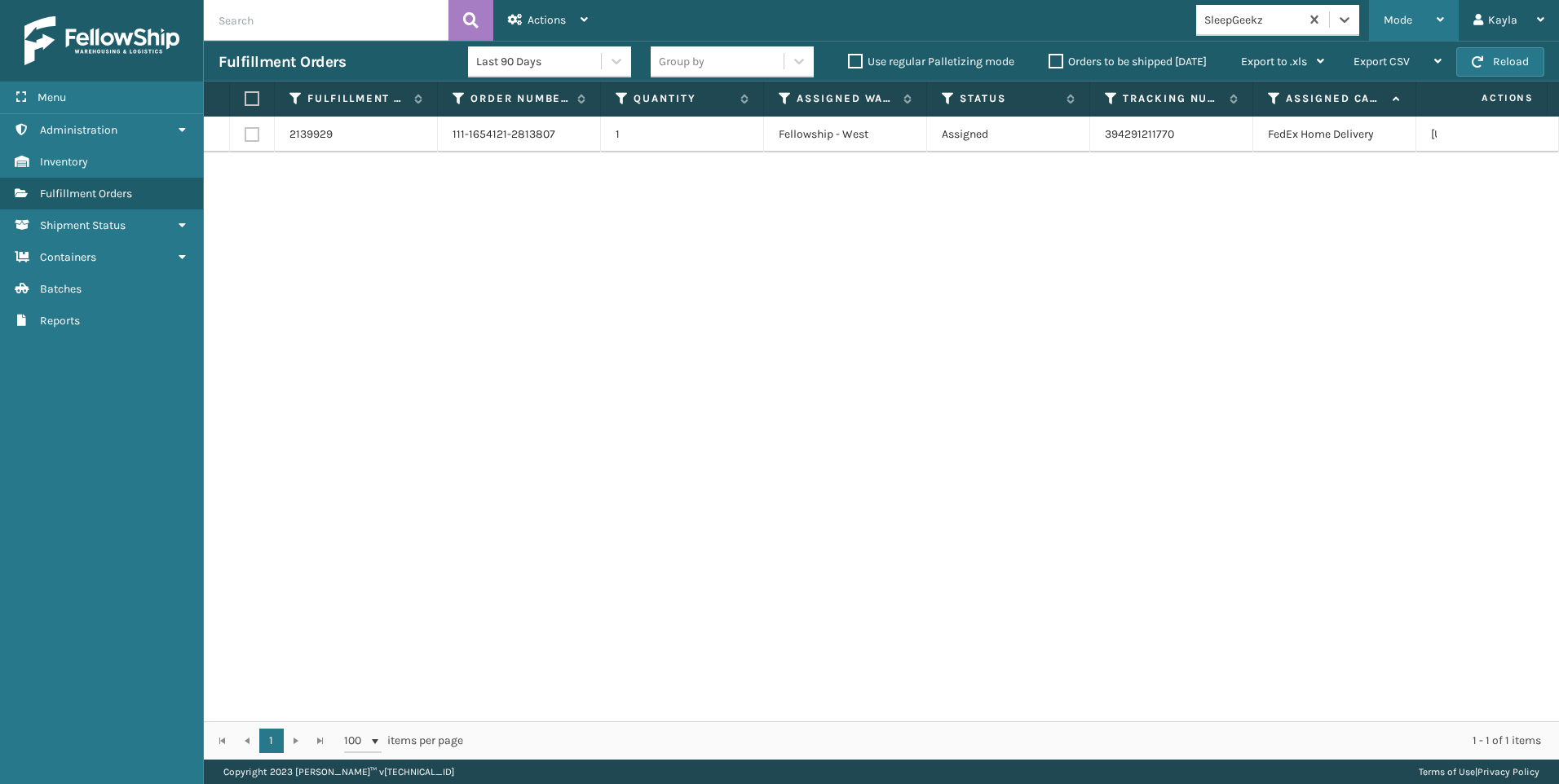
click at [1443, 18] on icon at bounding box center [1440, 19] width 8 height 11
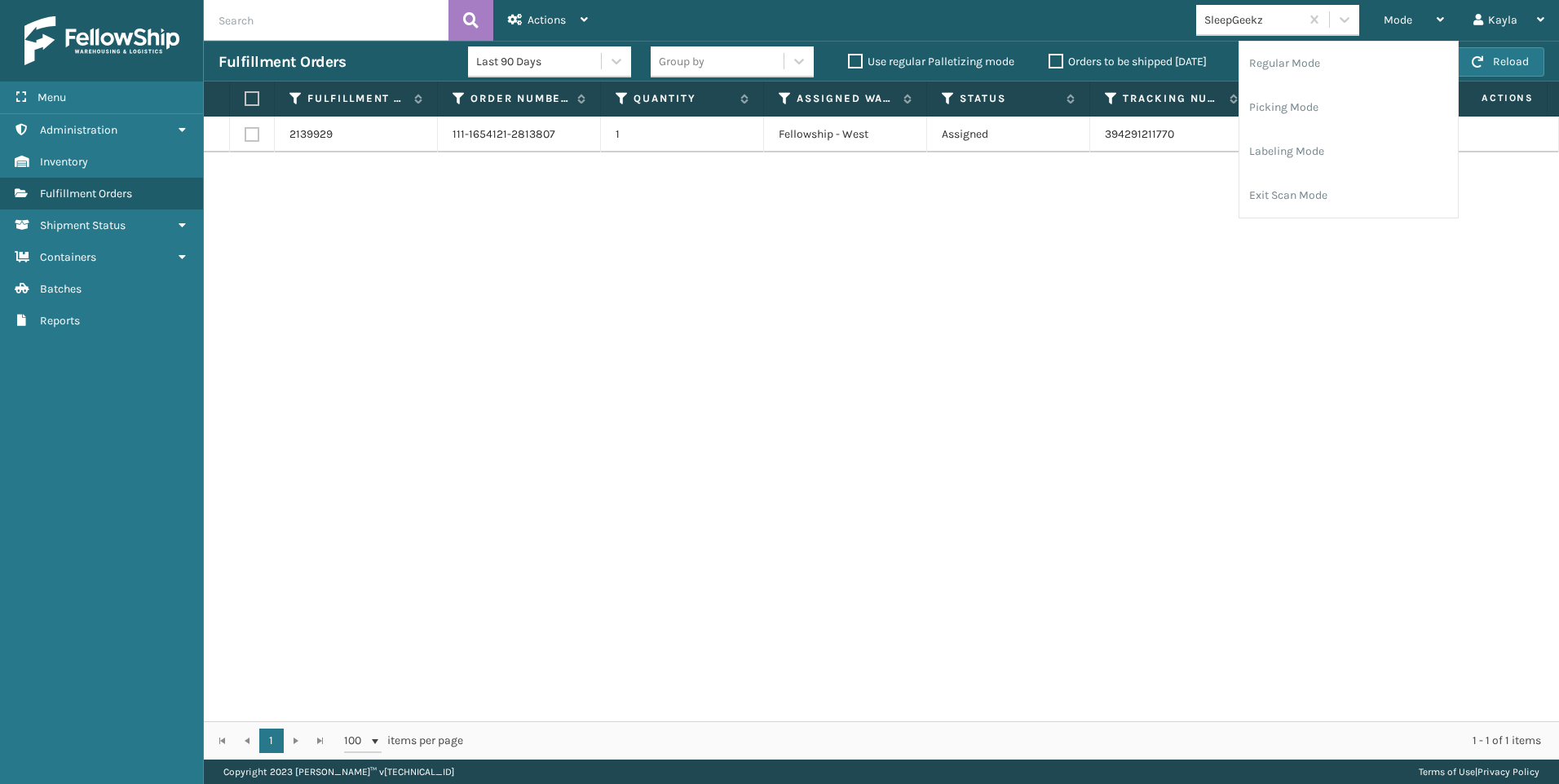
click at [1432, 341] on div "2139929 111-1654121-2813807 1 Fellowship - West Assigned 394291211770 FedEx Hom…" at bounding box center [881, 419] width 1355 height 605
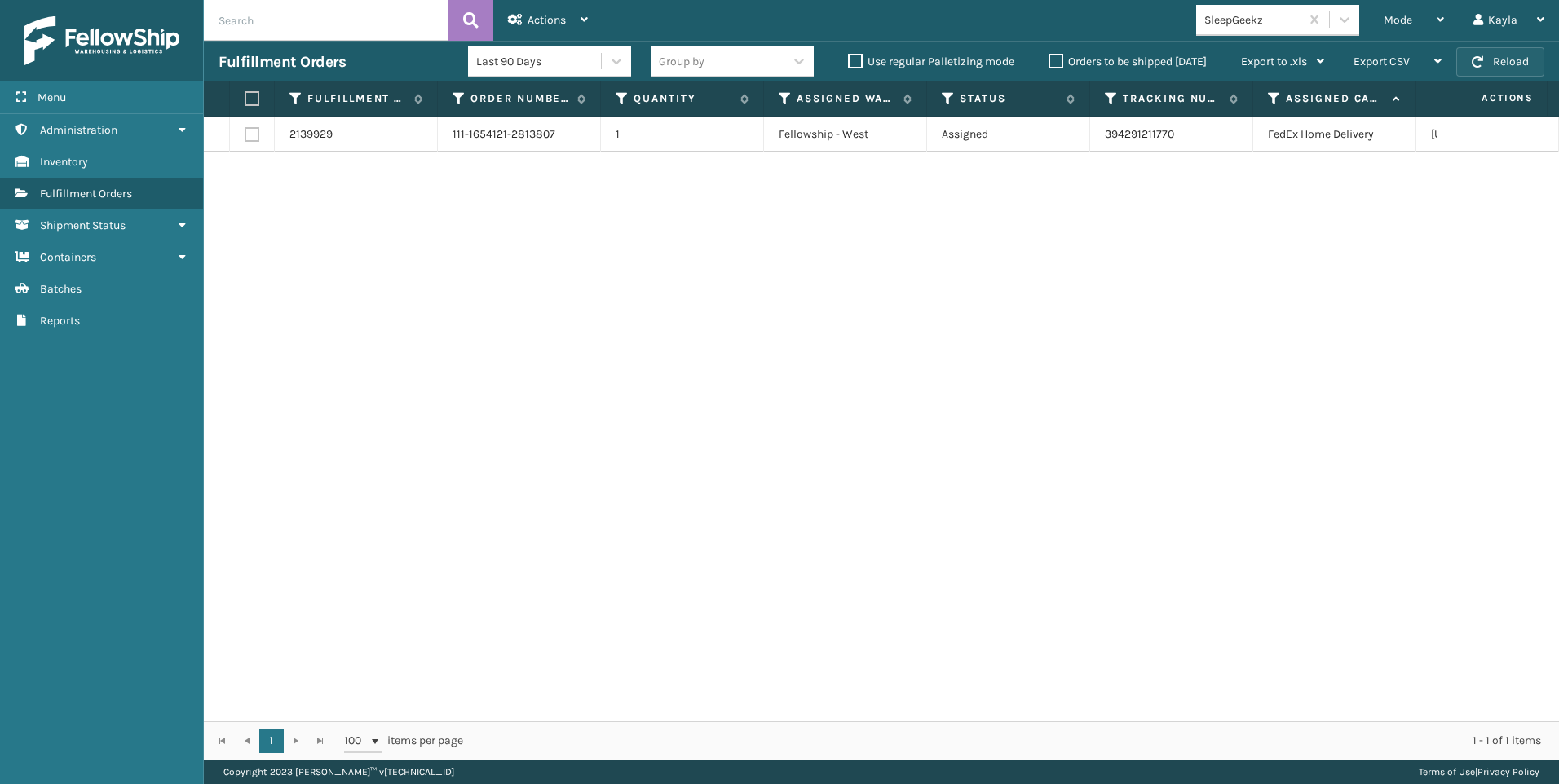
click at [1517, 55] on button "Reload" at bounding box center [1500, 62] width 88 height 30
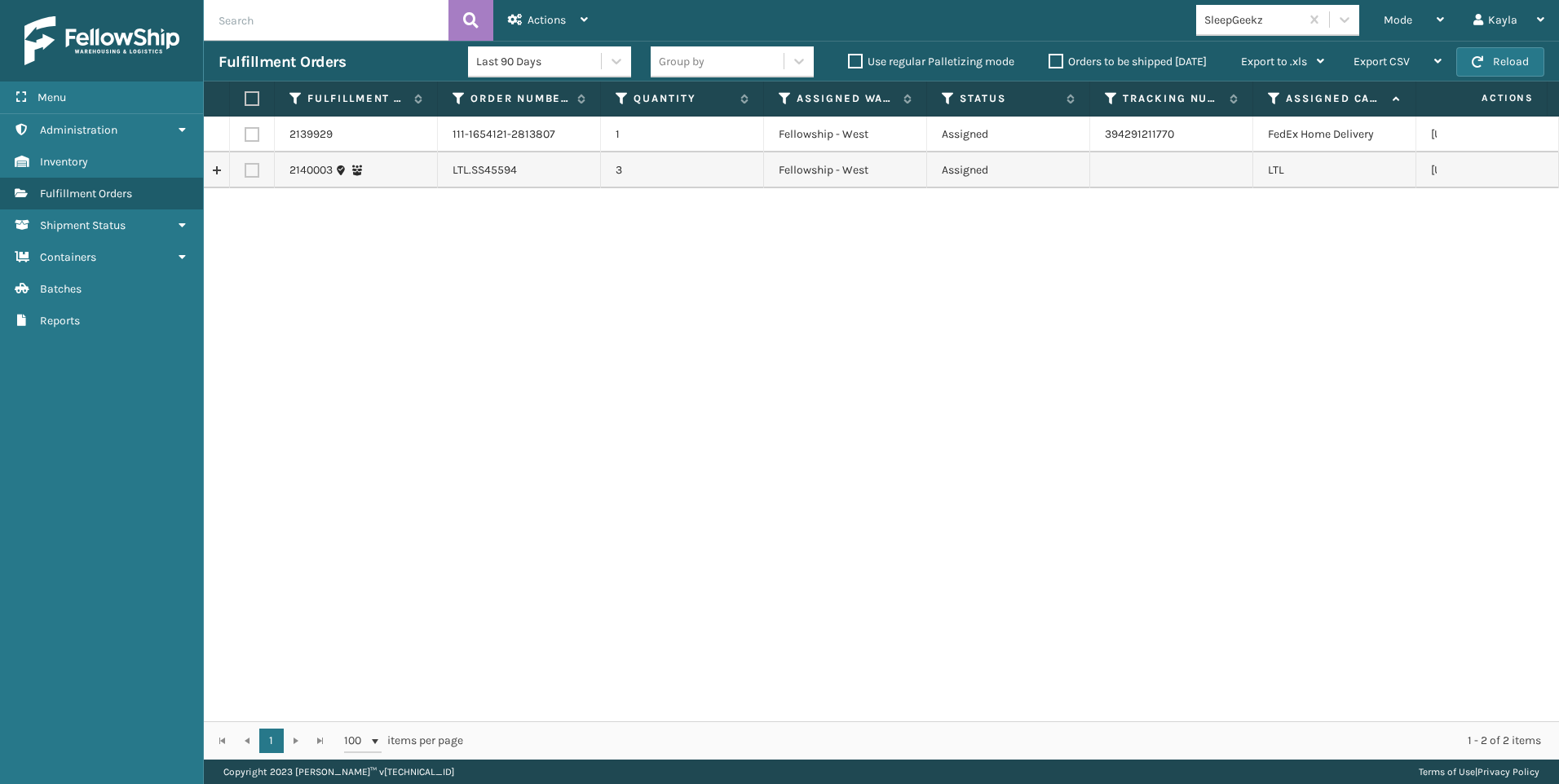
click at [253, 164] on label at bounding box center [251, 170] width 14 height 14
click at [246, 164] on input "checkbox" at bounding box center [245, 168] width 1 height 10
checkbox input "true"
click at [575, 25] on div "Actions" at bounding box center [548, 20] width 80 height 41
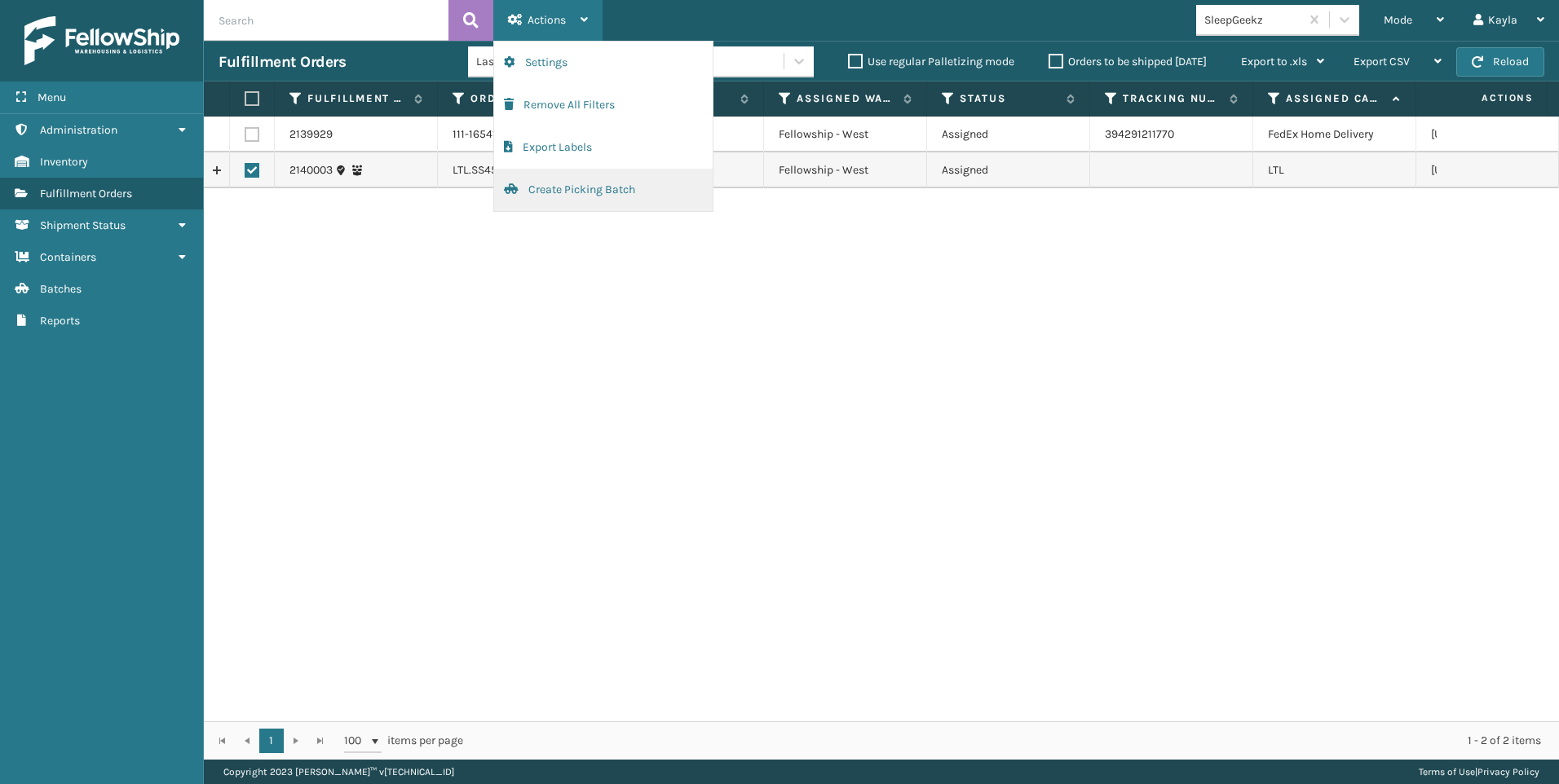
click at [539, 188] on button "Create Picking Batch" at bounding box center [603, 190] width 218 height 42
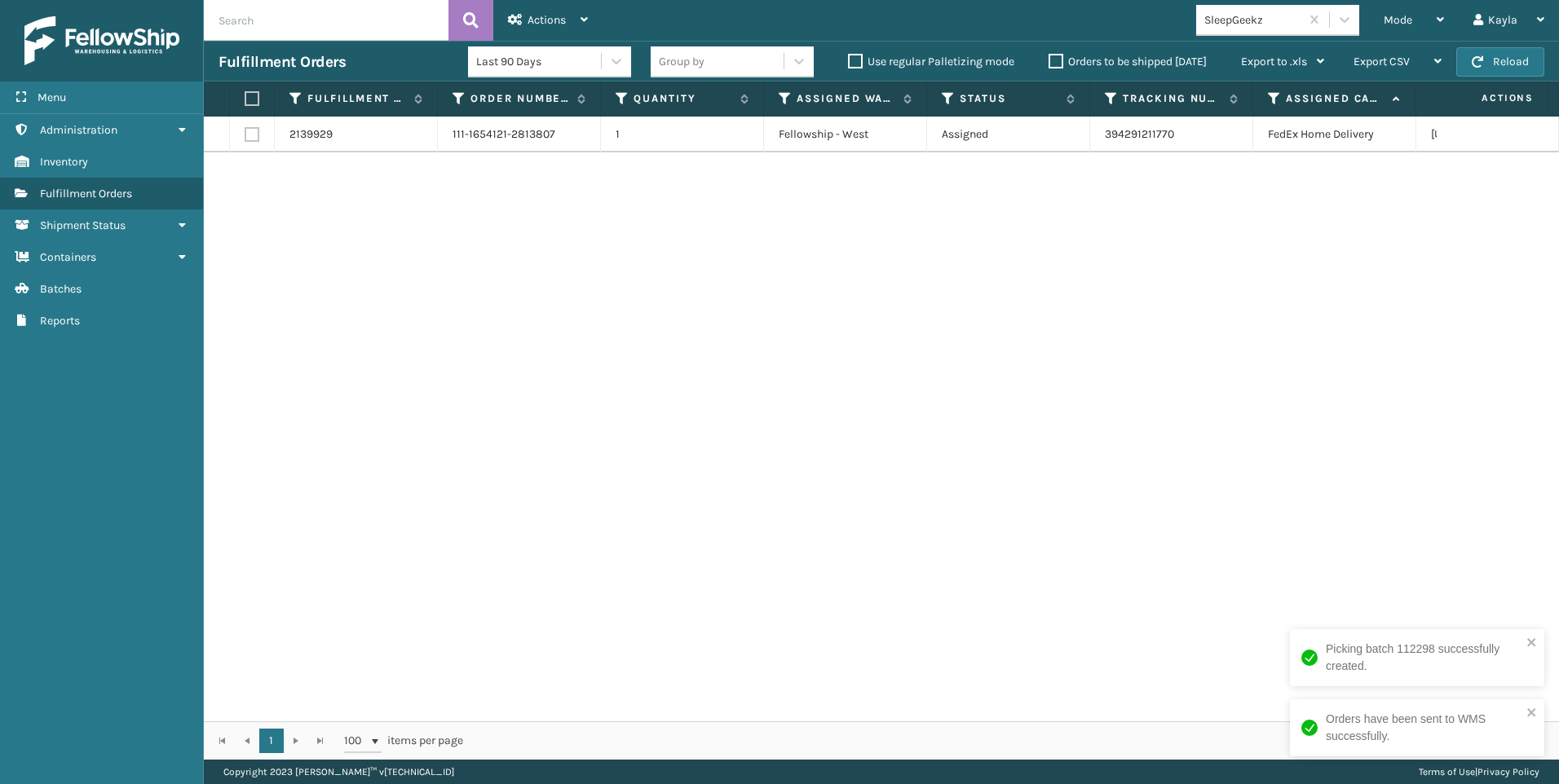
click at [1284, 22] on div "SleepGeekz" at bounding box center [1252, 20] width 97 height 17
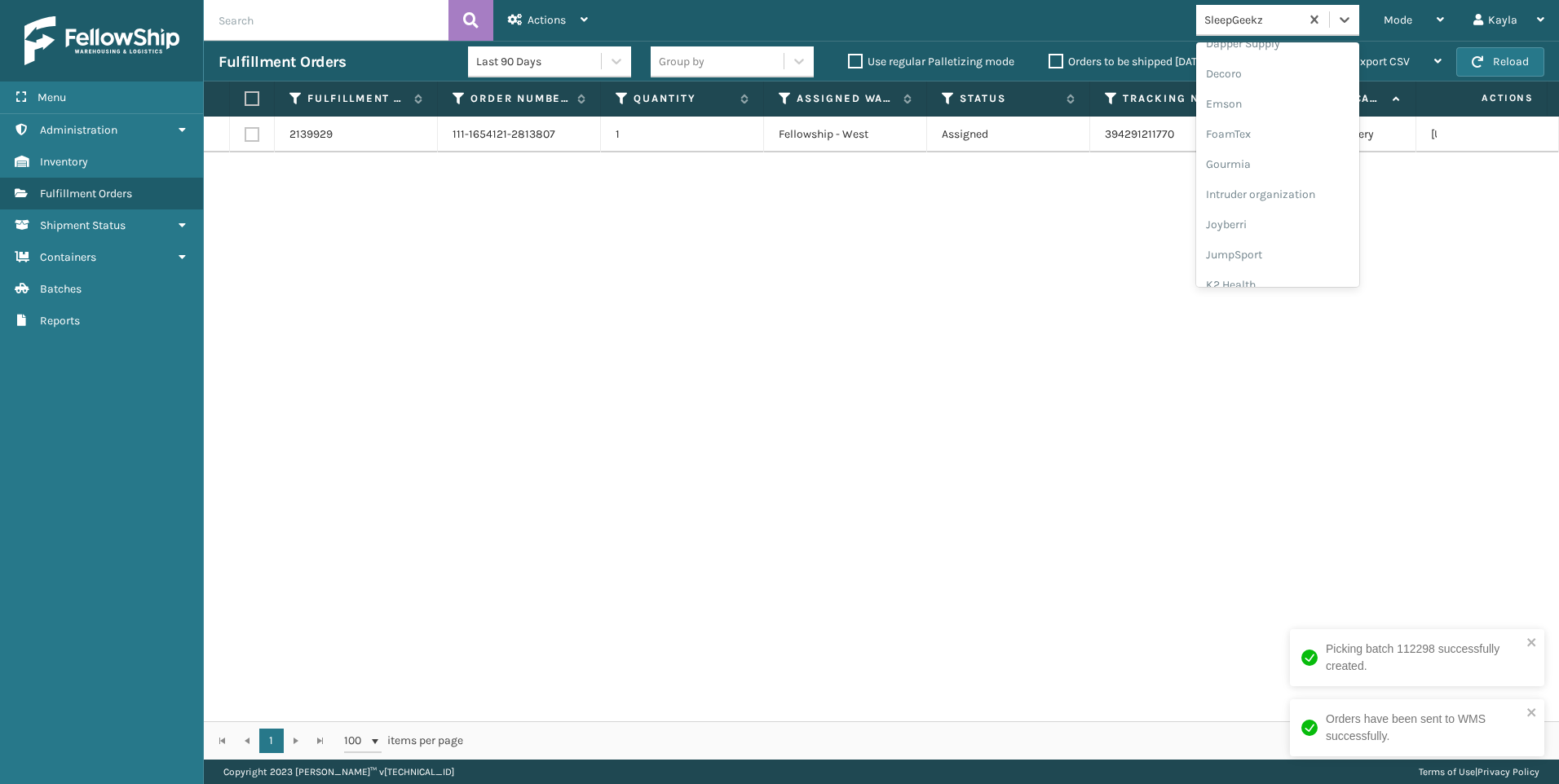
scroll to position [408, 0]
click at [1247, 220] on div "Koolmore" at bounding box center [1278, 227] width 163 height 31
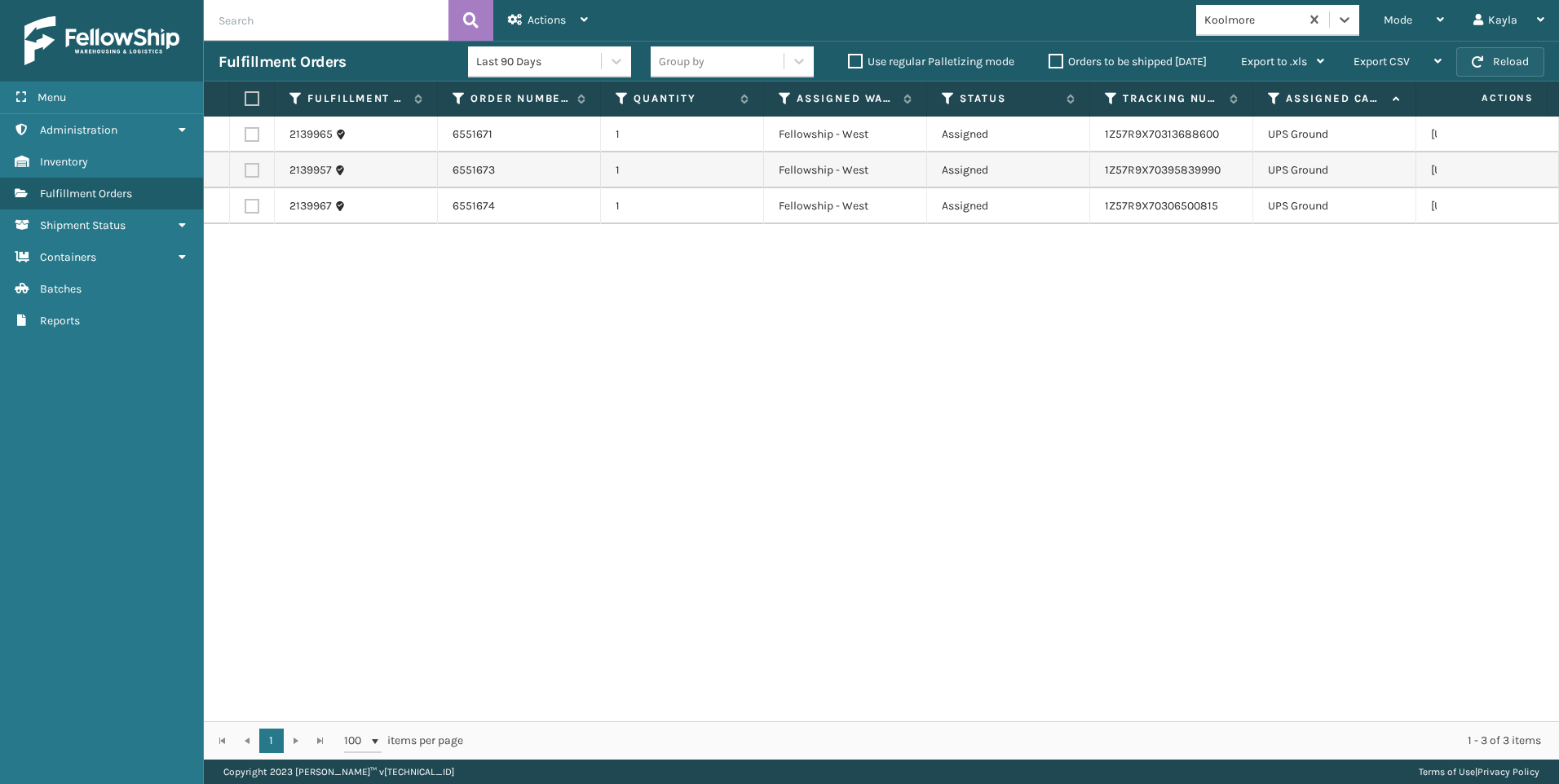
click at [1477, 62] on button "Reload" at bounding box center [1500, 62] width 88 height 30
click at [1375, 18] on div "Mode Regular Mode Picking Mode Labeling Mode Exit Scan Mode" at bounding box center [1414, 20] width 90 height 41
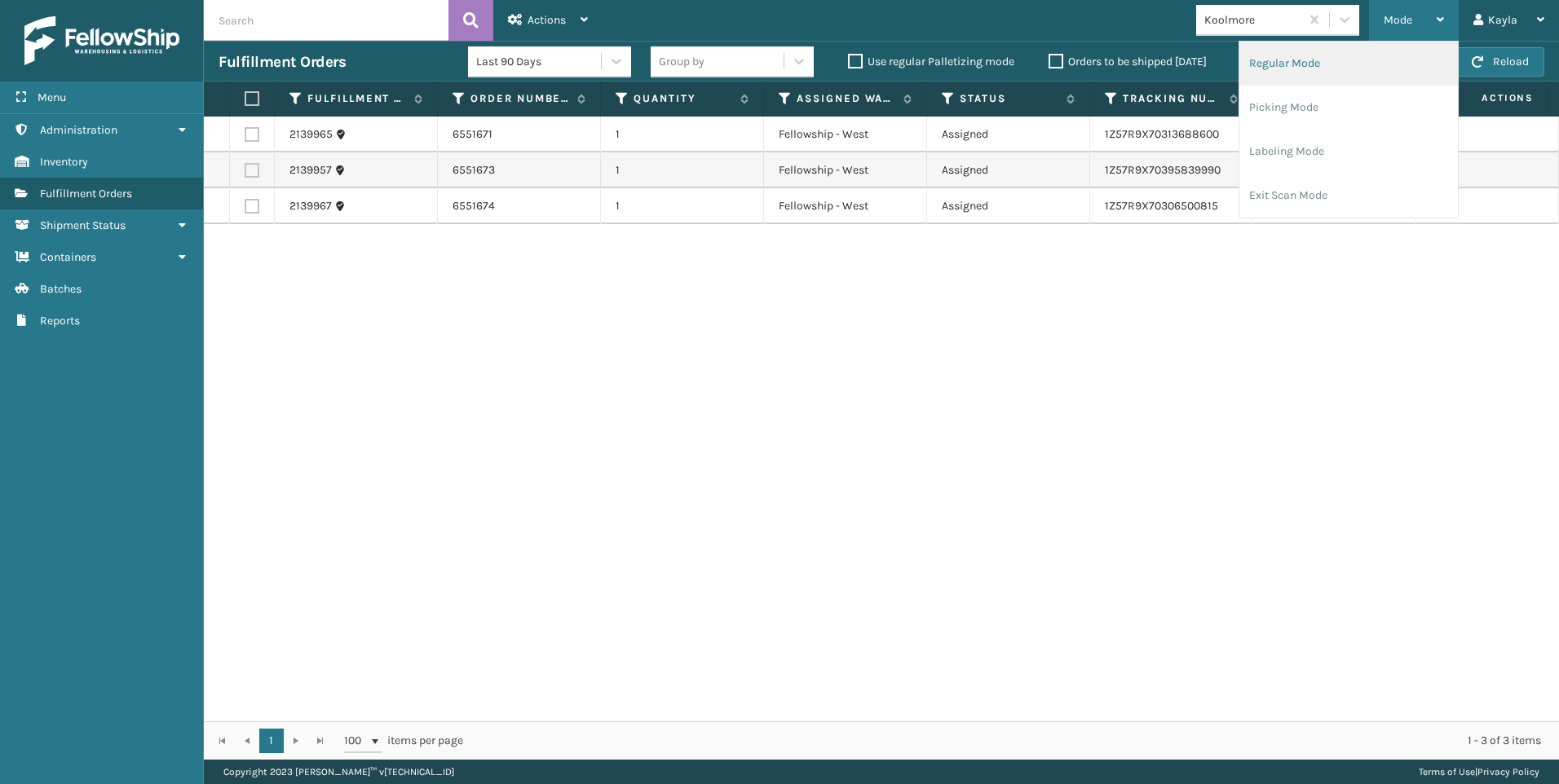
click at [1330, 84] on li "Regular Mode" at bounding box center [1348, 64] width 218 height 44
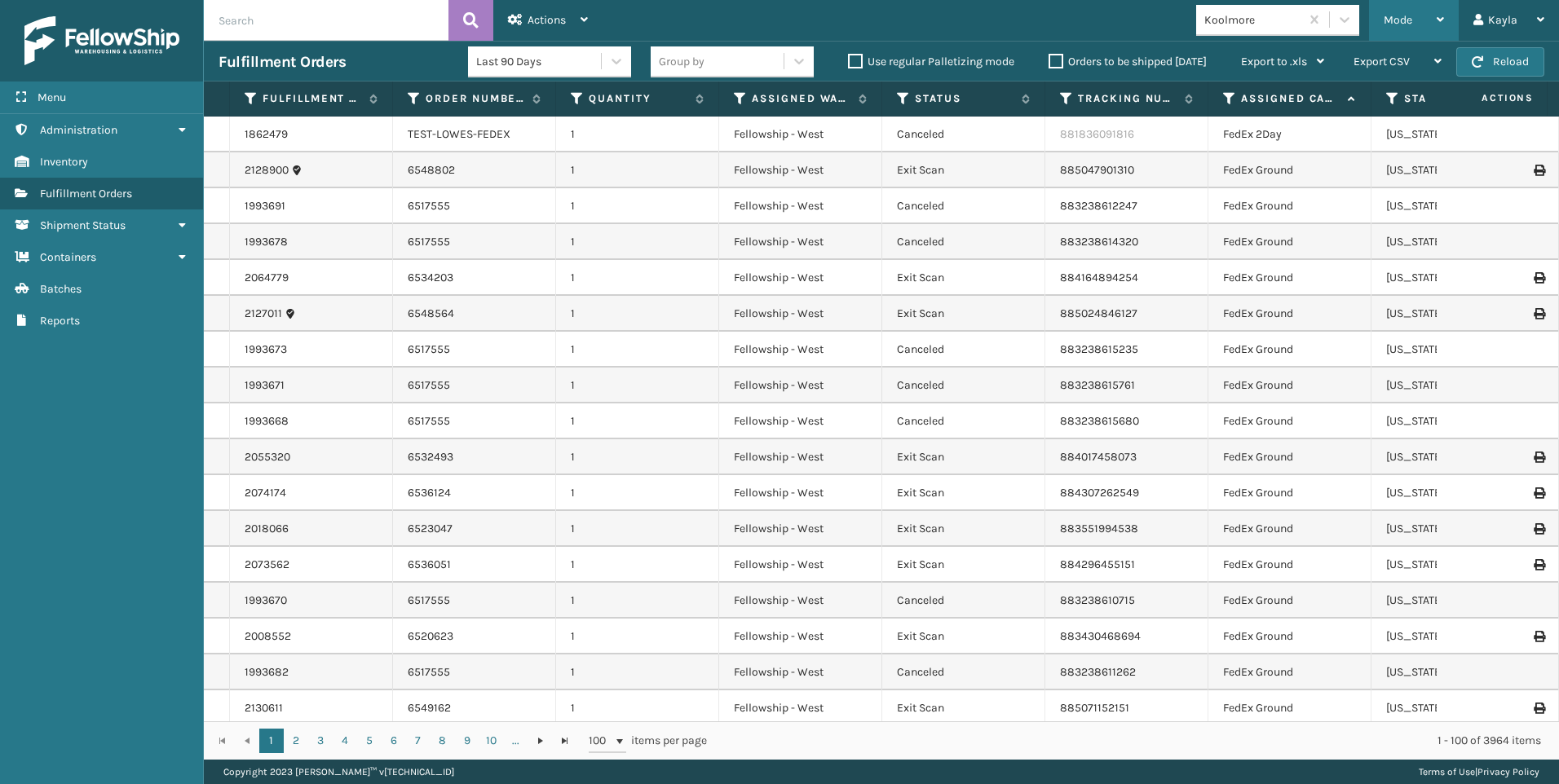
click at [1387, 25] on span "Mode" at bounding box center [1398, 20] width 29 height 14
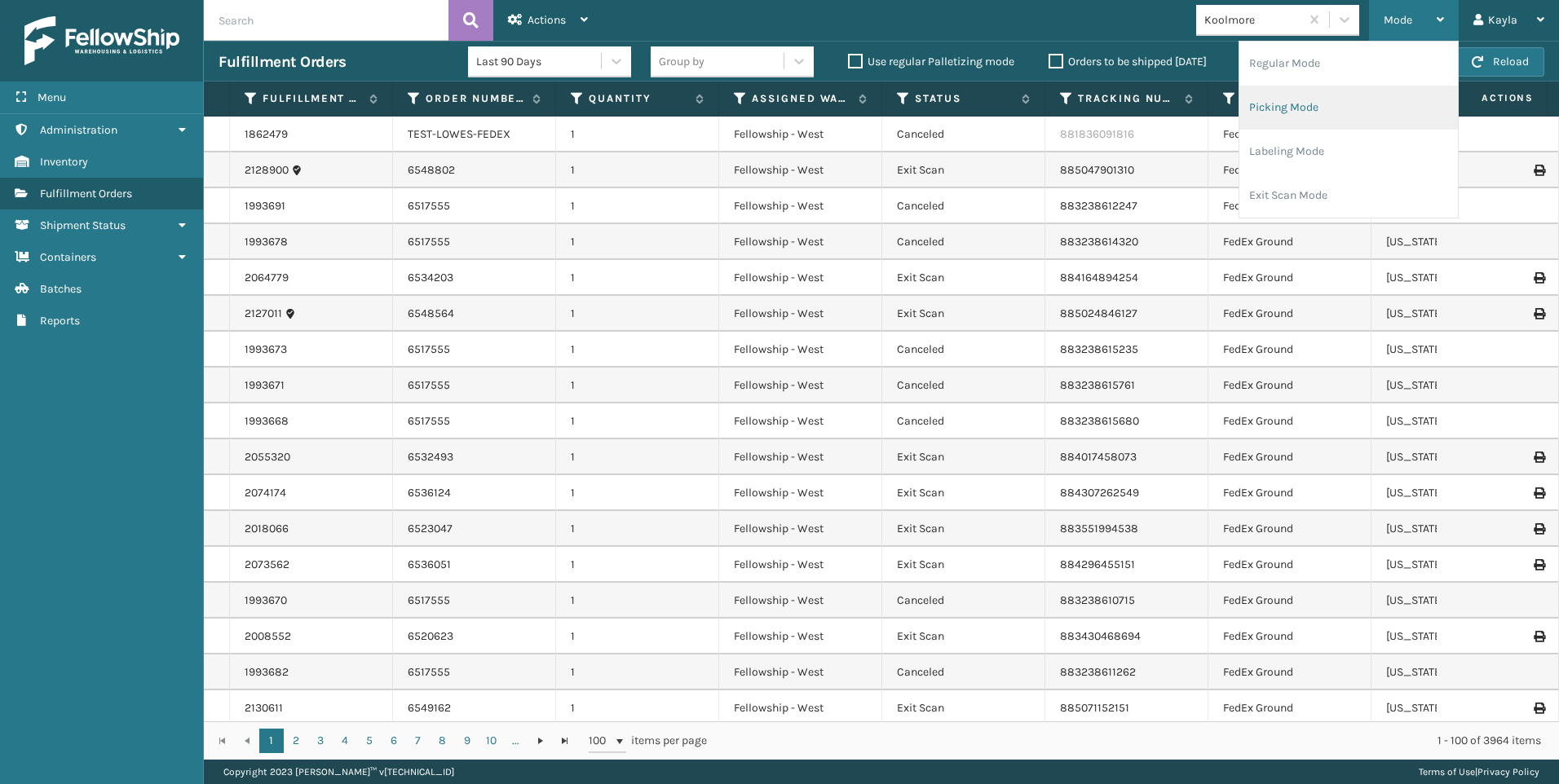
click at [1328, 108] on li "Picking Mode" at bounding box center [1348, 108] width 218 height 44
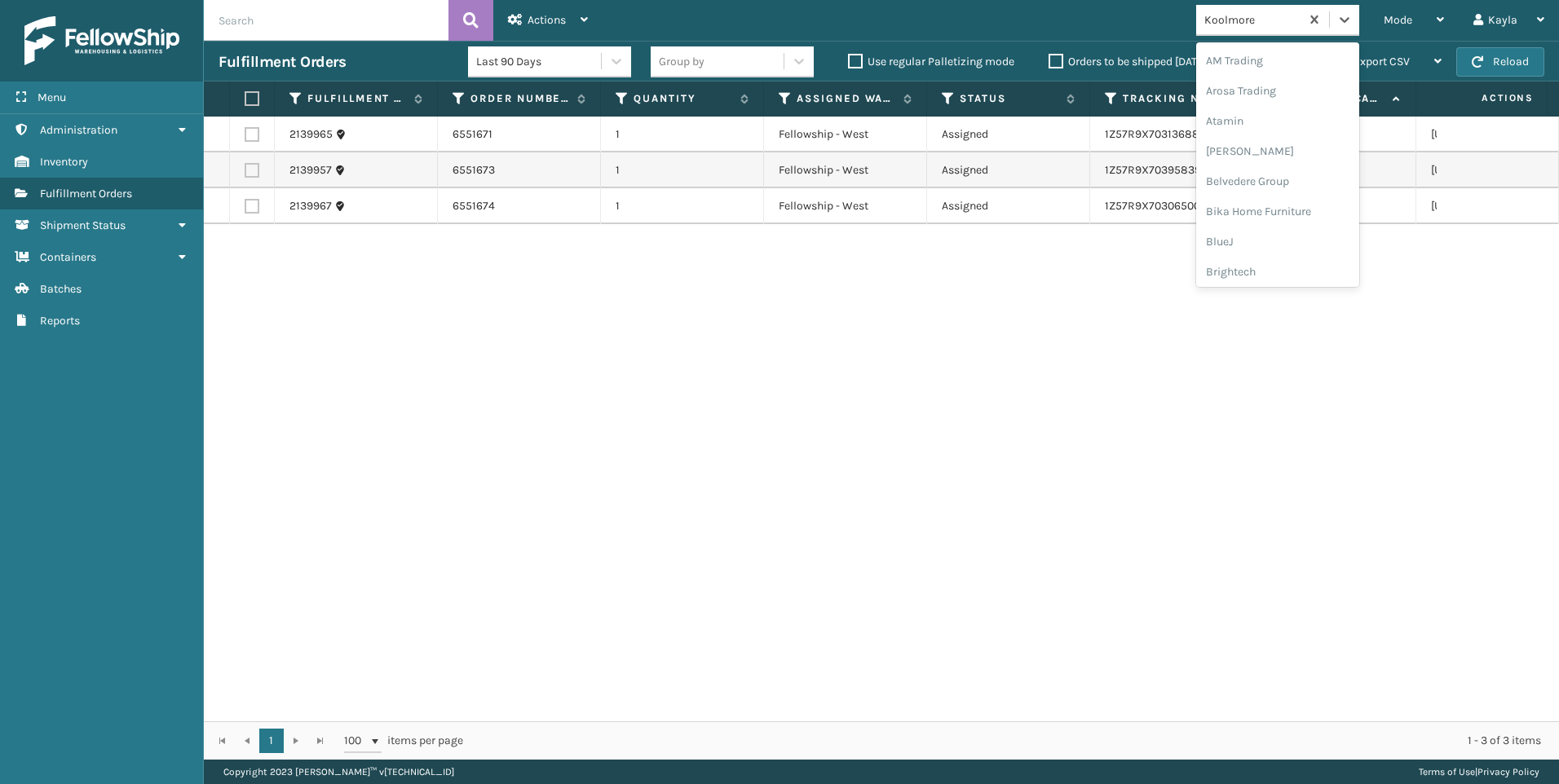
click at [1277, 18] on div "Koolmore" at bounding box center [1252, 20] width 97 height 17
click at [1302, 240] on div "SleepGeekz" at bounding box center [1278, 239] width 163 height 31
